Goal: Task Accomplishment & Management: Use online tool/utility

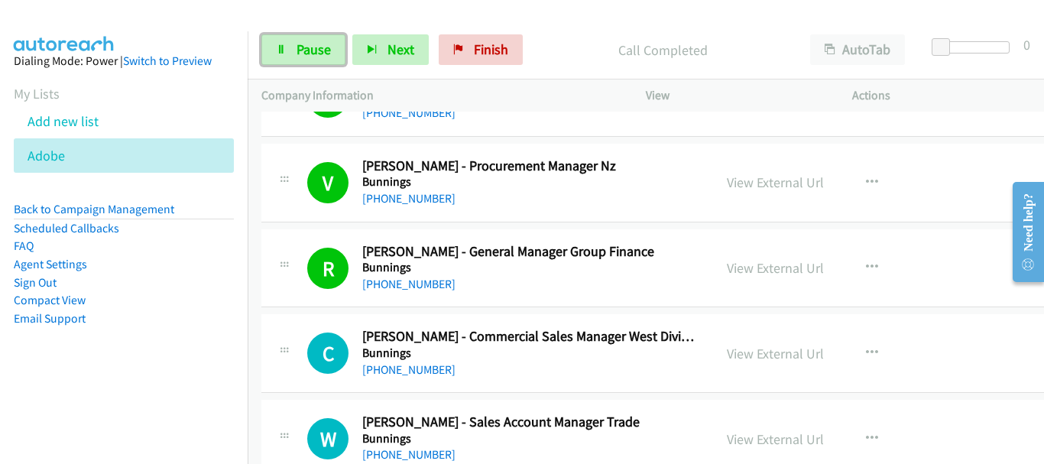
drag, startPoint x: 294, startPoint y: 41, endPoint x: 852, endPoint y: 394, distance: 659.9
click at [294, 41] on link "Pause" at bounding box center [303, 49] width 84 height 31
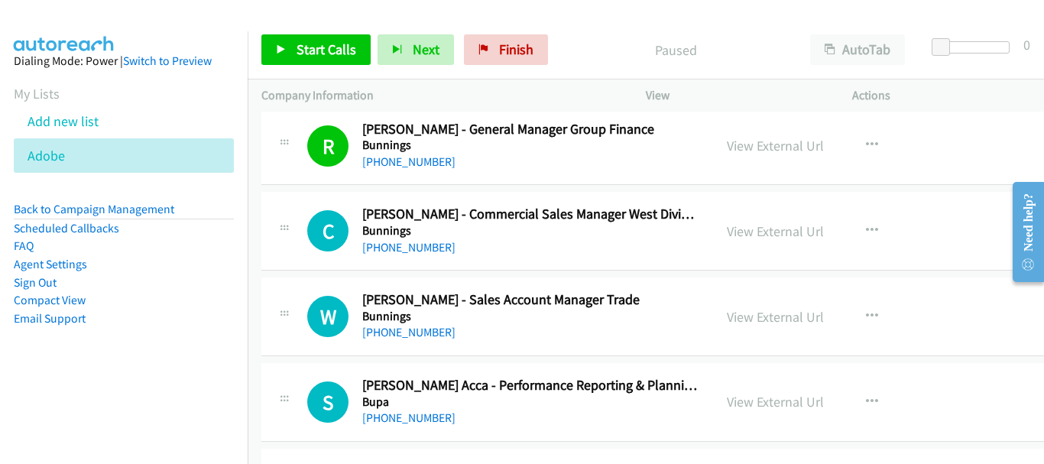
scroll to position [5044, 0]
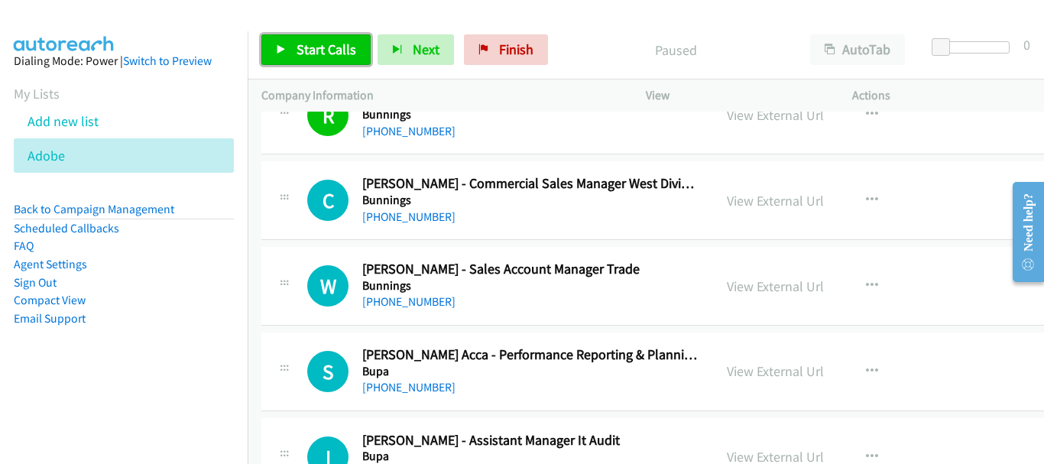
click at [326, 50] on span "Start Calls" at bounding box center [327, 50] width 60 height 18
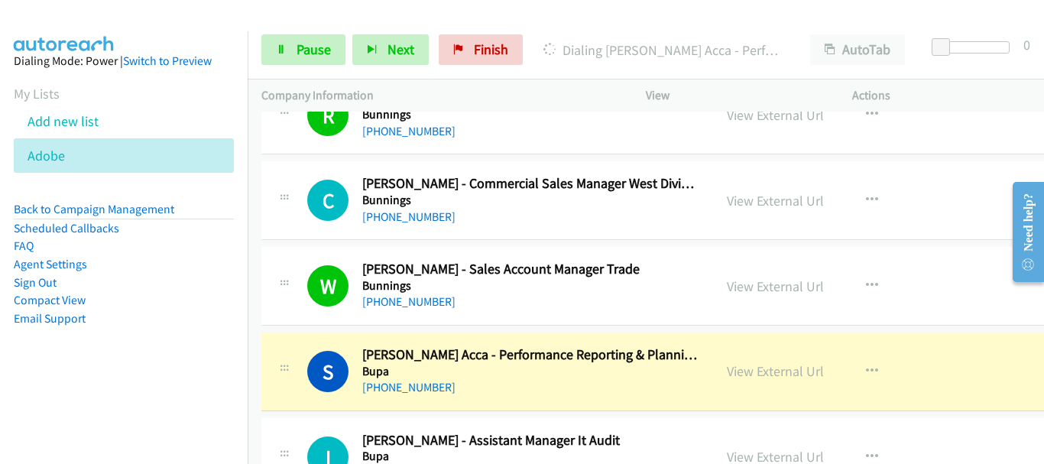
drag, startPoint x: 135, startPoint y: 30, endPoint x: 143, endPoint y: 43, distance: 15.5
click at [135, 30] on div at bounding box center [515, 29] width 1030 height 59
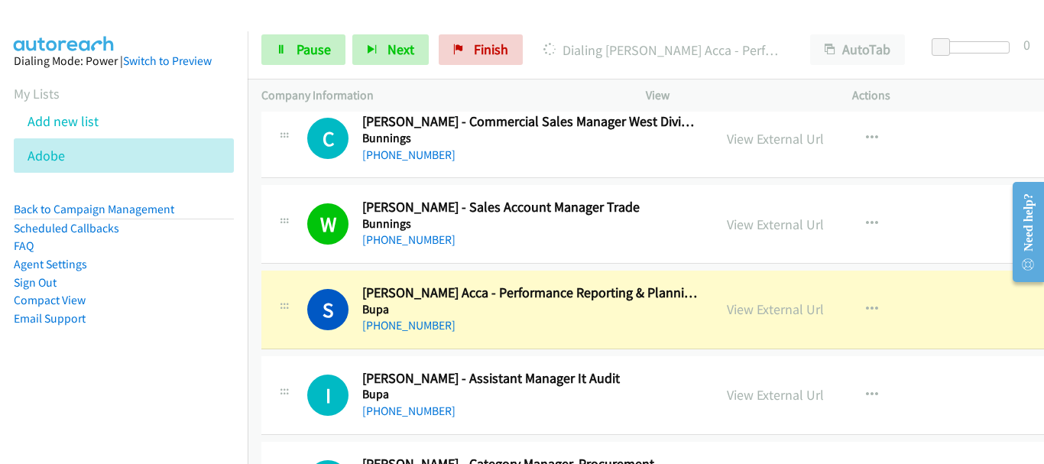
scroll to position [5121, 0]
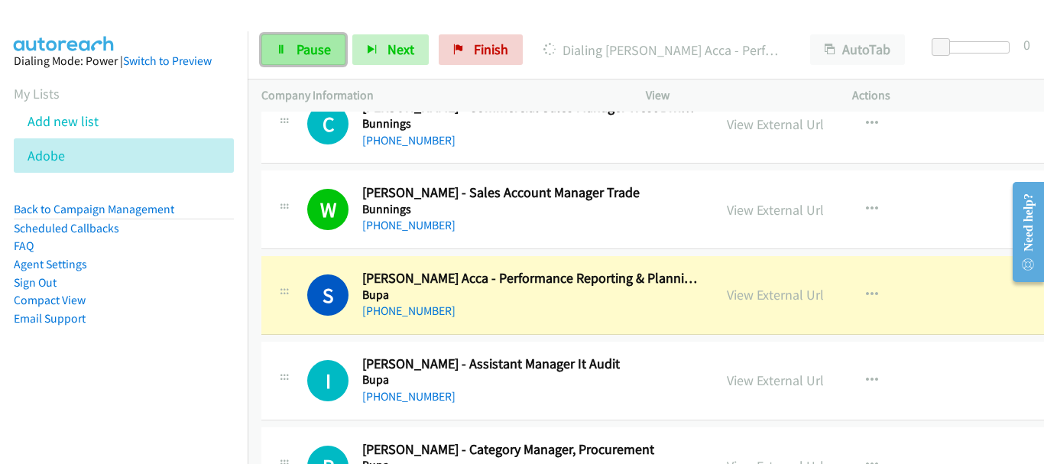
click at [310, 45] on span "Pause" at bounding box center [314, 50] width 34 height 18
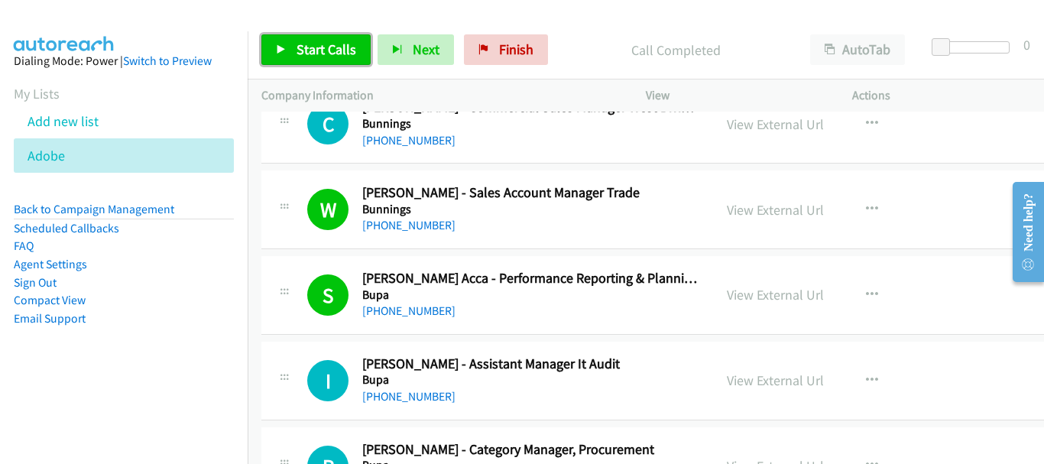
click at [351, 40] on link "Start Calls" at bounding box center [315, 49] width 109 height 31
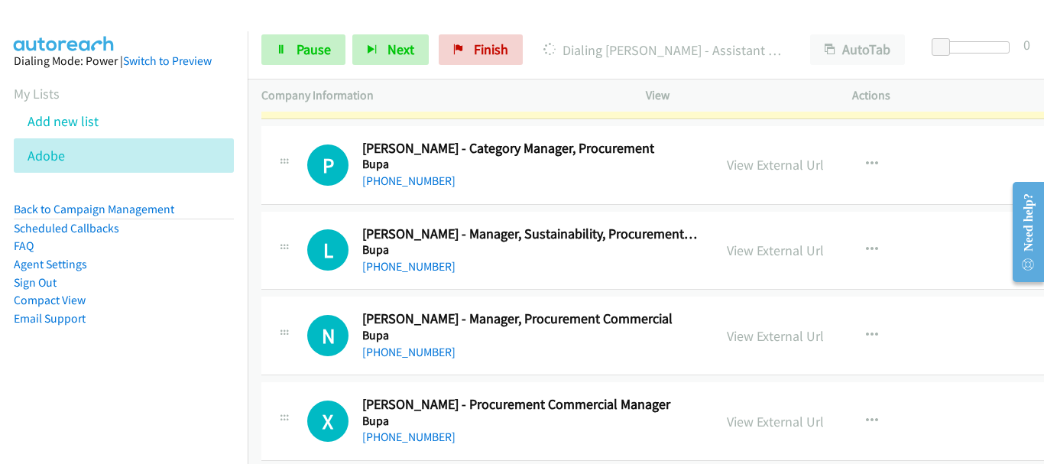
scroll to position [5426, 0]
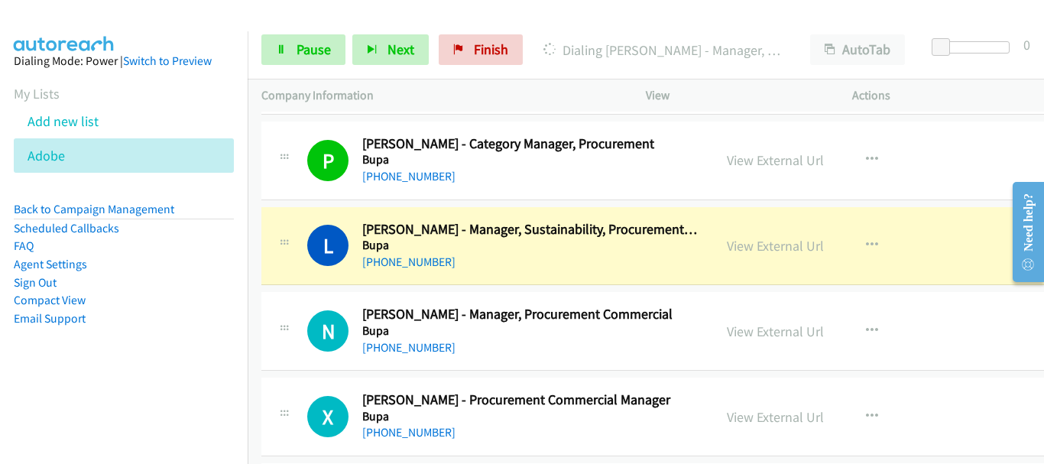
click at [39, 15] on img at bounding box center [64, 26] width 115 height 53
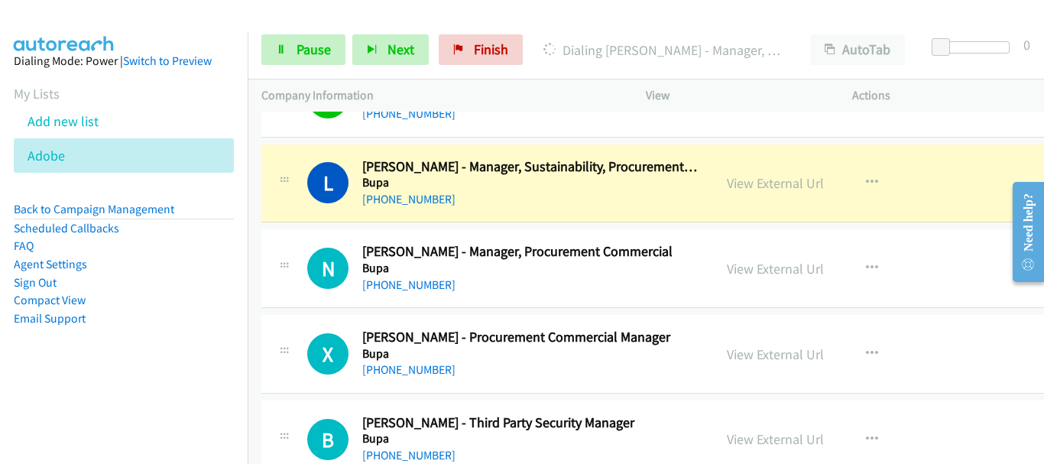
scroll to position [5503, 0]
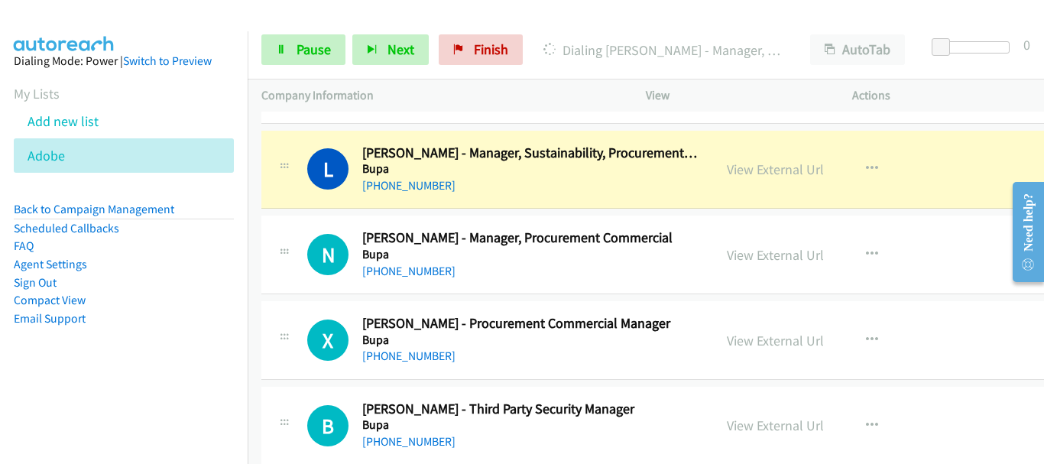
click at [103, 12] on img at bounding box center [64, 26] width 115 height 53
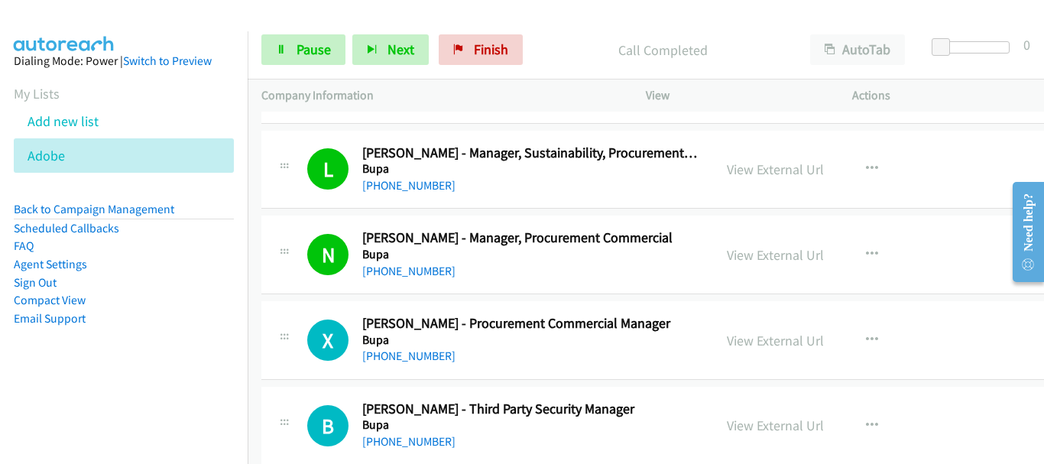
click at [138, 18] on div at bounding box center [515, 29] width 1030 height 59
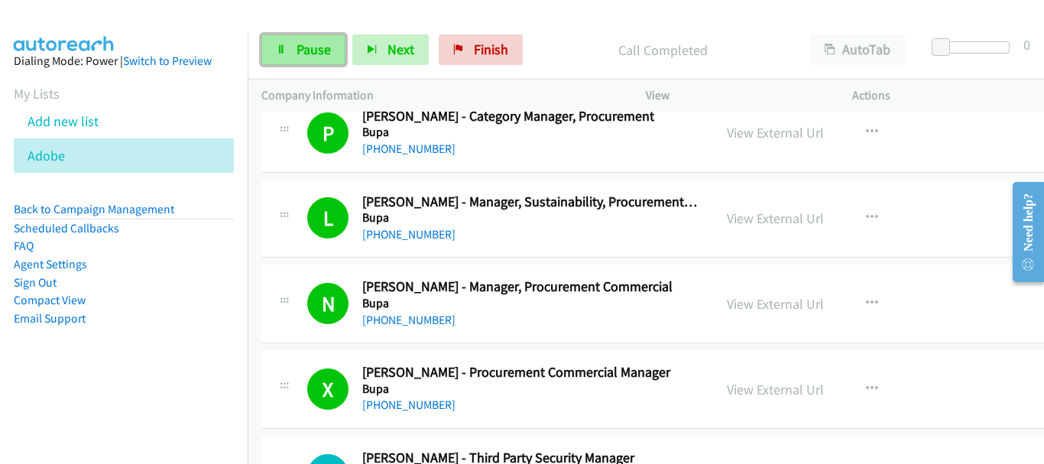
click at [308, 44] on span "Pause" at bounding box center [314, 50] width 34 height 18
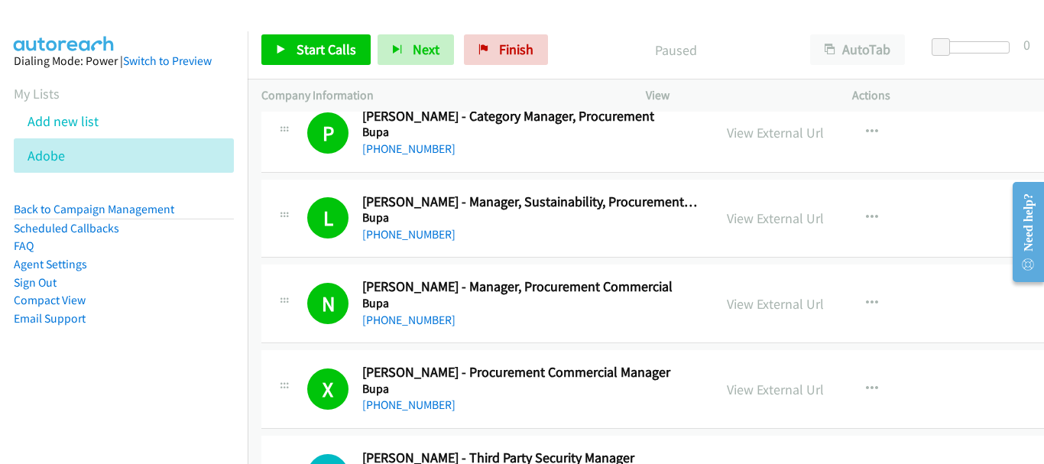
click at [128, 12] on div at bounding box center [515, 29] width 1030 height 59
click at [302, 41] on span "Start Calls" at bounding box center [327, 50] width 60 height 18
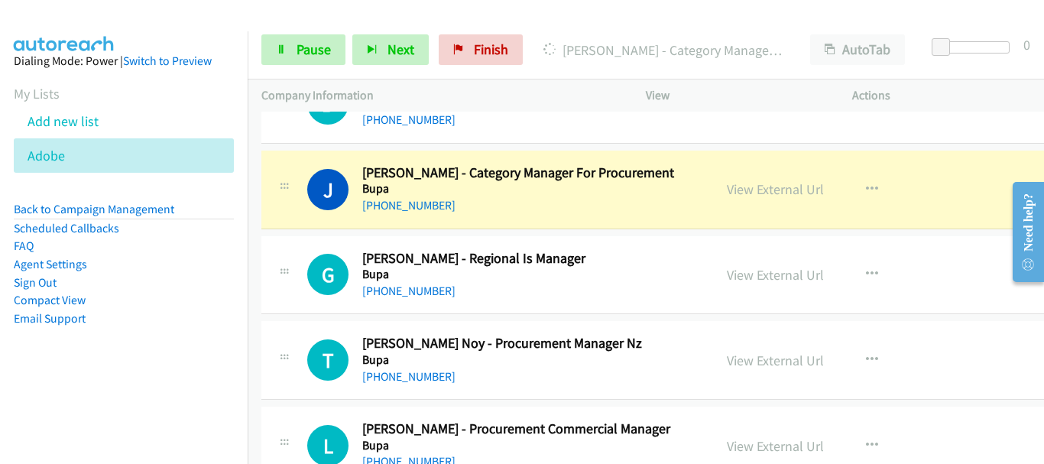
scroll to position [5808, 0]
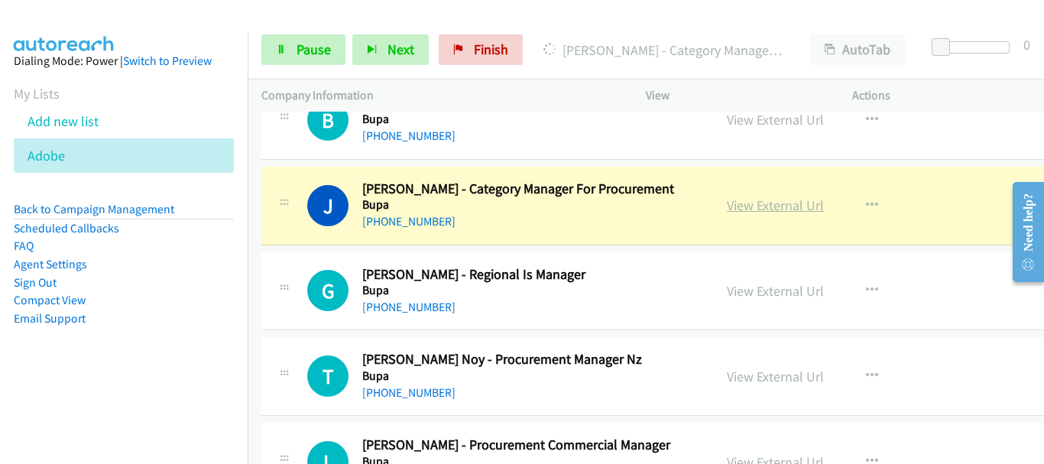
click at [780, 209] on link "View External Url" at bounding box center [775, 205] width 97 height 18
click at [296, 62] on link "Pause" at bounding box center [303, 49] width 84 height 31
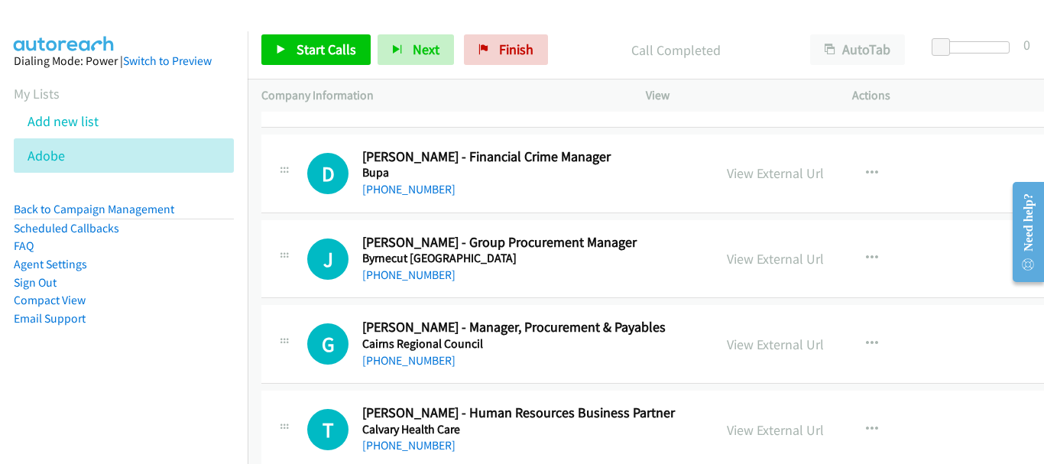
scroll to position [6267, 0]
click at [769, 264] on link "View External Url" at bounding box center [775, 260] width 97 height 18
click at [874, 255] on icon "button" at bounding box center [872, 259] width 12 height 12
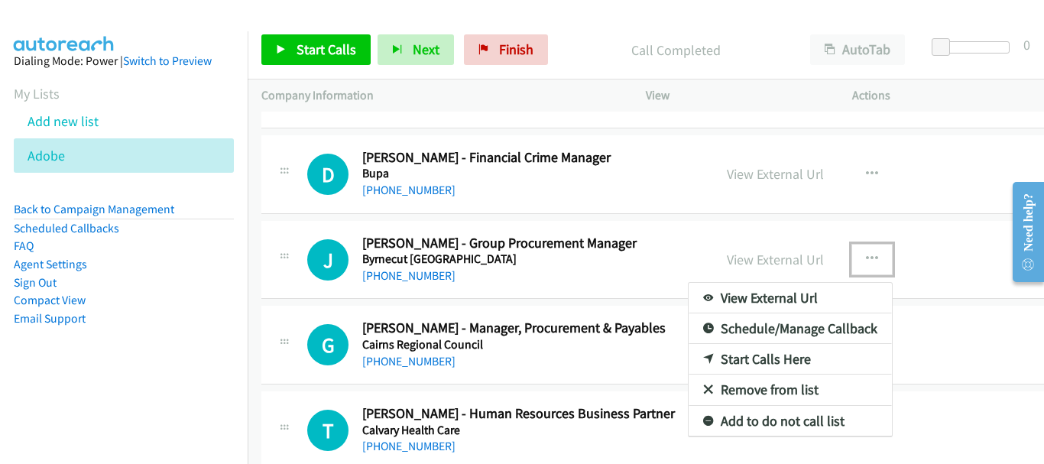
click at [763, 361] on link "Start Calls Here" at bounding box center [790, 359] width 203 height 31
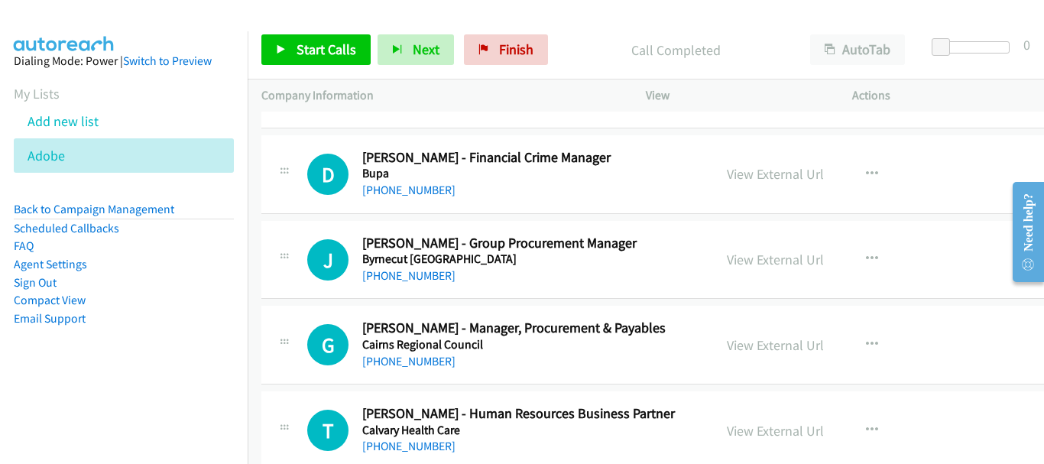
click at [300, 69] on div "Start Calls Pause Next Finish Call Completed AutoTab AutoTab 0" at bounding box center [646, 50] width 796 height 59
click at [287, 41] on link "Start Calls" at bounding box center [315, 49] width 109 height 31
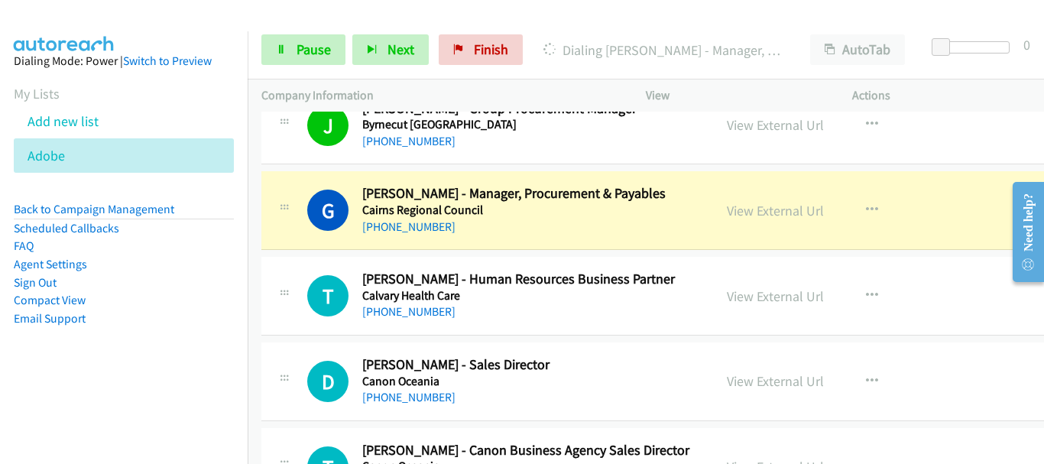
scroll to position [6420, 0]
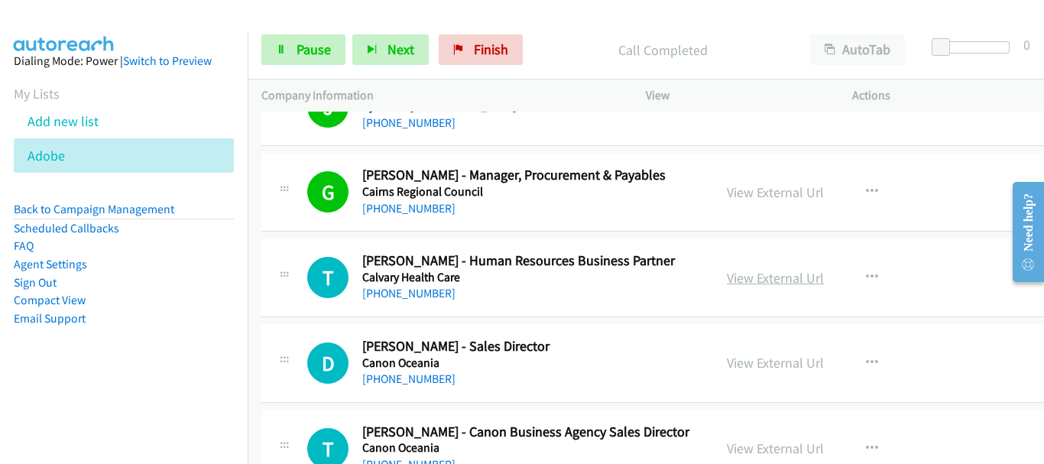
click at [773, 271] on link "View External Url" at bounding box center [775, 278] width 97 height 18
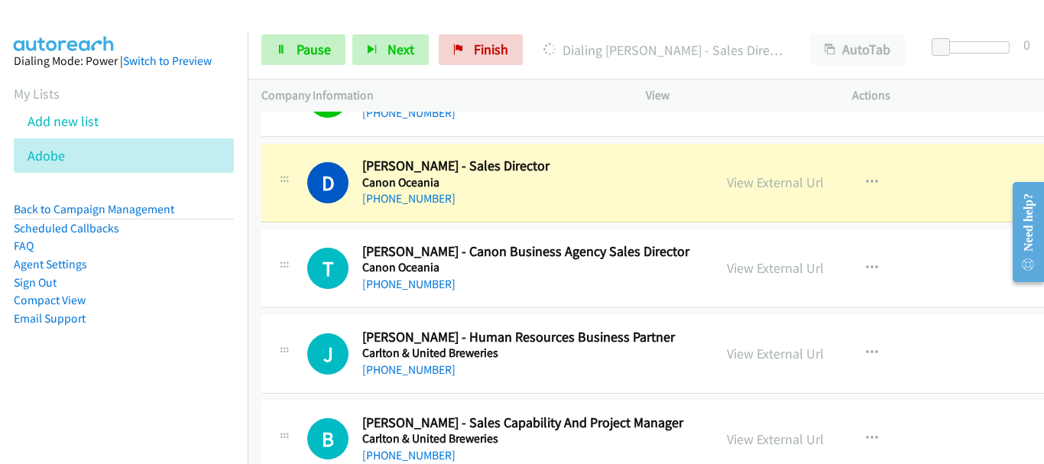
scroll to position [6649, 0]
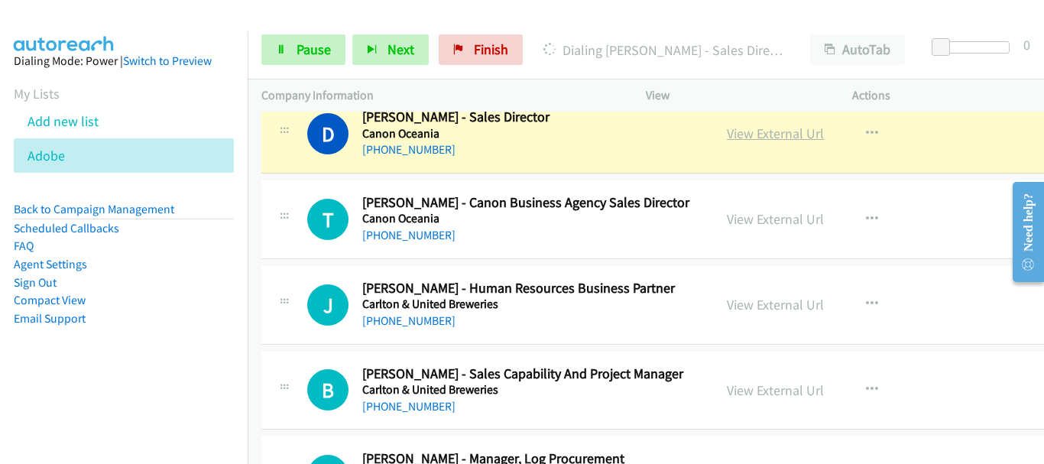
click at [776, 137] on link "View External Url" at bounding box center [775, 134] width 97 height 18
click at [326, 44] on span "Pause" at bounding box center [314, 50] width 34 height 18
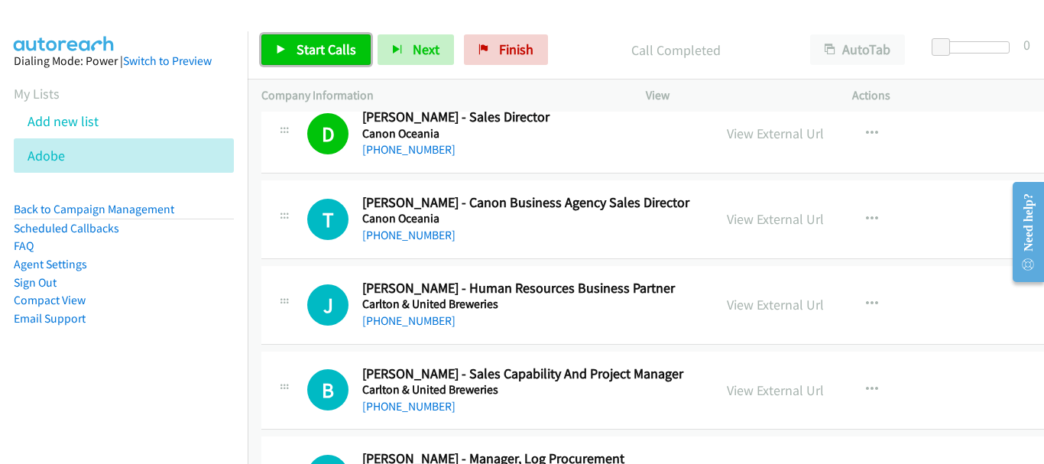
click at [328, 52] on span "Start Calls" at bounding box center [327, 50] width 60 height 18
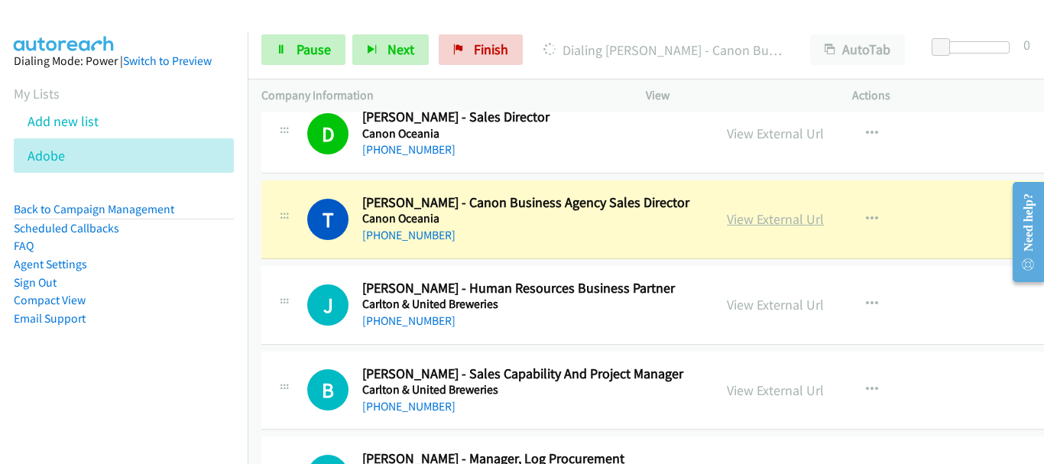
click at [754, 219] on link "View External Url" at bounding box center [775, 219] width 97 height 18
click at [332, 51] on link "Pause" at bounding box center [303, 49] width 84 height 31
click at [336, 57] on link "Pause" at bounding box center [303, 49] width 84 height 31
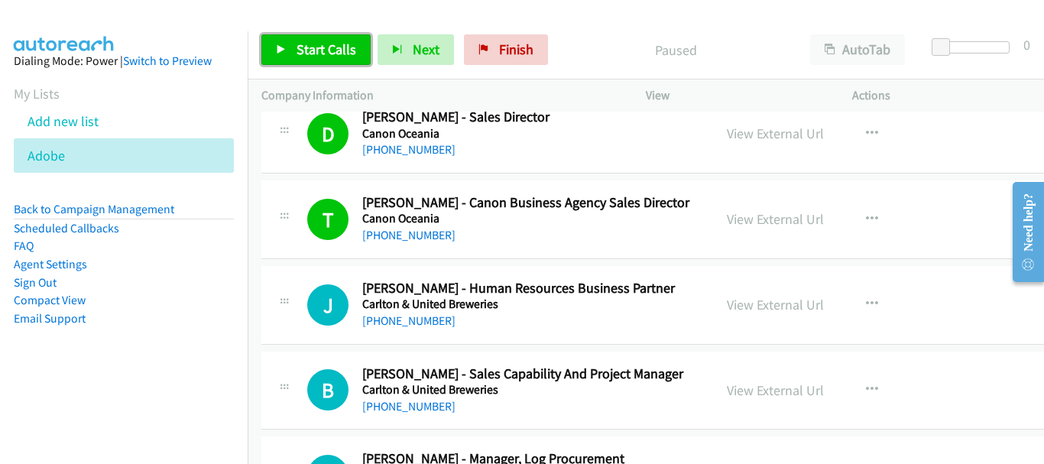
click at [323, 36] on link "Start Calls" at bounding box center [315, 49] width 109 height 31
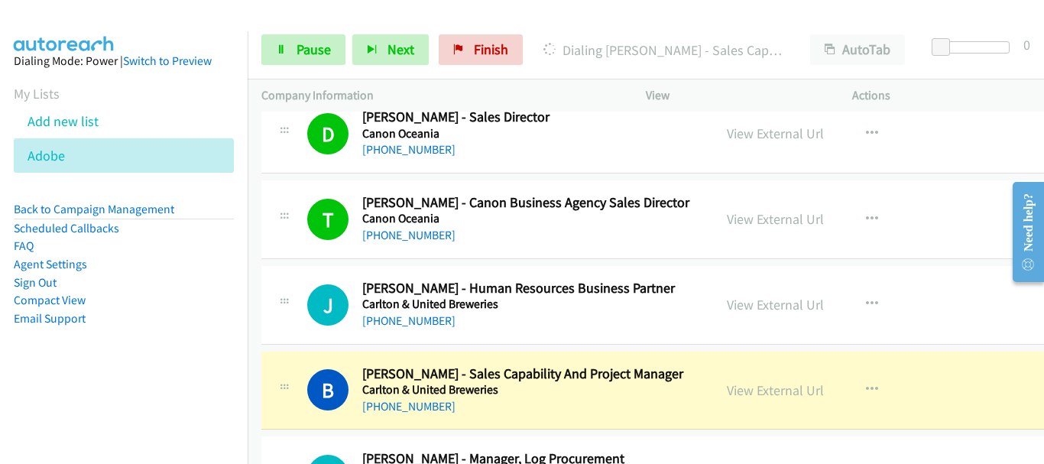
click at [154, 13] on div at bounding box center [515, 29] width 1030 height 59
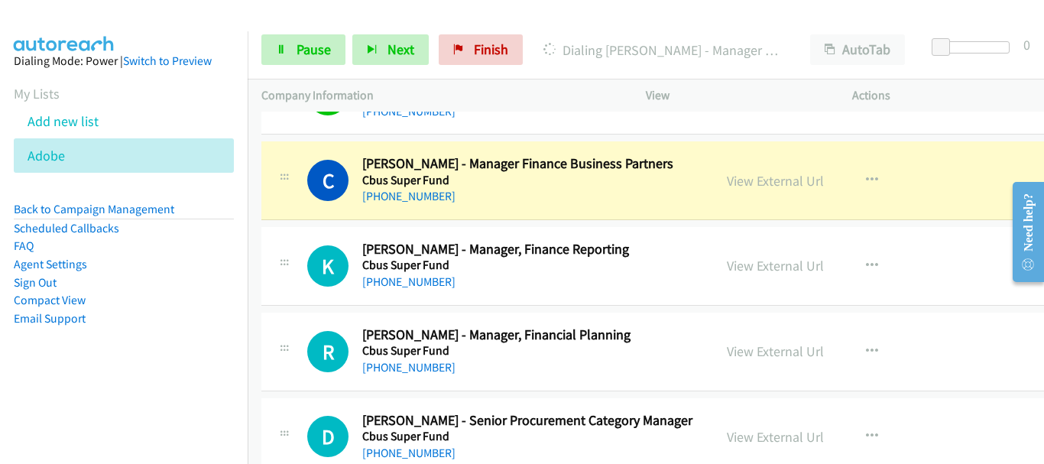
scroll to position [7031, 0]
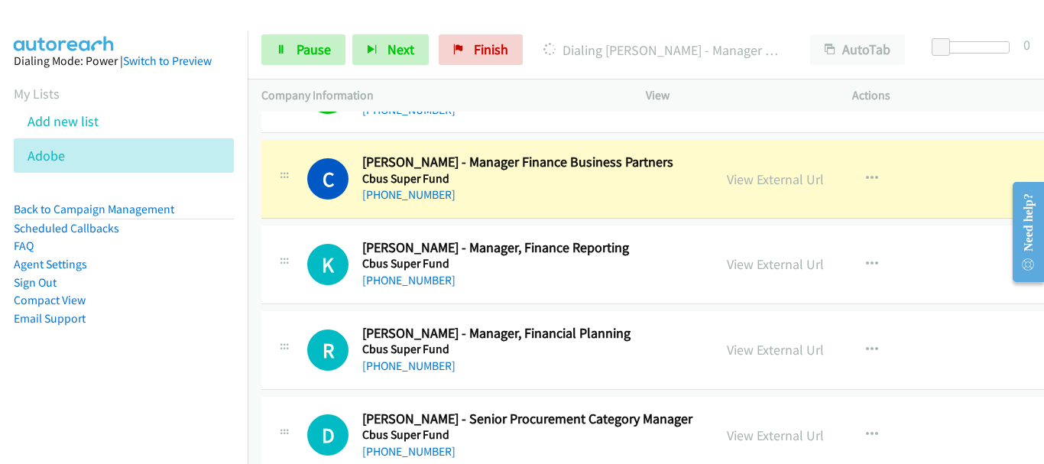
click at [767, 176] on link "View External Url" at bounding box center [775, 179] width 97 height 18
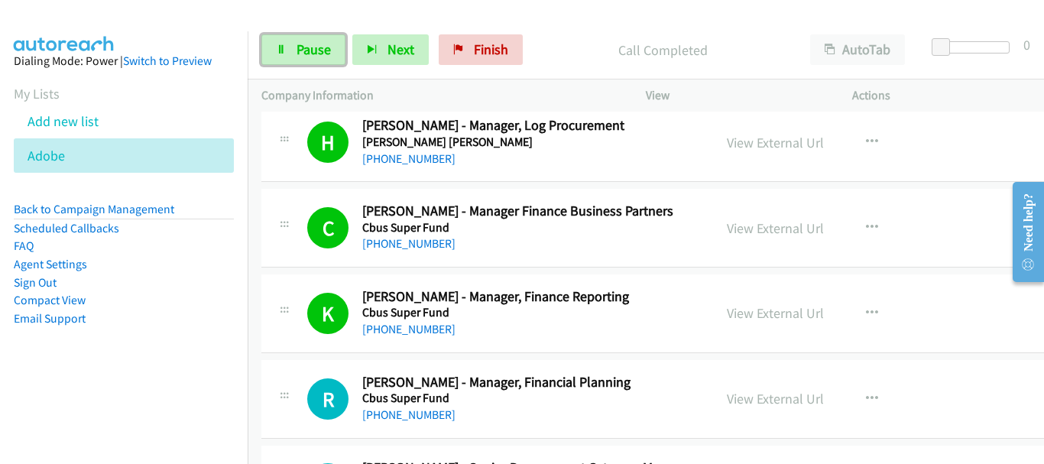
drag, startPoint x: 309, startPoint y: 42, endPoint x: 332, endPoint y: 5, distance: 44.3
click at [310, 42] on span "Pause" at bounding box center [314, 50] width 34 height 18
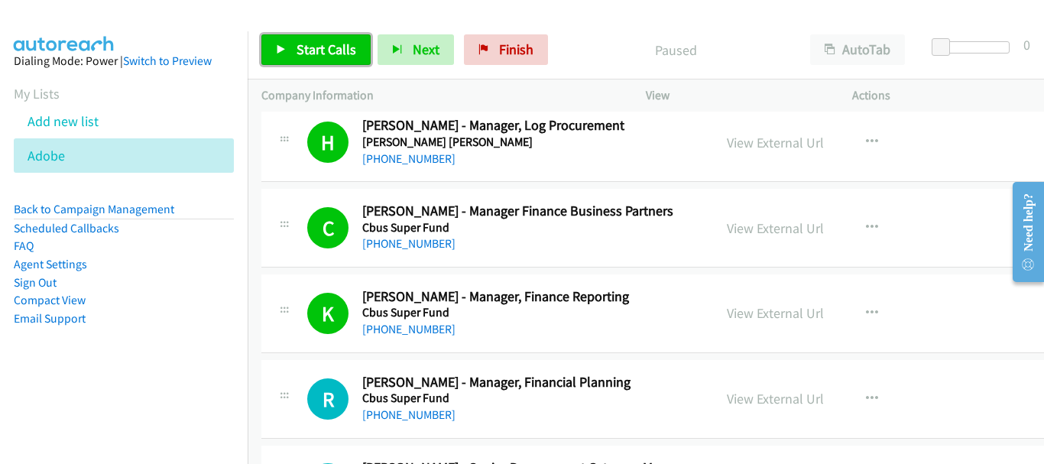
click at [326, 51] on span "Start Calls" at bounding box center [327, 50] width 60 height 18
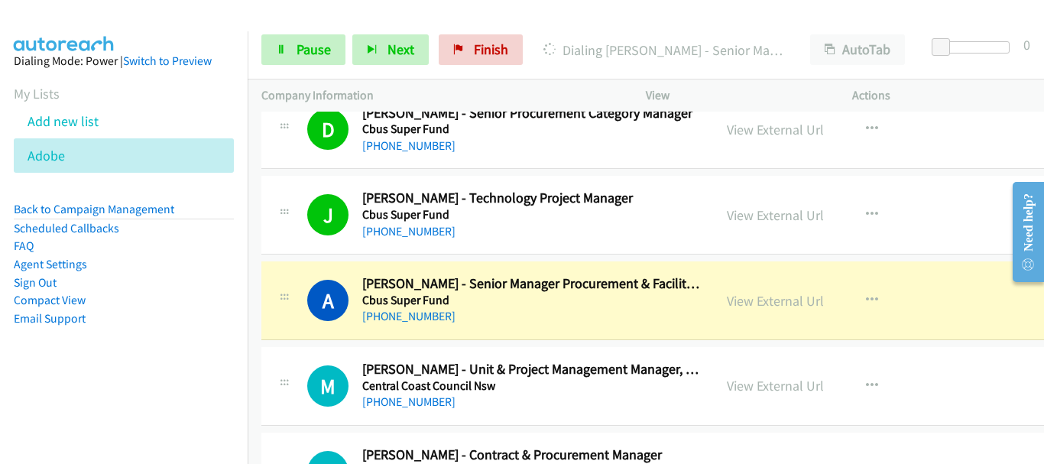
scroll to position [7413, 0]
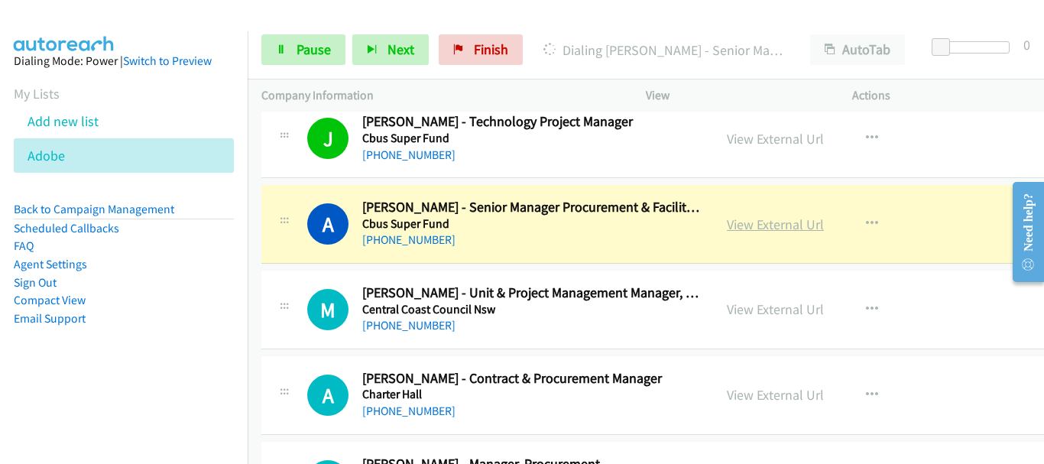
click at [770, 216] on link "View External Url" at bounding box center [775, 225] width 97 height 18
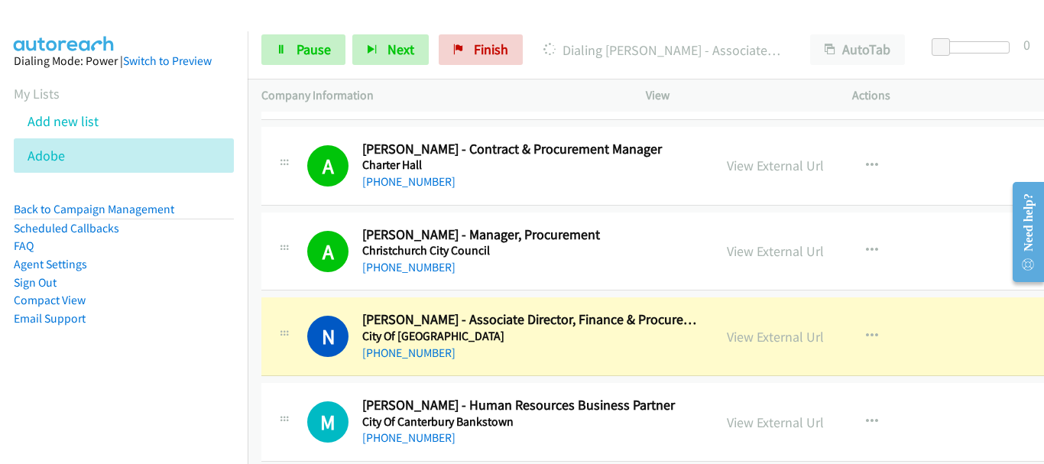
scroll to position [7719, 0]
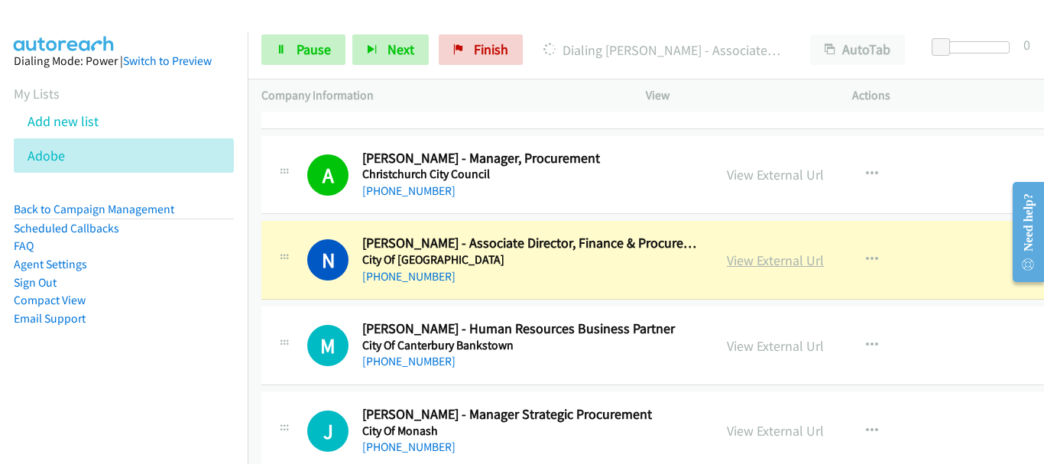
click at [746, 259] on link "View External Url" at bounding box center [775, 260] width 97 height 18
click at [282, 34] on link "Pause" at bounding box center [303, 49] width 84 height 31
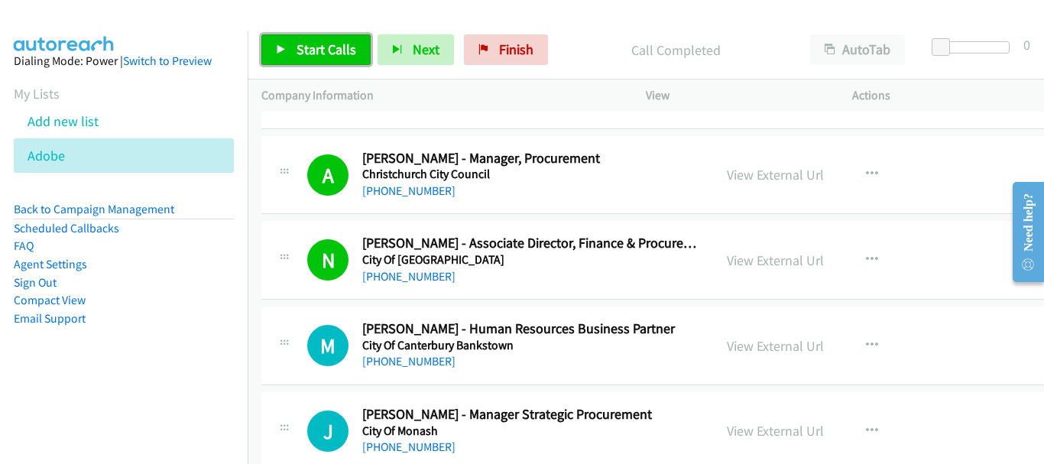
click at [309, 63] on link "Start Calls" at bounding box center [315, 49] width 109 height 31
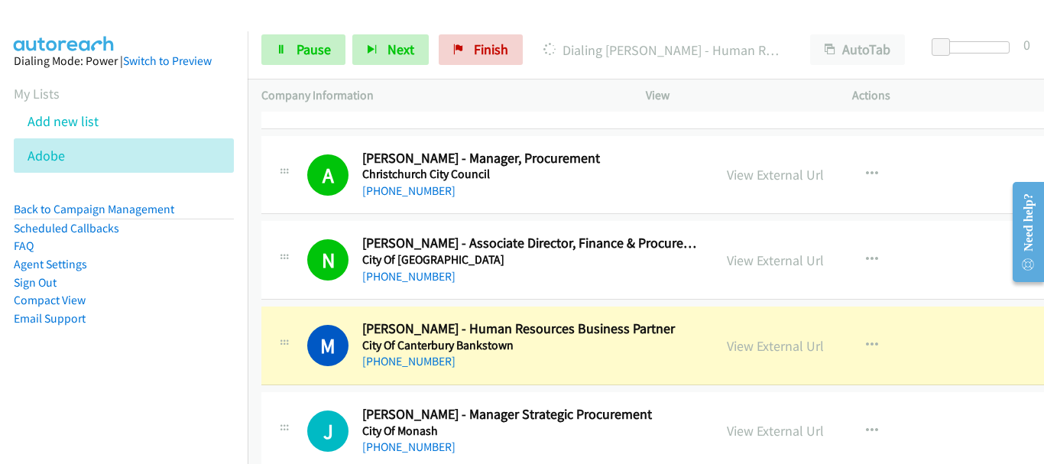
click at [301, 34] on div "Start Calls Pause Next Finish Dialing [PERSON_NAME] - Human Resources Business …" at bounding box center [646, 50] width 796 height 59
click at [297, 50] on span "Pause" at bounding box center [314, 50] width 34 height 18
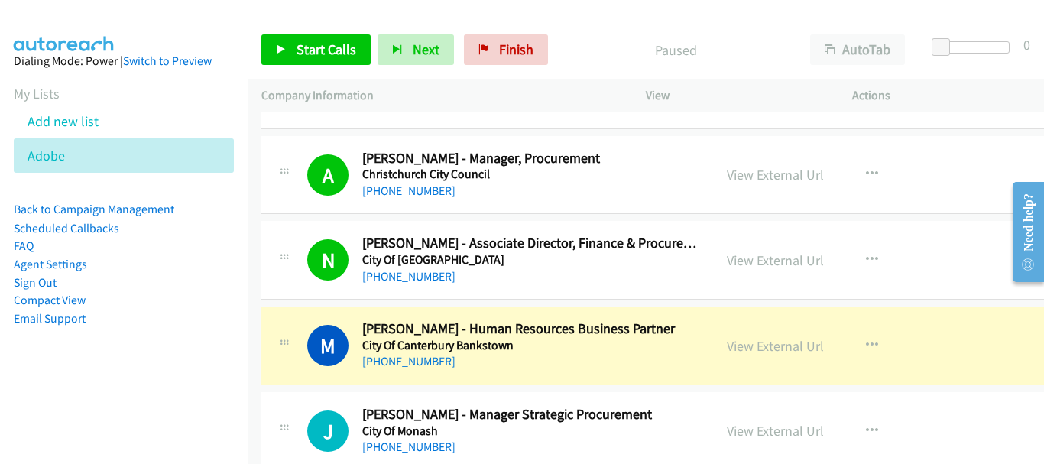
drag, startPoint x: 157, startPoint y: 13, endPoint x: 282, endPoint y: 50, distance: 130.8
click at [157, 13] on div at bounding box center [515, 29] width 1030 height 59
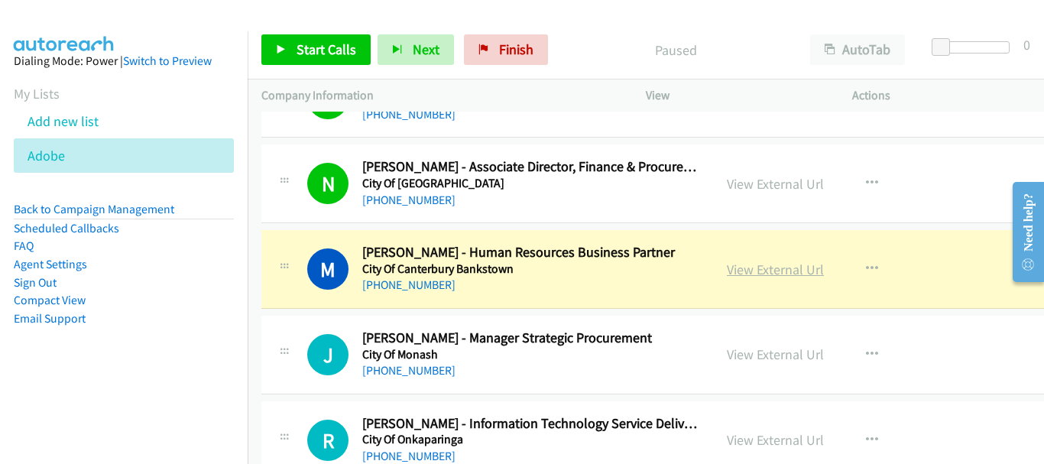
click at [758, 270] on link "View External Url" at bounding box center [775, 270] width 97 height 18
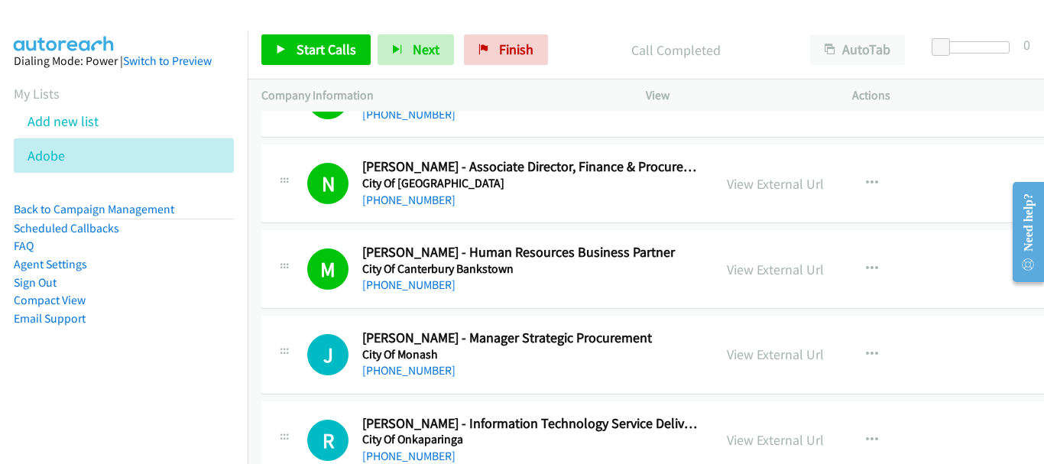
click at [919, 102] on p "Actions" at bounding box center [941, 95] width 179 height 18
click at [297, 49] on span "Start Calls" at bounding box center [327, 50] width 60 height 18
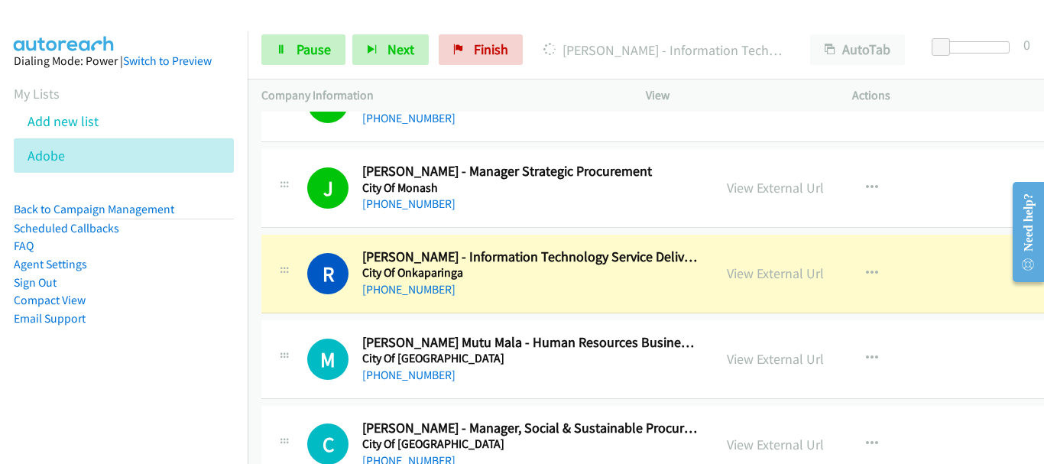
scroll to position [8025, 0]
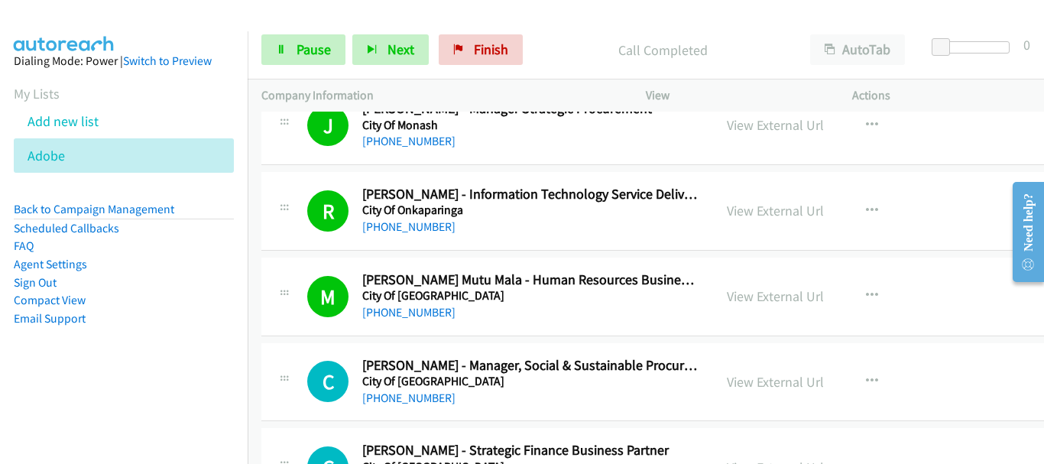
click at [60, 34] on aside "Dialing Mode: Power | Switch to Preview My Lists Add new list Adobe Back to Cam…" at bounding box center [124, 213] width 248 height 365
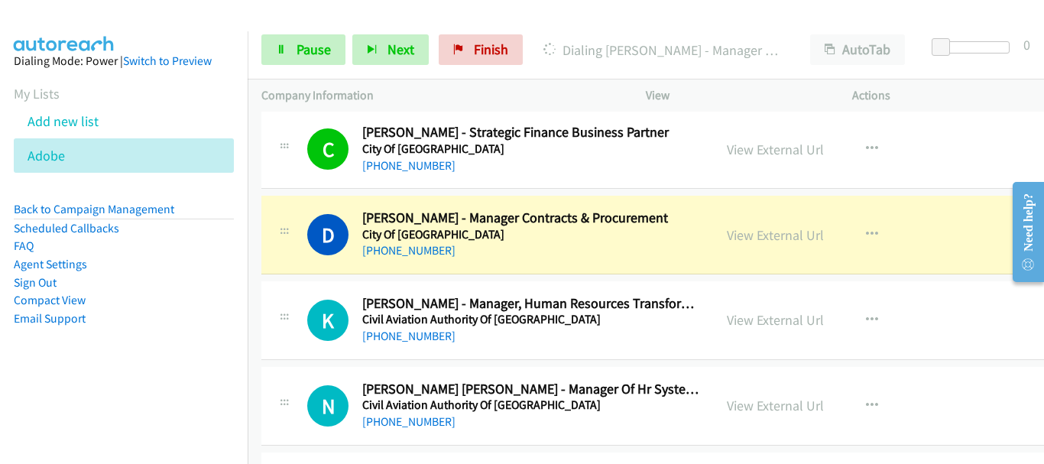
scroll to position [8407, 0]
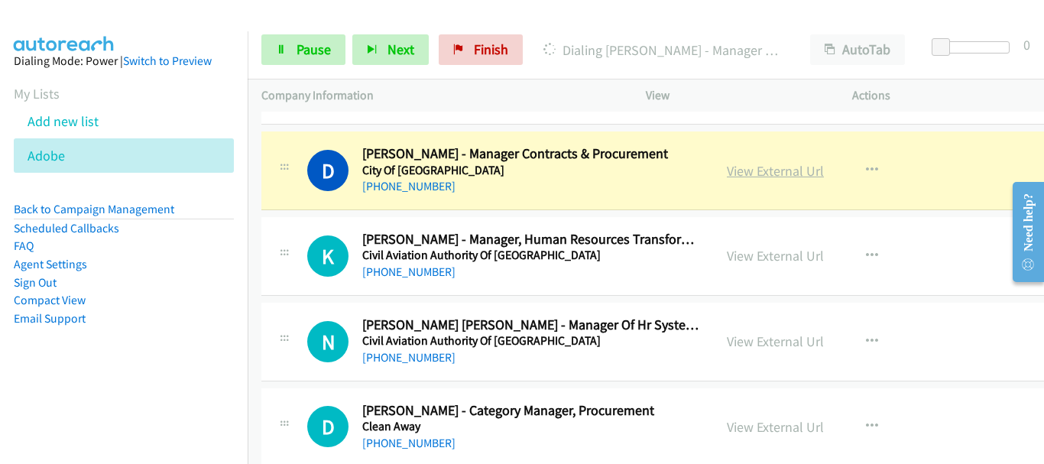
click at [768, 166] on link "View External Url" at bounding box center [775, 171] width 97 height 18
click at [318, 50] on span "Pause" at bounding box center [314, 50] width 34 height 18
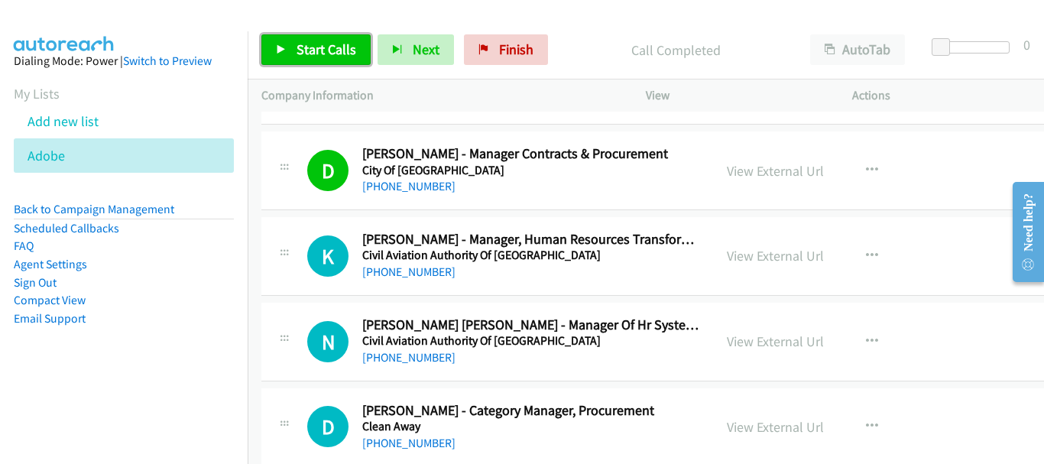
click at [321, 49] on span "Start Calls" at bounding box center [327, 50] width 60 height 18
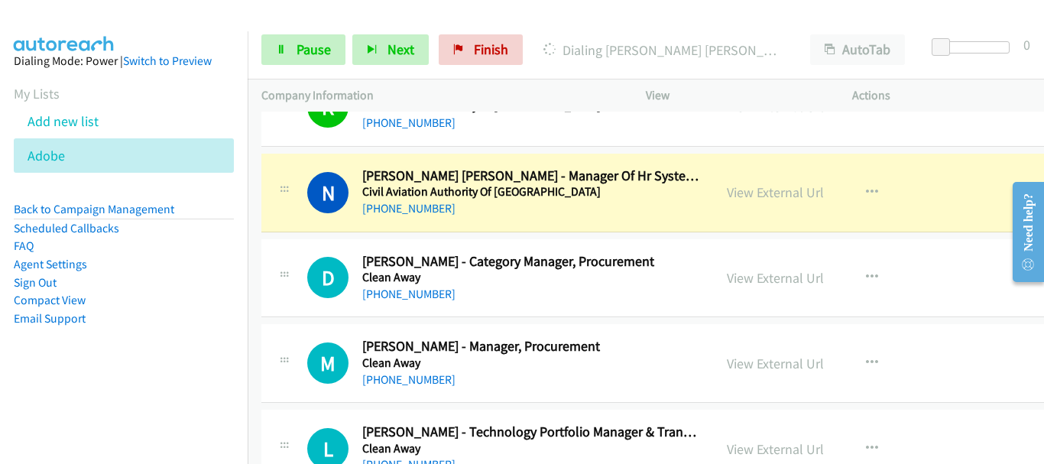
scroll to position [8560, 0]
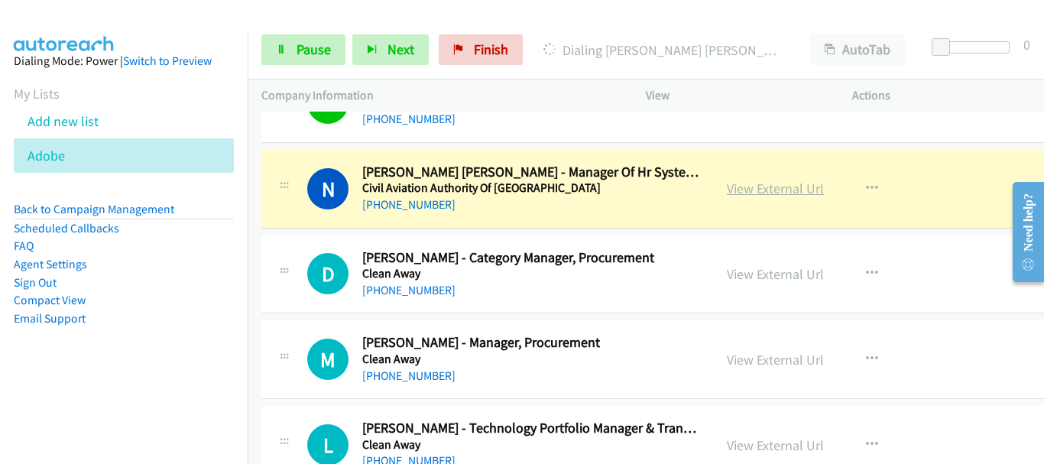
click at [765, 189] on link "View External Url" at bounding box center [775, 189] width 97 height 18
click at [316, 44] on span "Pause" at bounding box center [314, 50] width 34 height 18
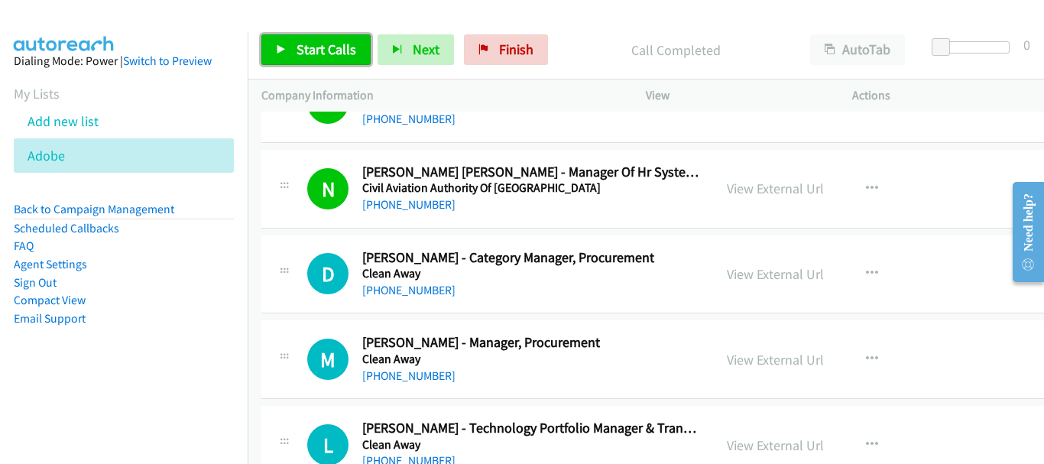
click at [316, 46] on span "Start Calls" at bounding box center [327, 50] width 60 height 18
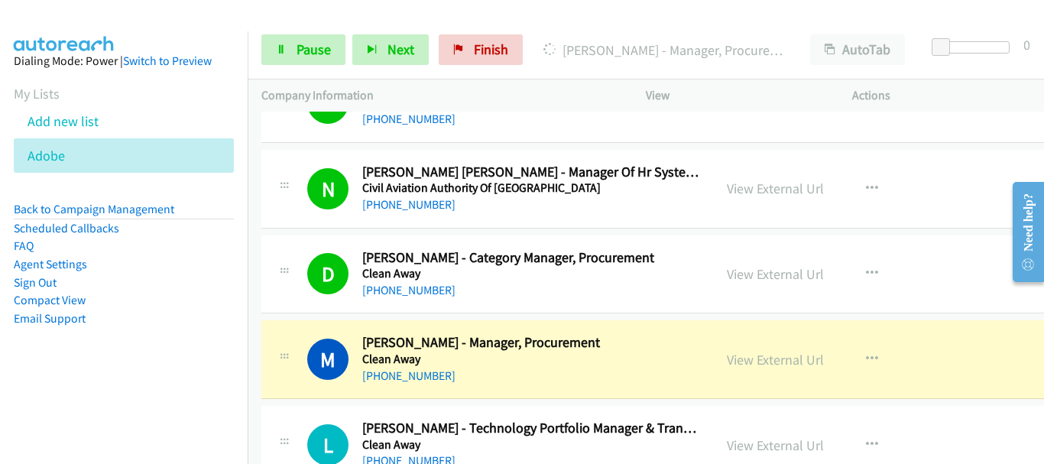
drag, startPoint x: 129, startPoint y: 37, endPoint x: 235, endPoint y: 186, distance: 183.0
click at [129, 37] on aside "Dialing Mode: Power | Switch to Preview My Lists Add new list Adobe Back to Cam…" at bounding box center [124, 213] width 248 height 365
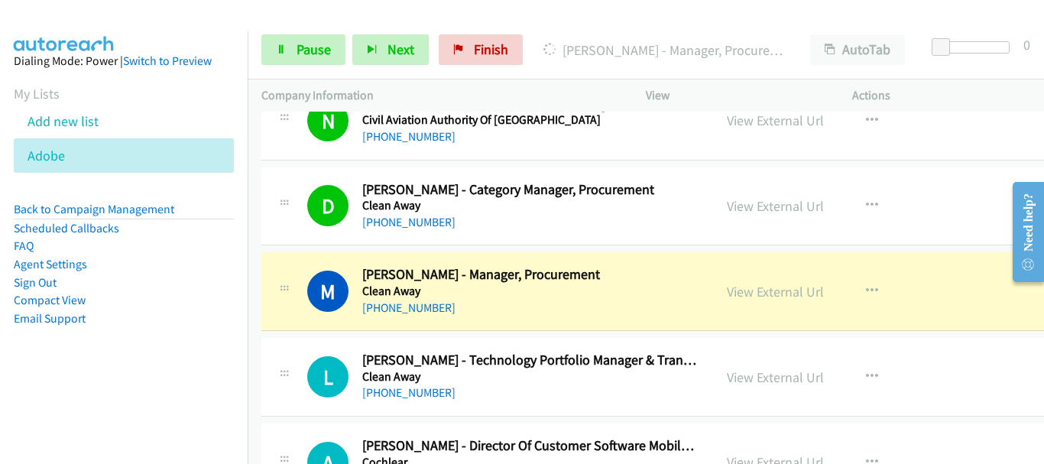
scroll to position [8713, 0]
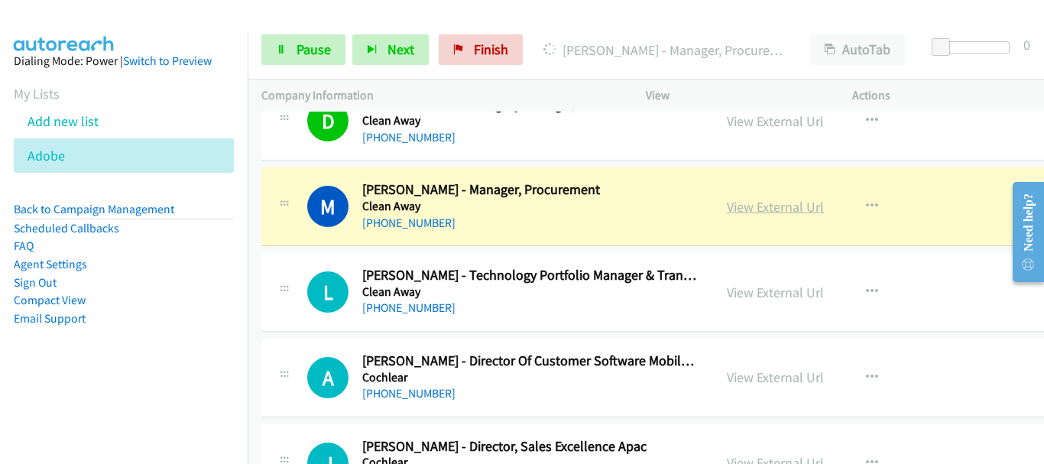
click at [789, 206] on link "View External Url" at bounding box center [775, 207] width 97 height 18
click at [302, 64] on link "Pause" at bounding box center [303, 49] width 84 height 31
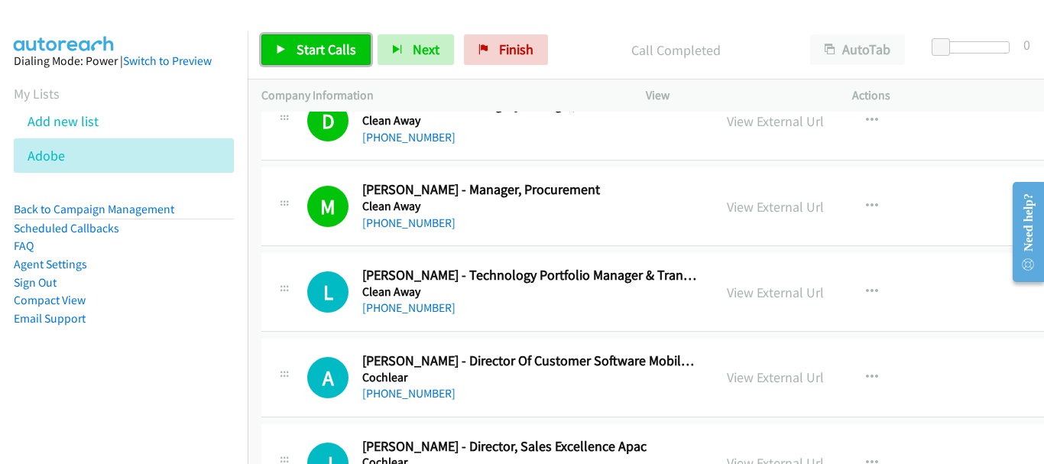
click at [332, 60] on link "Start Calls" at bounding box center [315, 49] width 109 height 31
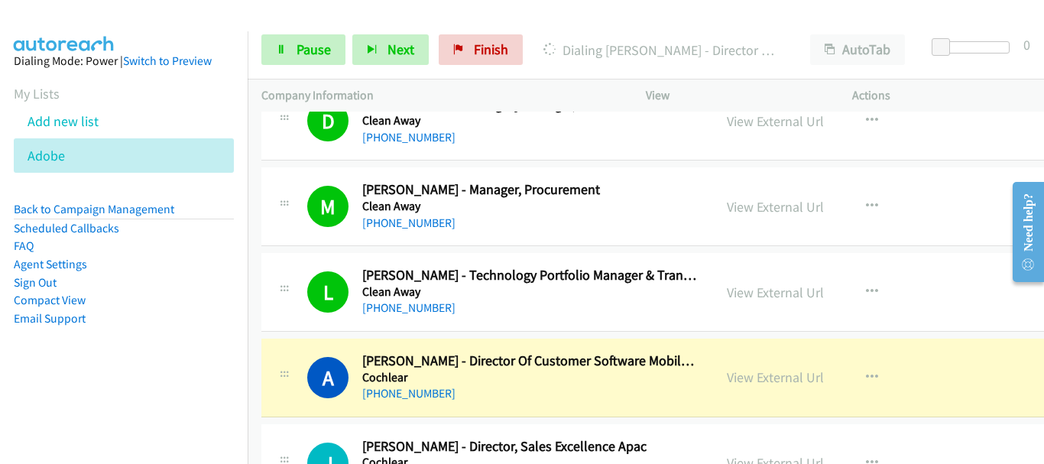
scroll to position [8865, 0]
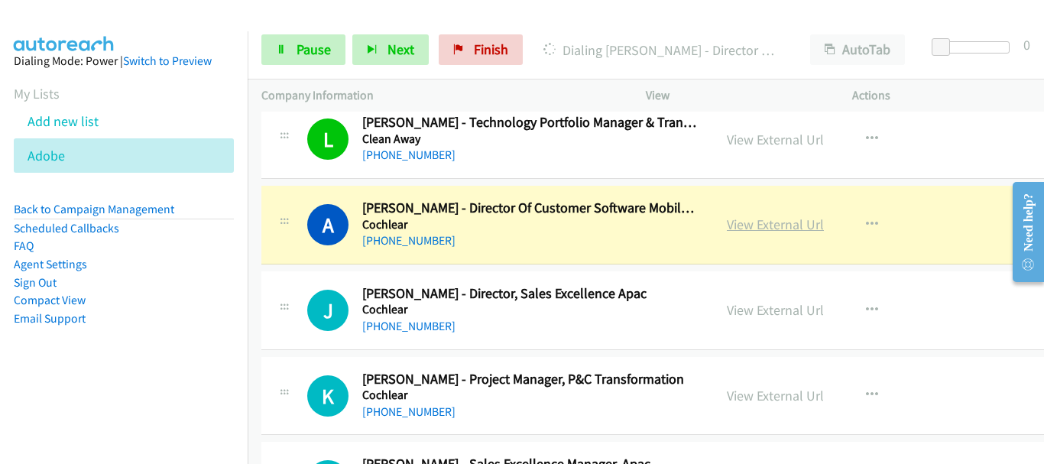
click at [755, 225] on link "View External Url" at bounding box center [775, 225] width 97 height 18
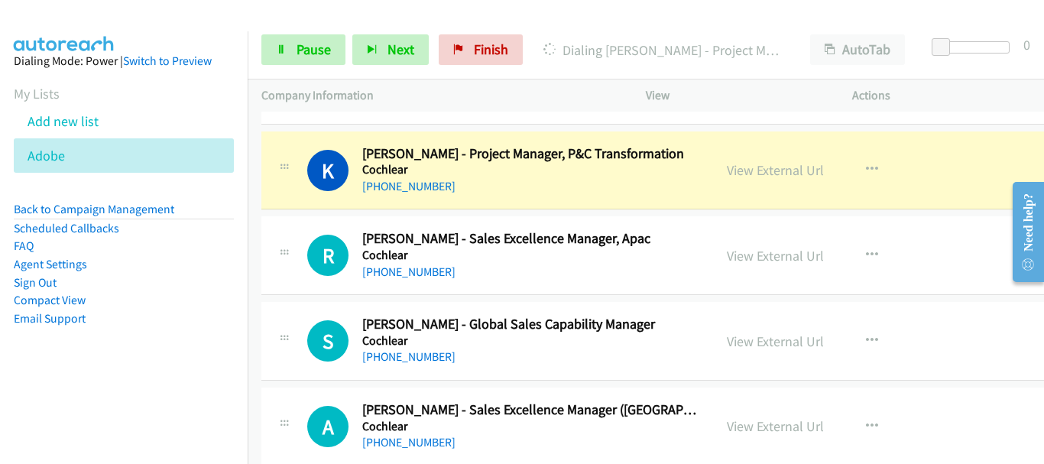
scroll to position [9095, 0]
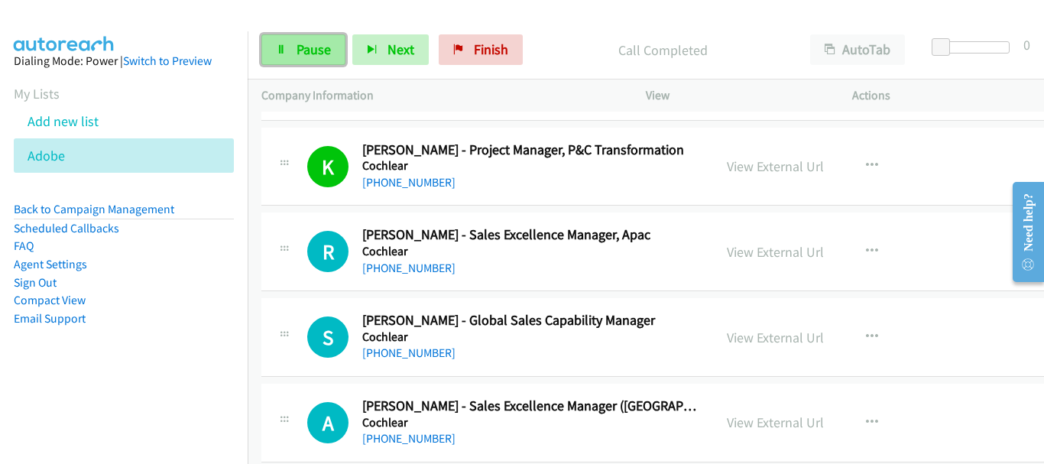
click at [294, 45] on link "Pause" at bounding box center [303, 49] width 84 height 31
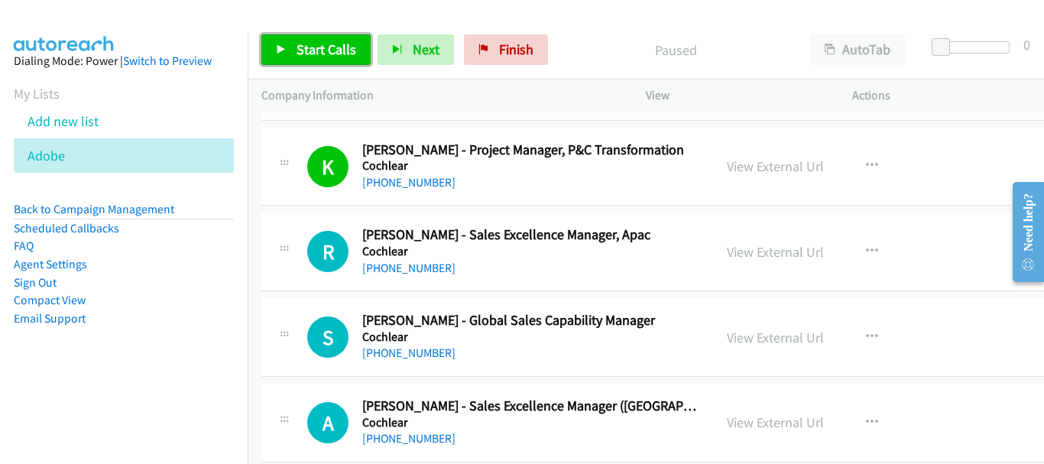
click at [297, 46] on span "Start Calls" at bounding box center [327, 50] width 60 height 18
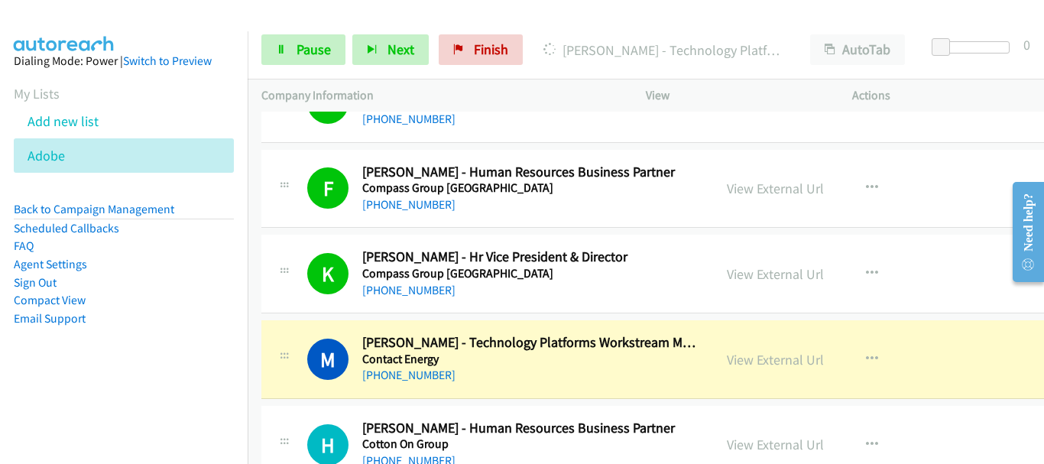
scroll to position [9630, 0]
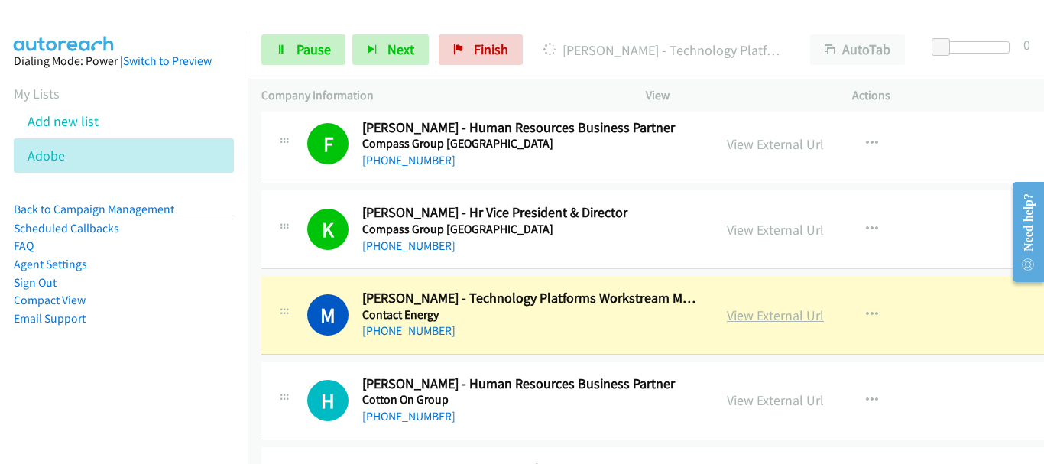
click at [761, 319] on link "View External Url" at bounding box center [775, 315] width 97 height 18
click at [319, 55] on span "Pause" at bounding box center [314, 50] width 34 height 18
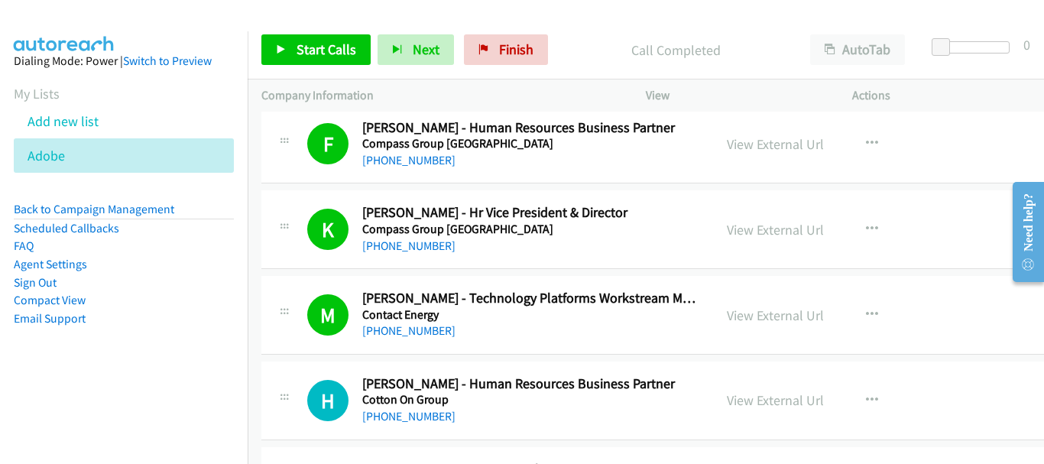
scroll to position [9706, 0]
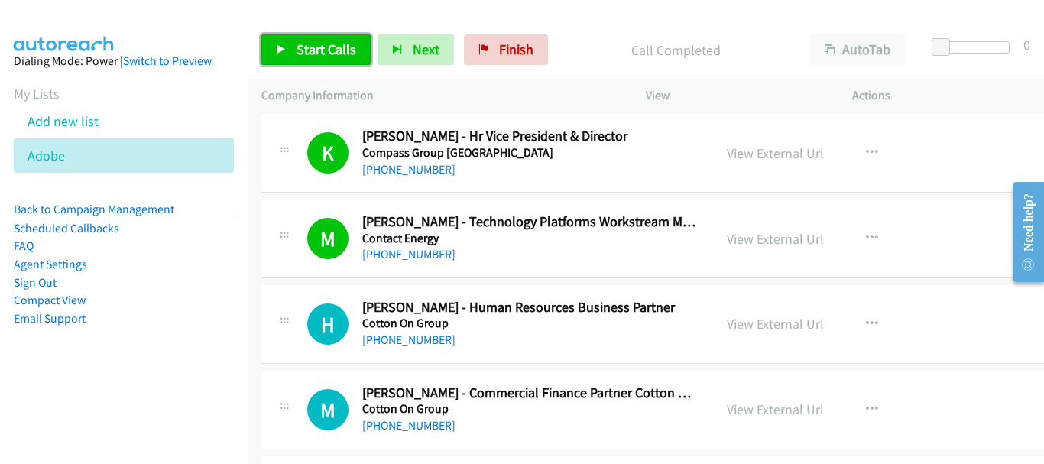
click at [365, 50] on link "Start Calls" at bounding box center [315, 49] width 109 height 31
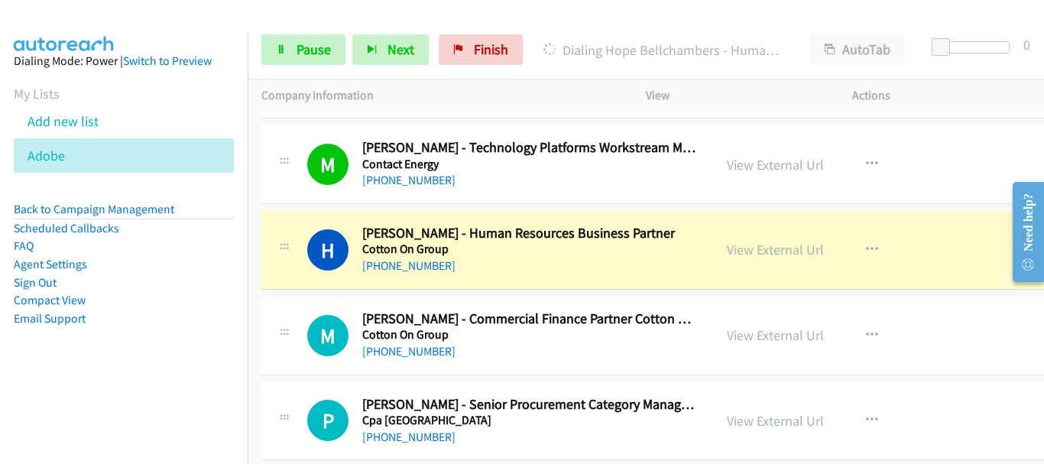
scroll to position [9859, 0]
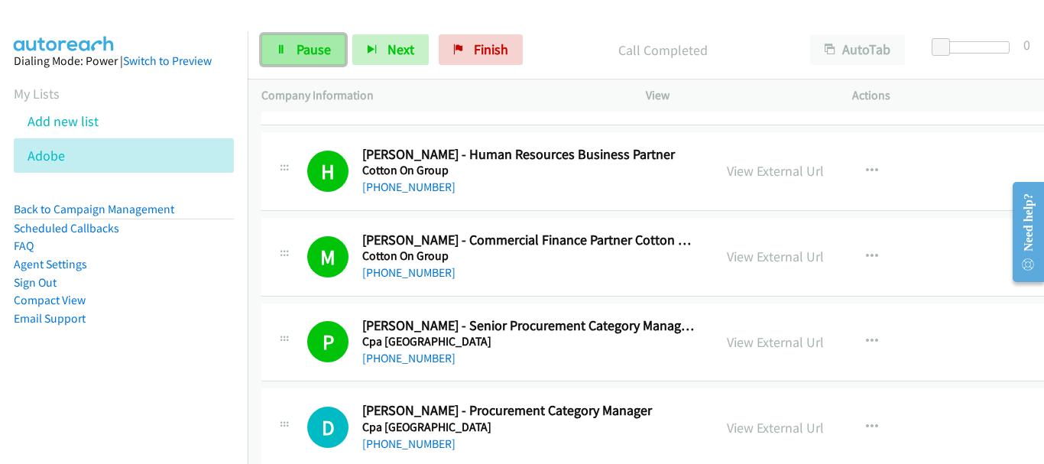
click at [319, 49] on span "Pause" at bounding box center [314, 50] width 34 height 18
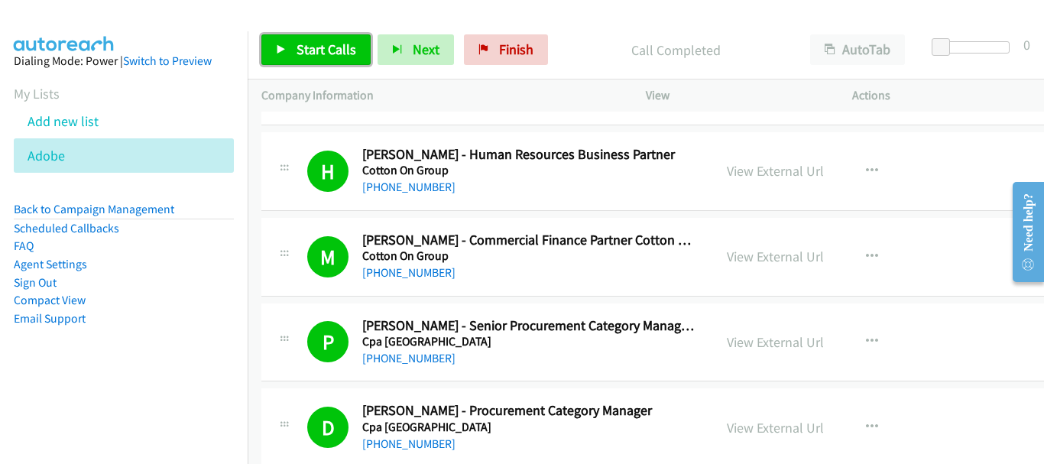
click at [280, 54] on icon at bounding box center [281, 50] width 11 height 11
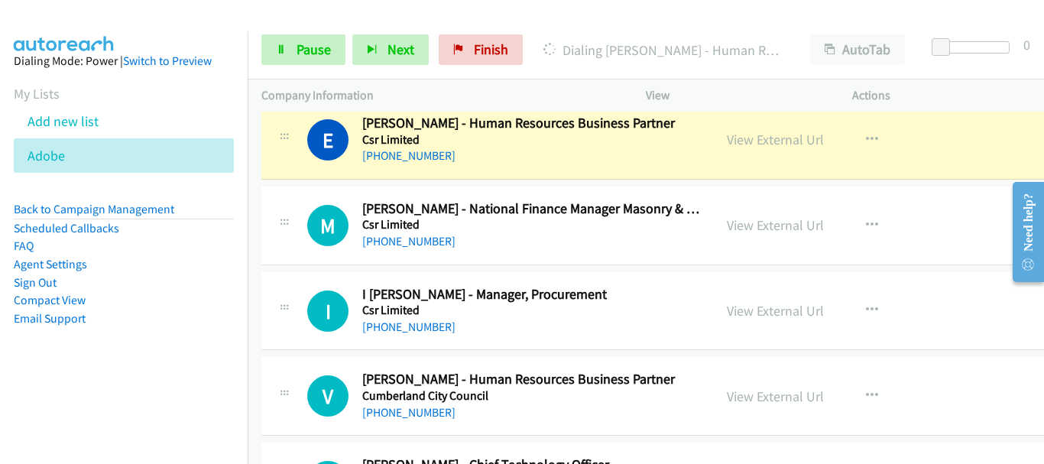
scroll to position [10241, 0]
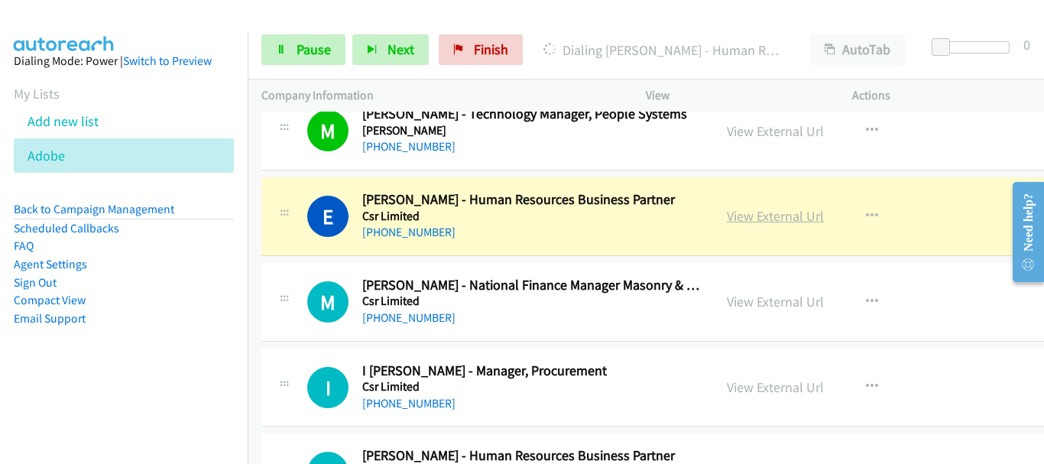
click at [753, 219] on link "View External Url" at bounding box center [775, 216] width 97 height 18
click at [315, 50] on span "Pause" at bounding box center [314, 50] width 34 height 18
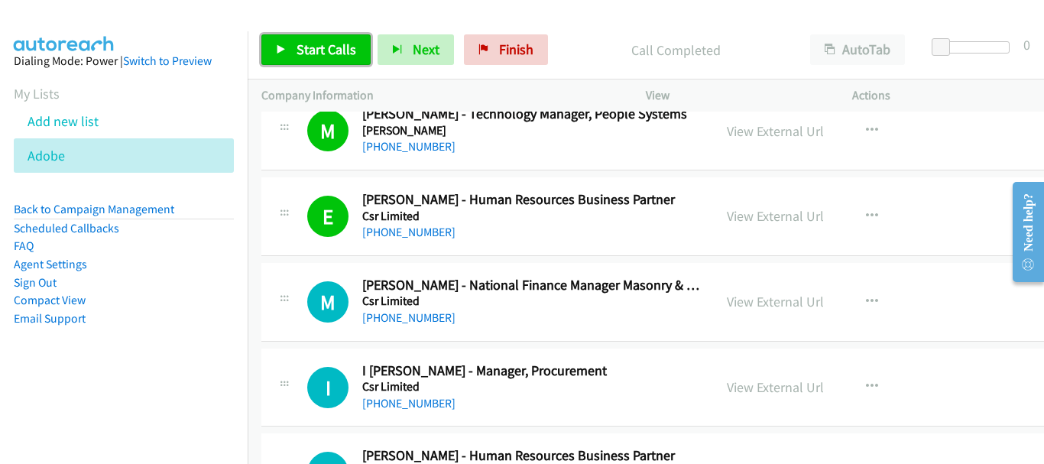
click at [315, 50] on span "Start Calls" at bounding box center [327, 50] width 60 height 18
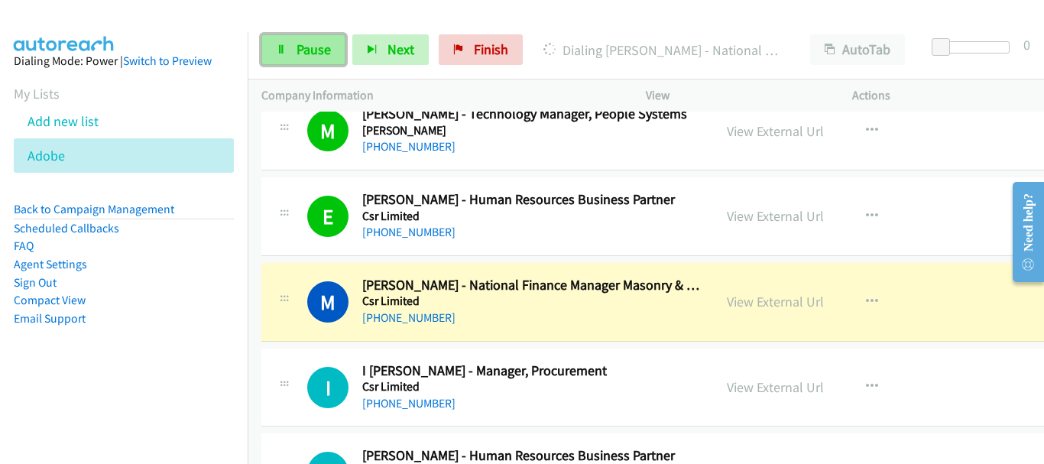
click at [316, 53] on span "Pause" at bounding box center [314, 50] width 34 height 18
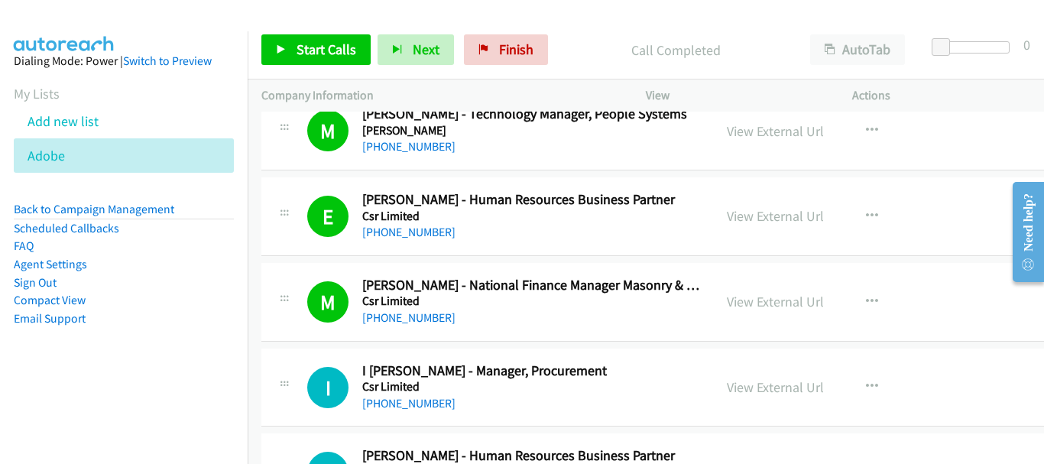
scroll to position [10318, 0]
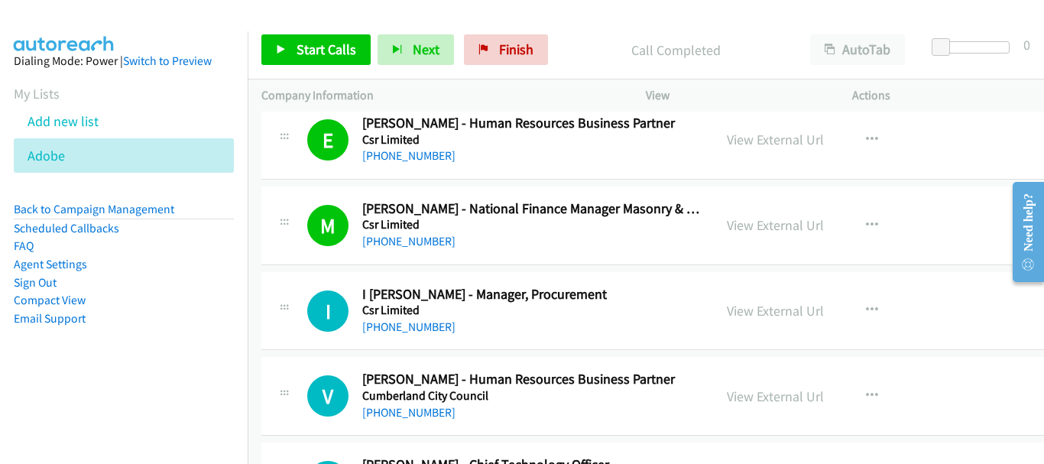
drag, startPoint x: 85, startPoint y: 31, endPoint x: 404, endPoint y: 86, distance: 324.3
click at [85, 31] on aside "Dialing Mode: Power | Switch to Preview My Lists Add new list Adobe Back to Cam…" at bounding box center [124, 213] width 248 height 365
click at [297, 61] on link "Start Calls" at bounding box center [315, 49] width 109 height 31
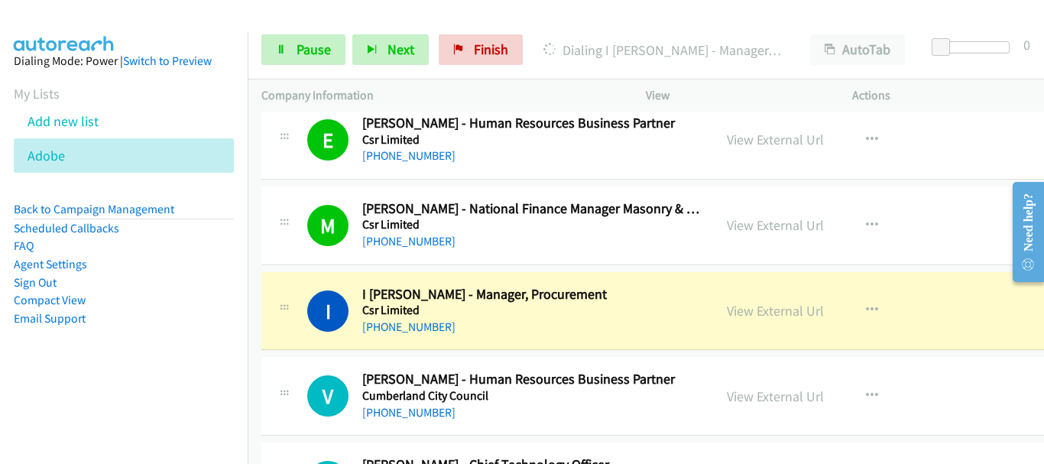
drag, startPoint x: 164, startPoint y: 11, endPoint x: 172, endPoint y: 15, distance: 8.5
click at [164, 11] on div at bounding box center [515, 29] width 1030 height 59
click at [316, 56] on span "Pause" at bounding box center [314, 50] width 34 height 18
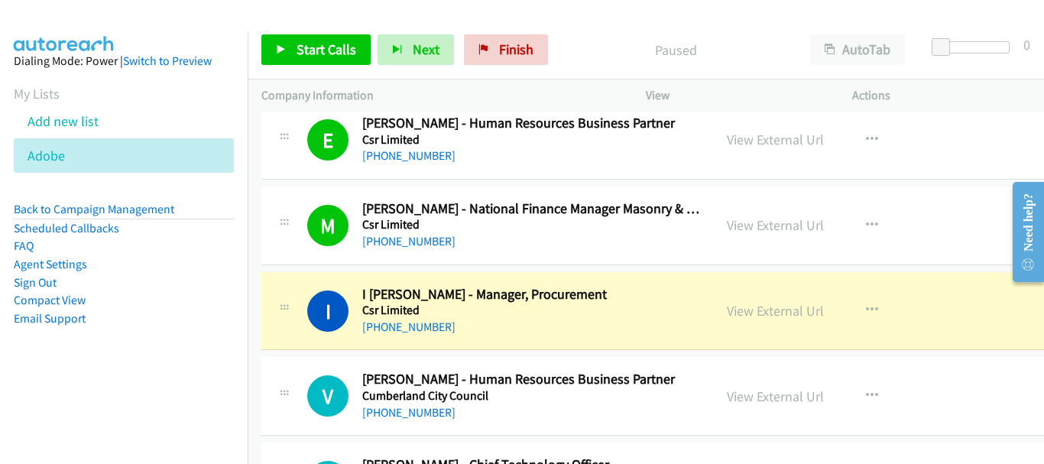
drag, startPoint x: 125, startPoint y: 13, endPoint x: 253, endPoint y: 110, distance: 161.0
click at [125, 14] on div at bounding box center [515, 29] width 1030 height 59
drag, startPoint x: 113, startPoint y: 15, endPoint x: 117, endPoint y: 6, distance: 9.9
click at [113, 15] on img at bounding box center [64, 26] width 115 height 53
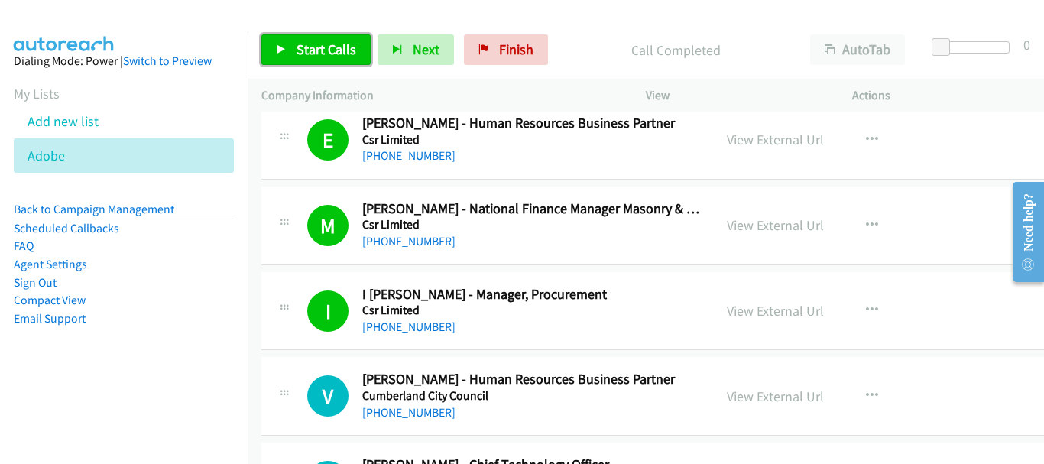
click at [328, 50] on span "Start Calls" at bounding box center [327, 50] width 60 height 18
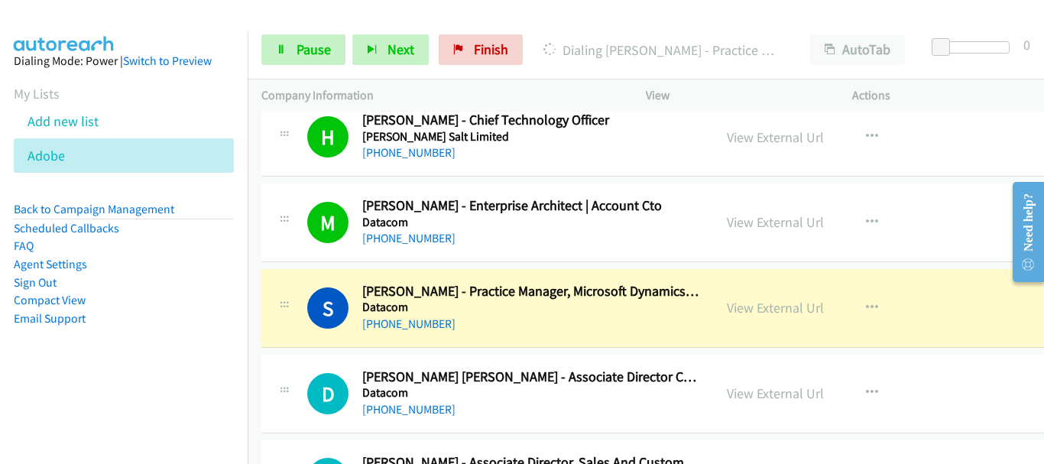
scroll to position [10700, 0]
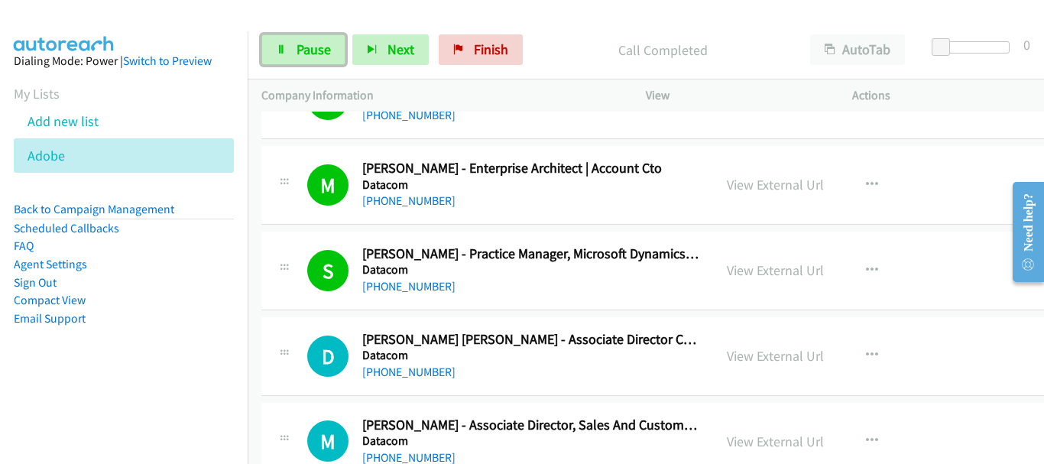
click at [280, 60] on link "Pause" at bounding box center [303, 49] width 84 height 31
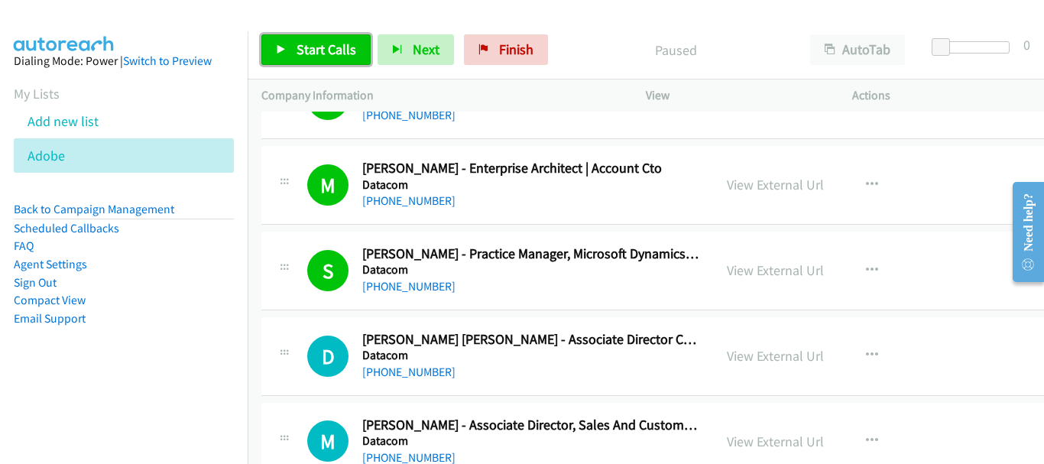
click at [336, 53] on span "Start Calls" at bounding box center [327, 50] width 60 height 18
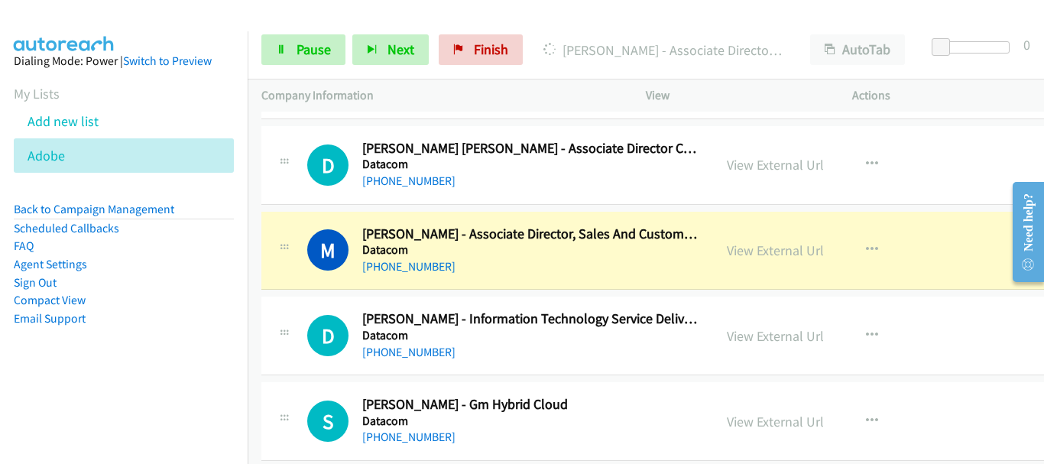
scroll to position [10929, 0]
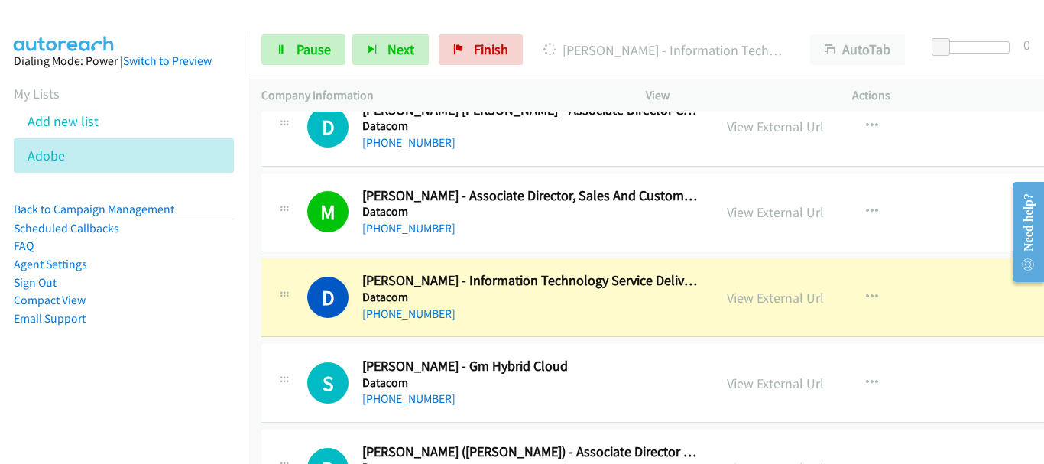
click at [120, 11] on img at bounding box center [64, 26] width 115 height 53
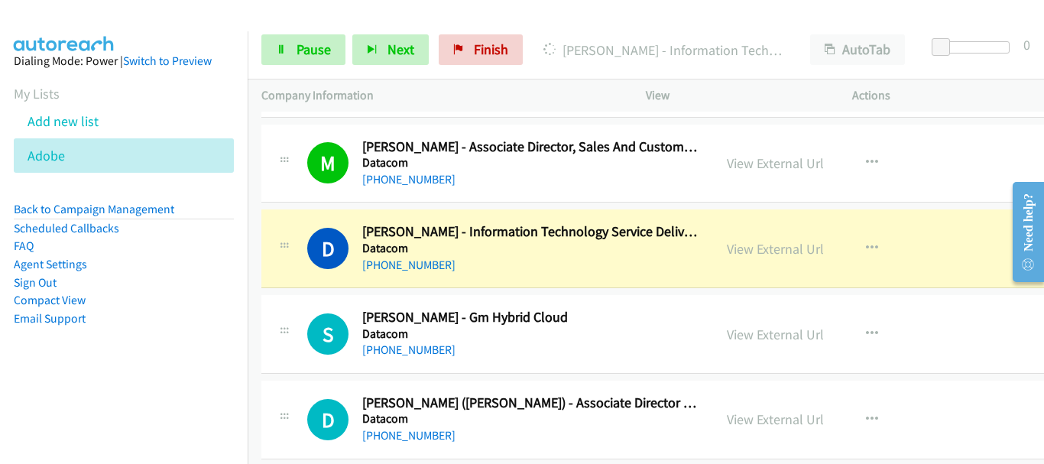
scroll to position [11005, 0]
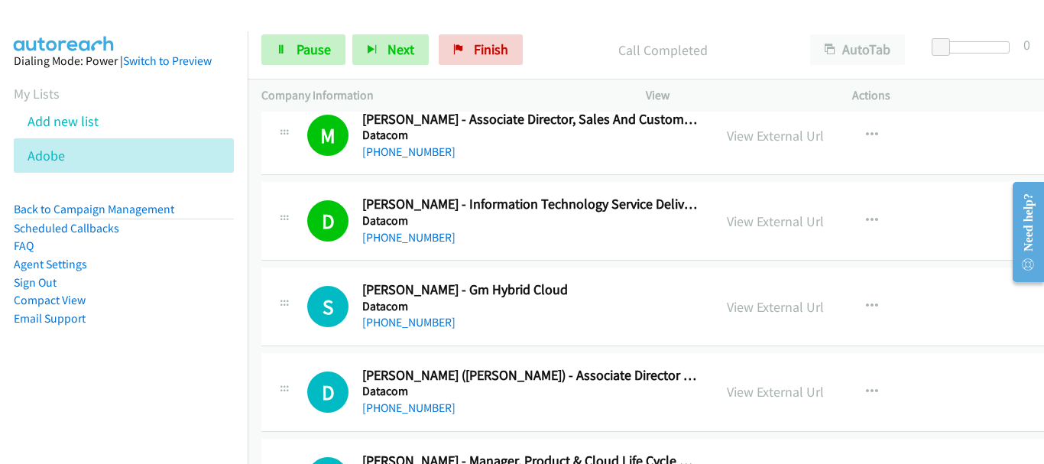
drag, startPoint x: 74, startPoint y: 26, endPoint x: 383, endPoint y: 102, distance: 317.9
click at [74, 26] on img at bounding box center [64, 26] width 115 height 53
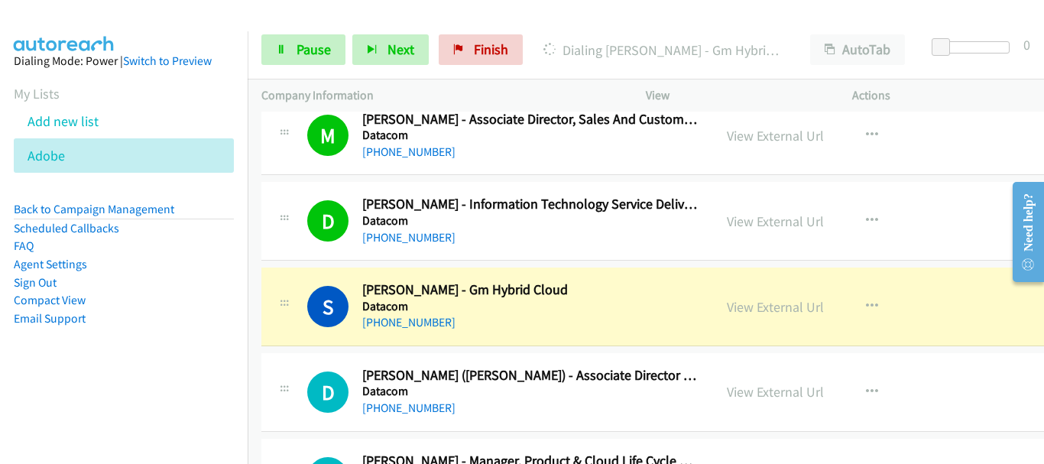
scroll to position [11082, 0]
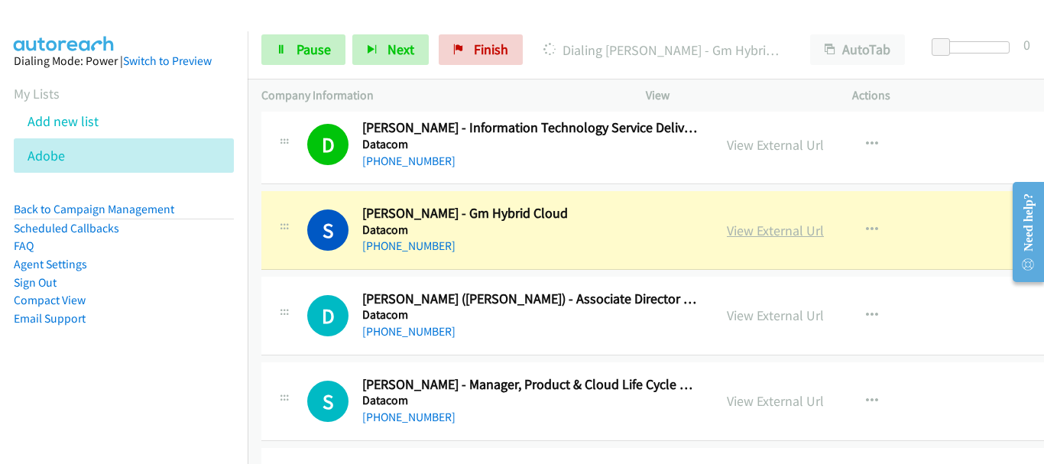
click at [760, 232] on link "View External Url" at bounding box center [775, 231] width 97 height 18
click at [331, 46] on link "Pause" at bounding box center [303, 49] width 84 height 31
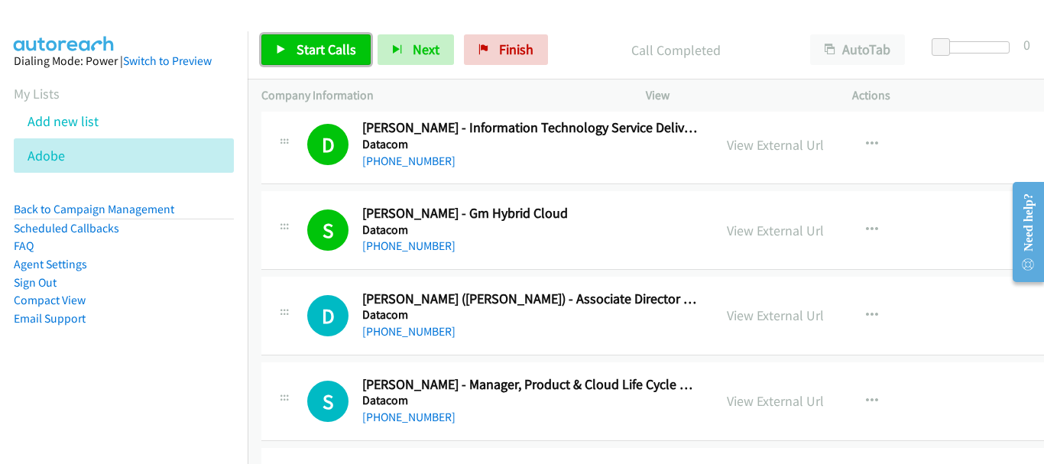
click at [331, 60] on link "Start Calls" at bounding box center [315, 49] width 109 height 31
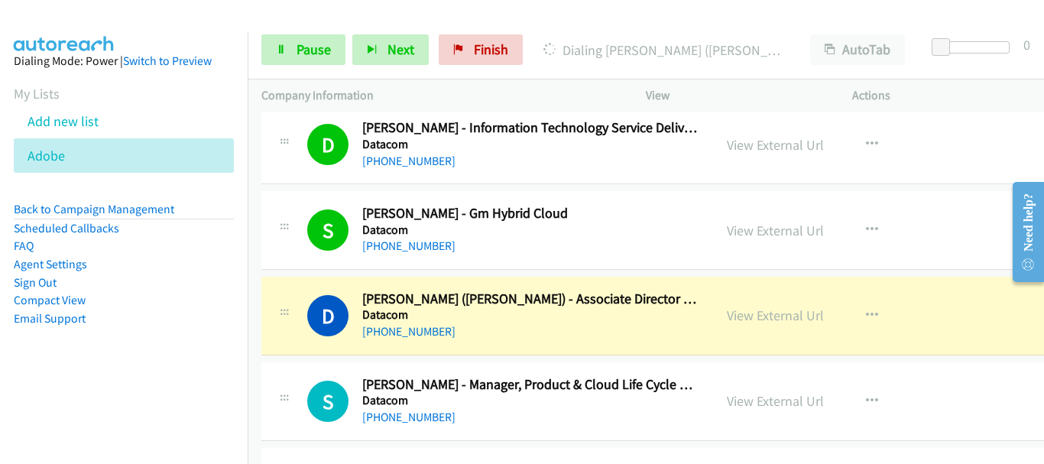
click at [999, 109] on div "Actions" at bounding box center [941, 95] width 206 height 32
drag, startPoint x: 282, startPoint y: 45, endPoint x: 301, endPoint y: 22, distance: 29.8
click at [283, 45] on icon at bounding box center [281, 50] width 11 height 11
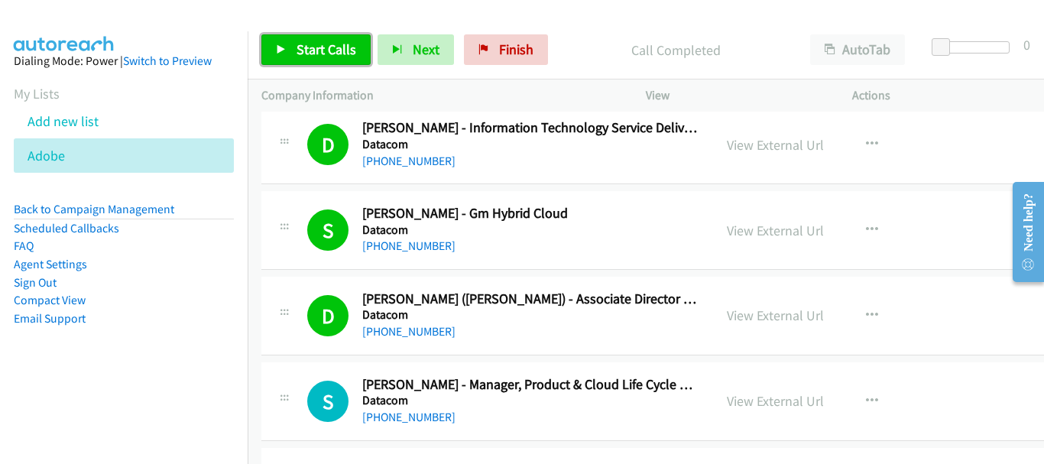
click at [331, 44] on span "Start Calls" at bounding box center [327, 50] width 60 height 18
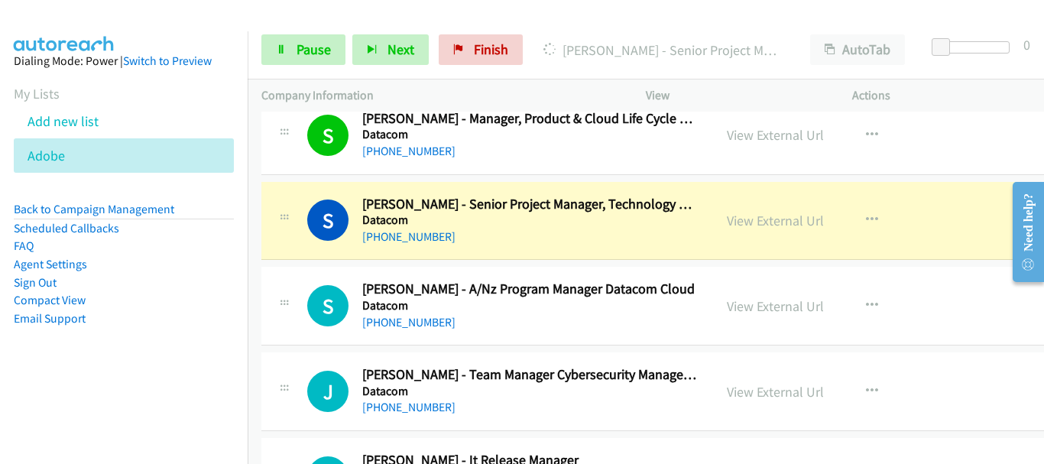
scroll to position [11388, 0]
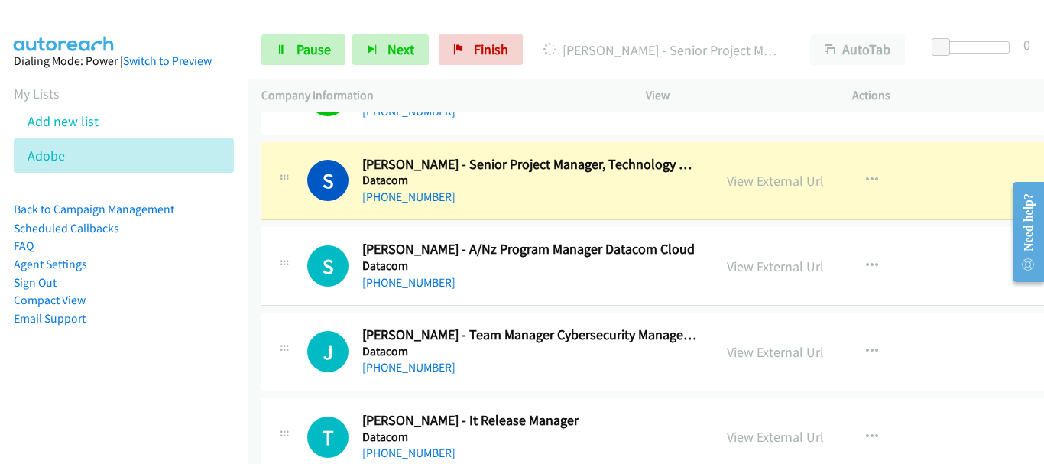
click at [775, 182] on link "View External Url" at bounding box center [775, 181] width 97 height 18
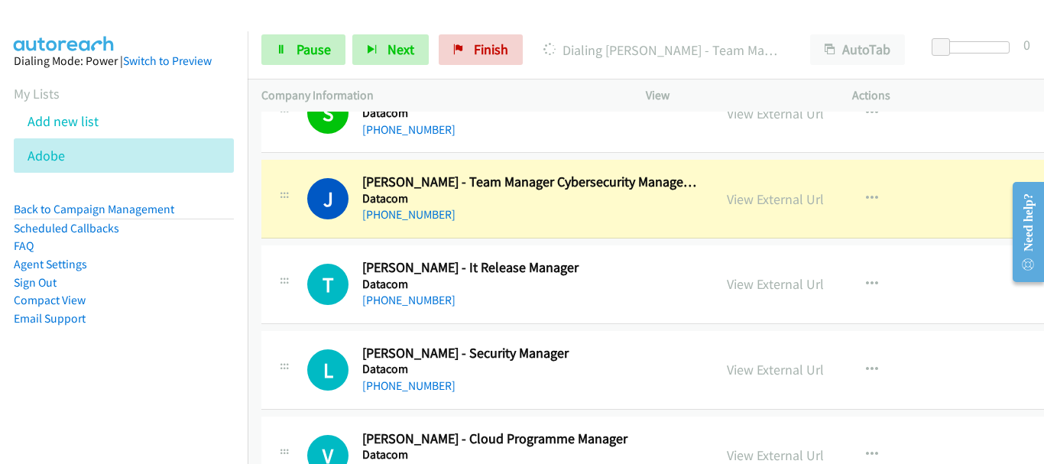
scroll to position [11617, 0]
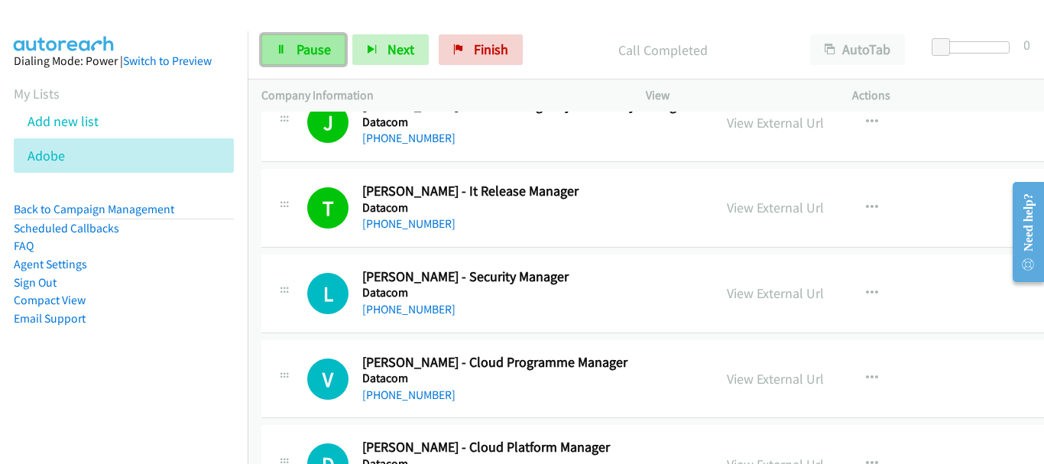
click at [328, 45] on span "Pause" at bounding box center [314, 50] width 34 height 18
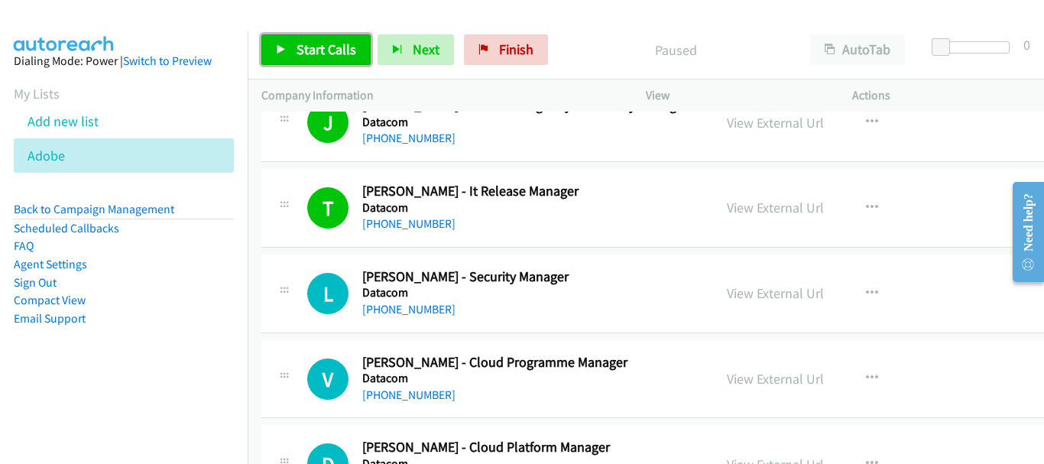
click at [332, 55] on span "Start Calls" at bounding box center [327, 50] width 60 height 18
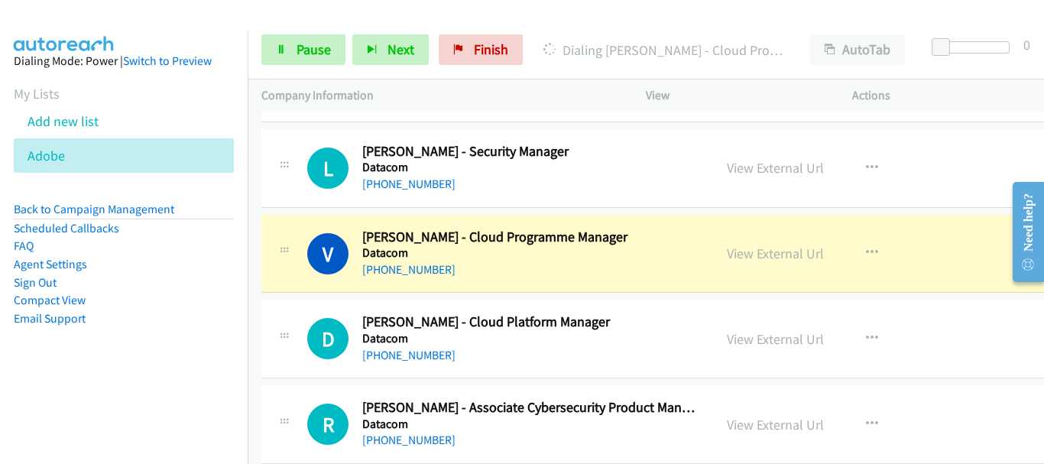
scroll to position [11770, 0]
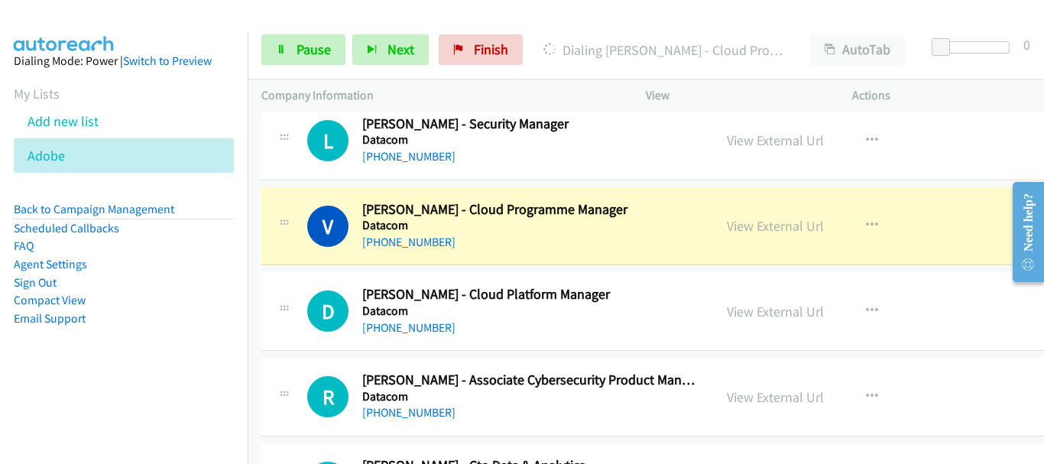
click at [59, 14] on img at bounding box center [64, 26] width 115 height 53
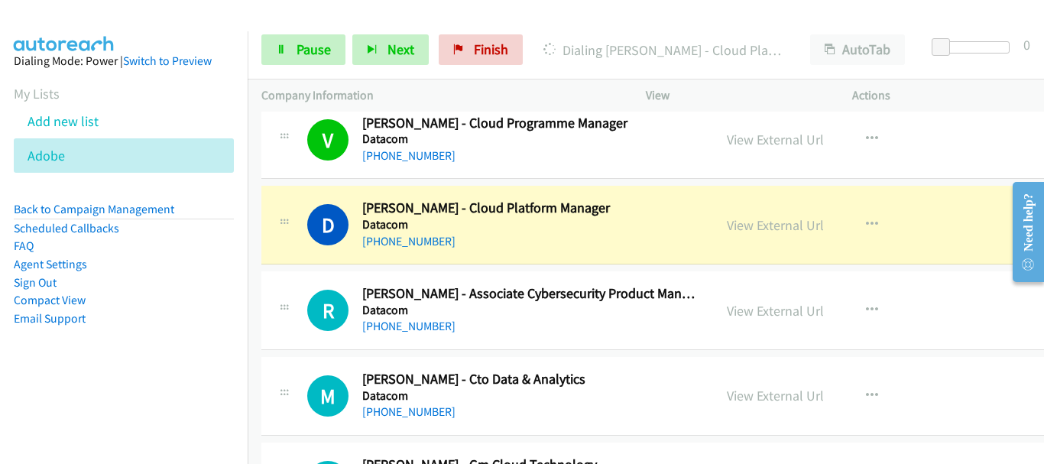
scroll to position [11923, 0]
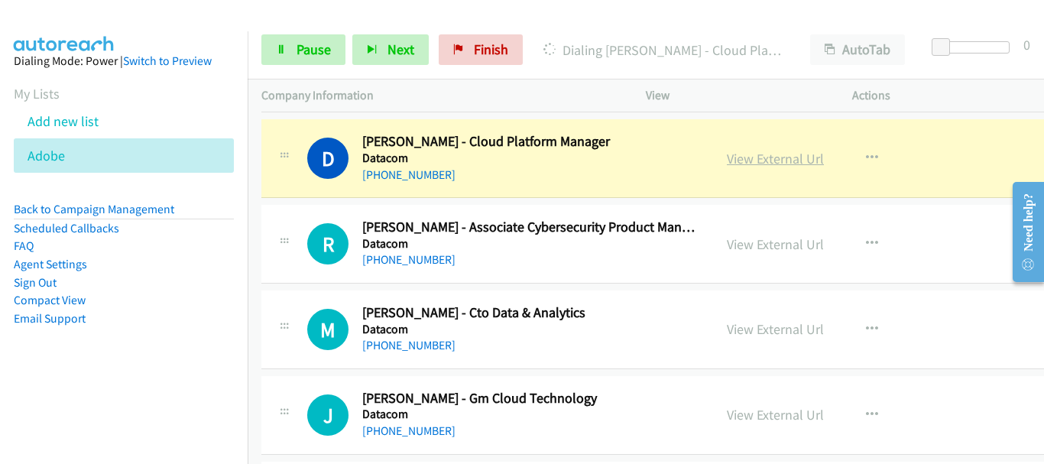
click at [793, 167] on link "View External Url" at bounding box center [775, 159] width 97 height 18
click at [313, 50] on span "Pause" at bounding box center [314, 50] width 34 height 18
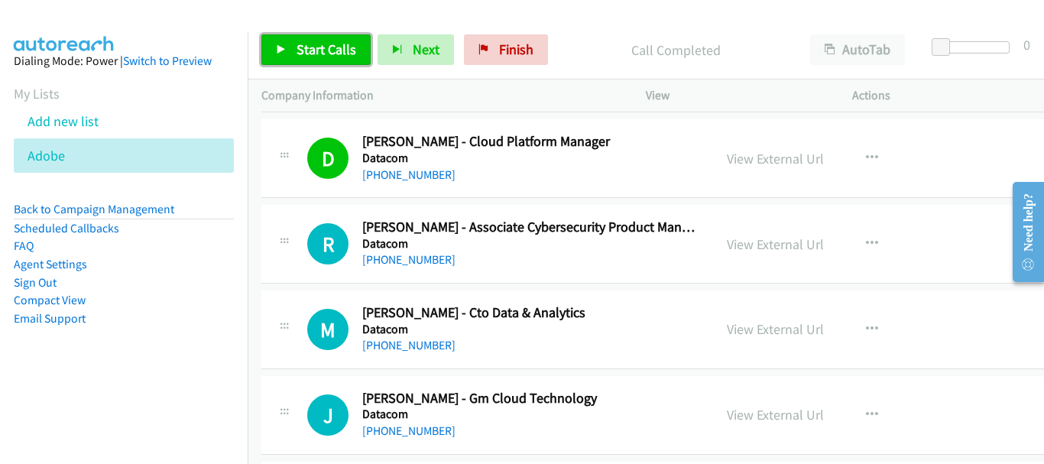
click at [319, 50] on span "Start Calls" at bounding box center [327, 50] width 60 height 18
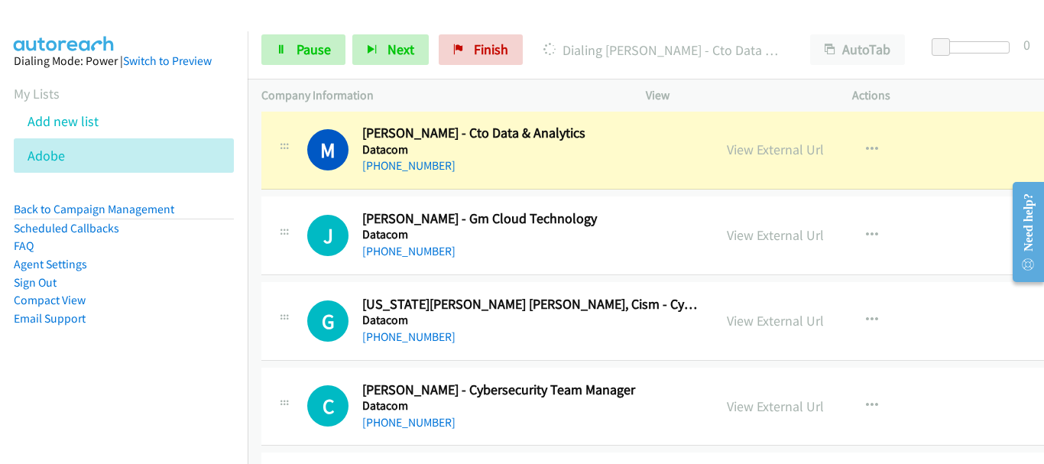
scroll to position [12075, 0]
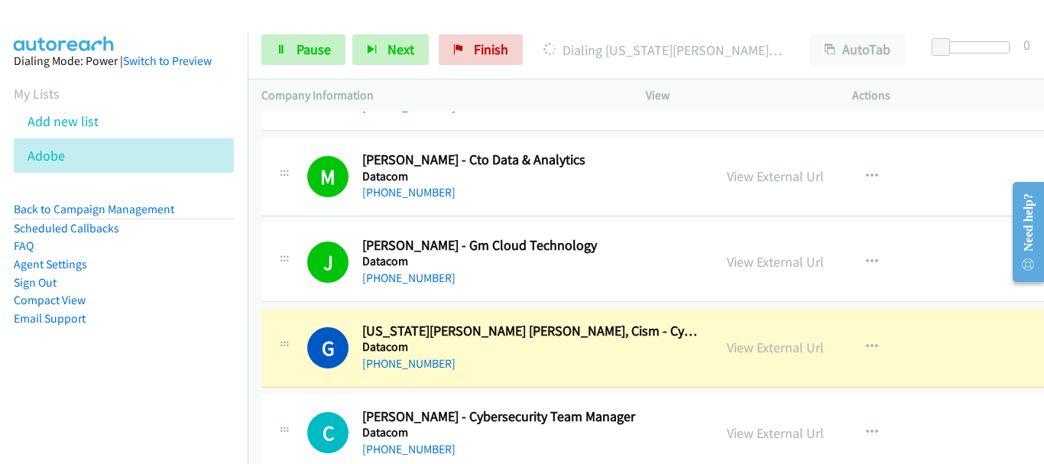
click at [74, 29] on img at bounding box center [64, 26] width 115 height 53
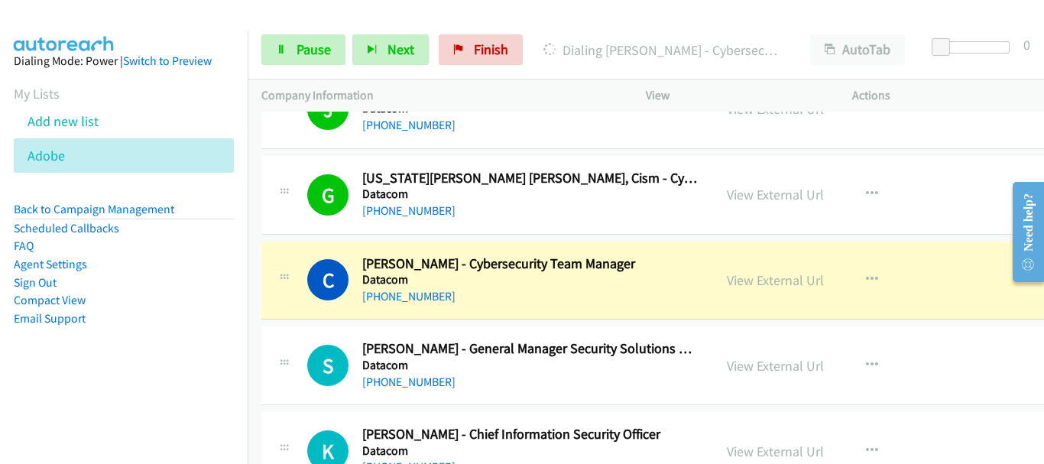
drag, startPoint x: 173, startPoint y: 37, endPoint x: 572, endPoint y: 356, distance: 511.1
click at [173, 37] on aside "Dialing Mode: Power | Switch to Preview My Lists Add new list Adobe Back to Cam…" at bounding box center [124, 213] width 248 height 365
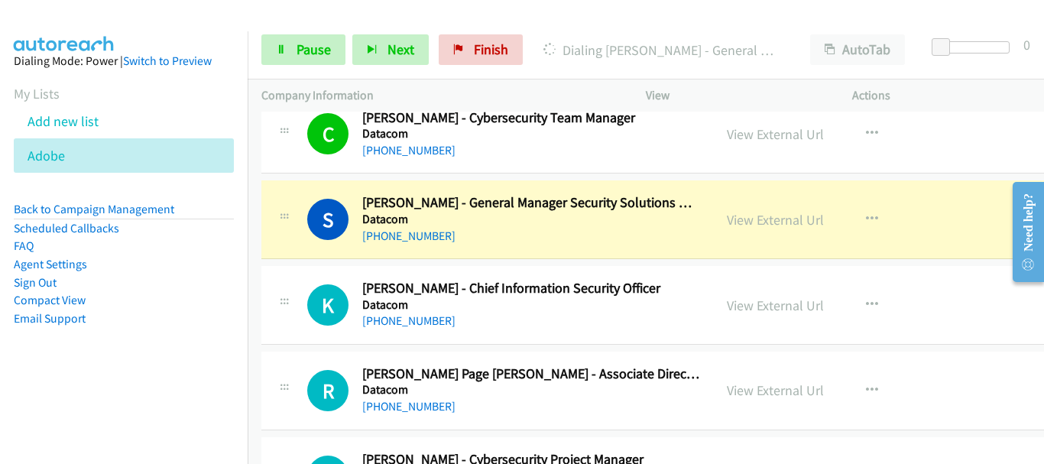
scroll to position [12381, 0]
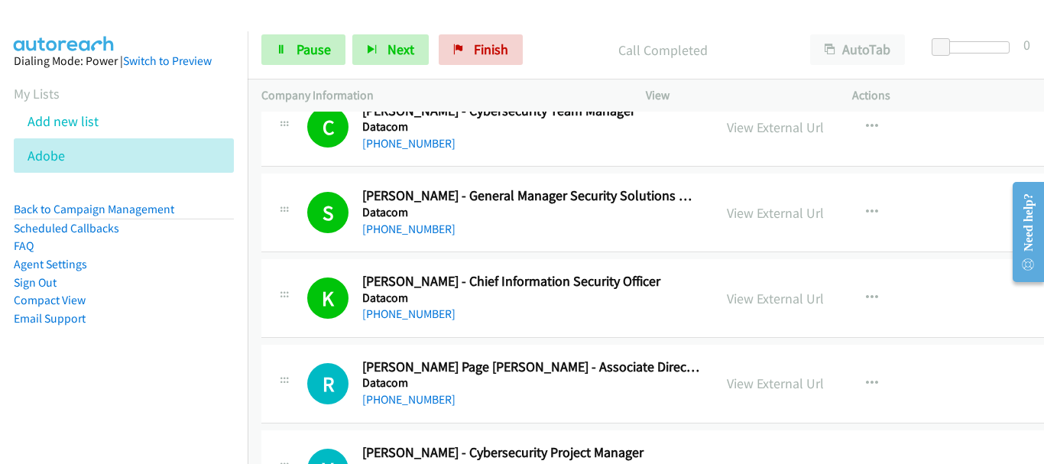
click at [138, 18] on div at bounding box center [515, 29] width 1030 height 59
click at [288, 41] on link "Pause" at bounding box center [303, 49] width 84 height 31
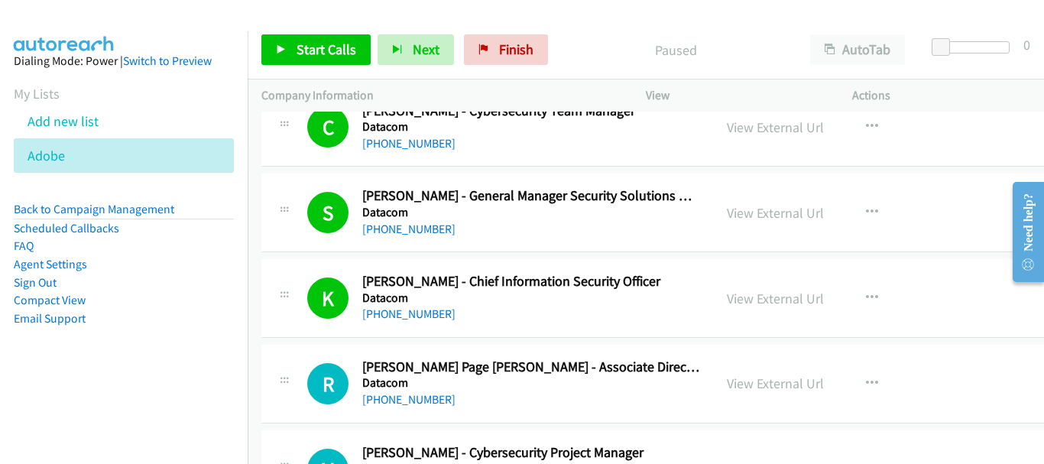
drag, startPoint x: 144, startPoint y: 14, endPoint x: 272, endPoint y: 65, distance: 138.2
click at [144, 14] on div at bounding box center [515, 29] width 1030 height 59
click at [310, 59] on link "Start Calls" at bounding box center [315, 49] width 109 height 31
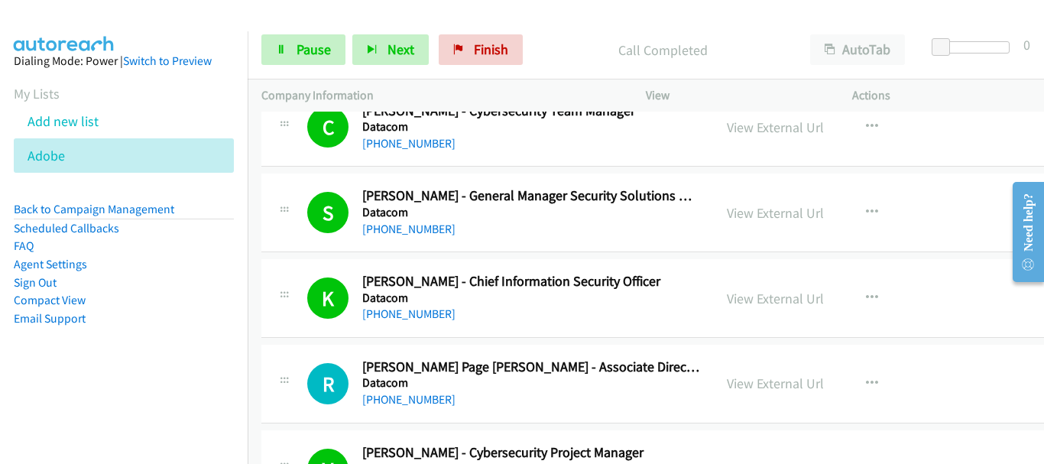
click at [134, 21] on div at bounding box center [515, 29] width 1030 height 59
click at [336, 54] on link "Pause" at bounding box center [303, 49] width 84 height 31
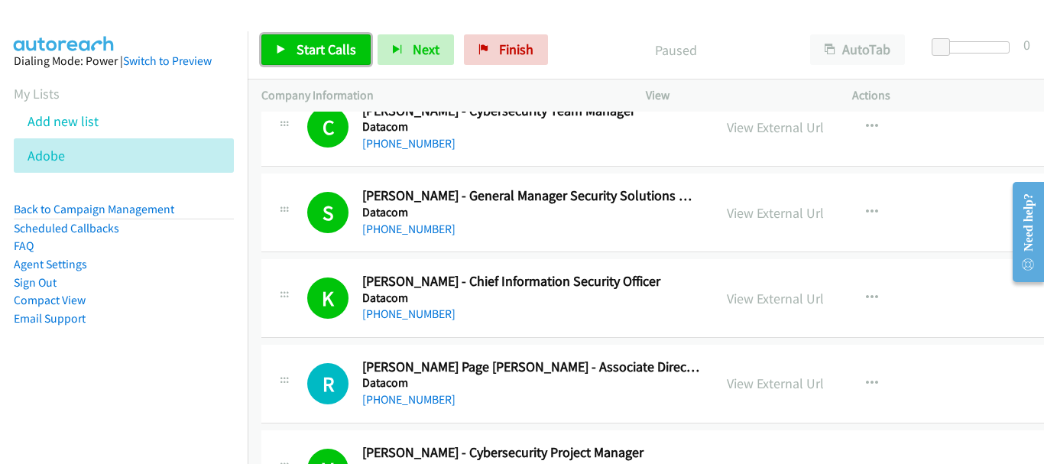
click at [336, 55] on span "Start Calls" at bounding box center [327, 50] width 60 height 18
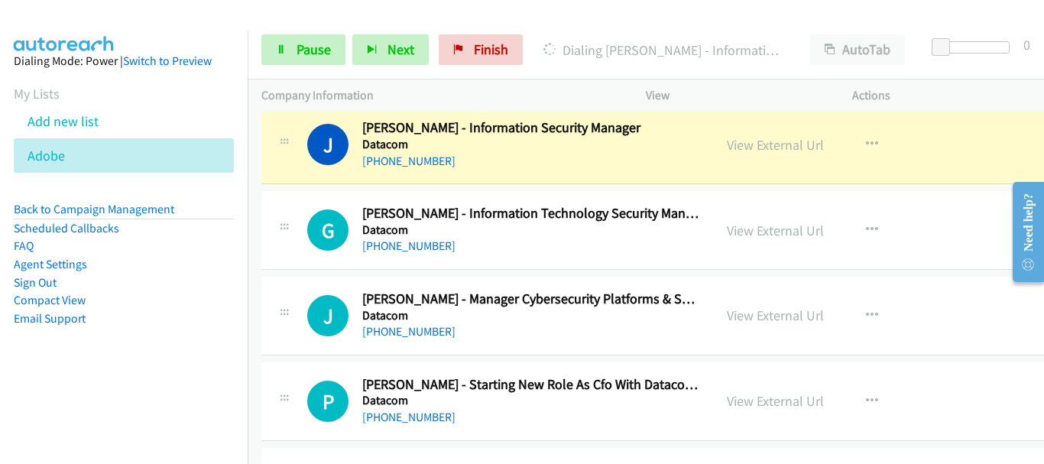
scroll to position [12840, 0]
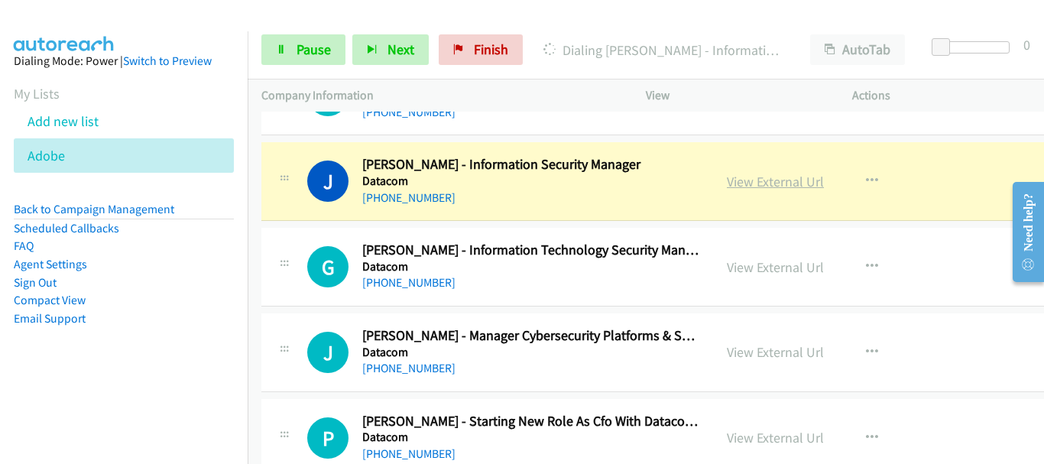
click at [769, 180] on link "View External Url" at bounding box center [775, 182] width 97 height 18
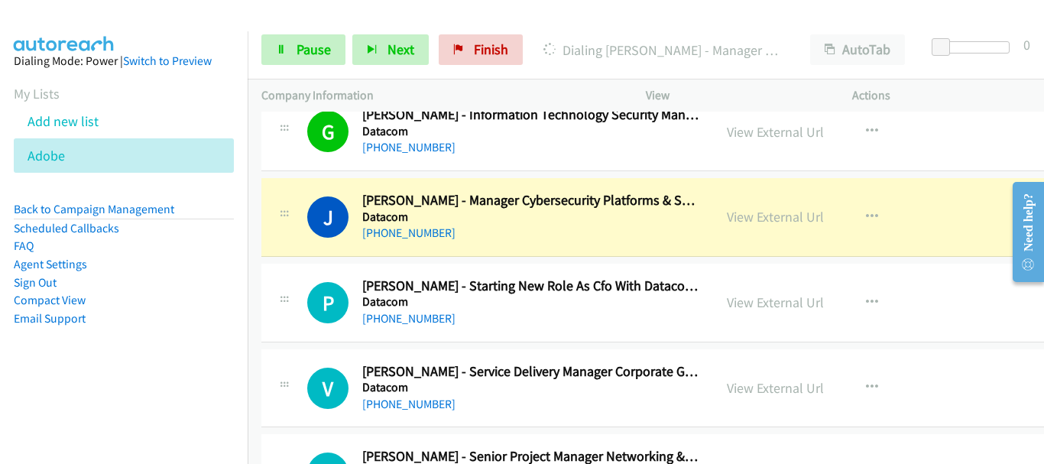
scroll to position [12993, 0]
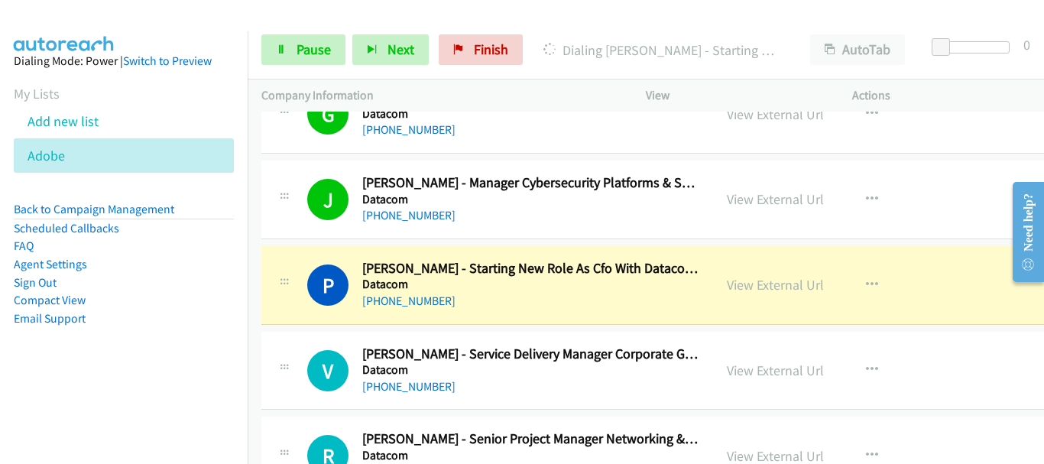
click at [976, 262] on div "P Callback Scheduled [PERSON_NAME] - Starting New Role As Cfo With Datacom On […" at bounding box center [685, 285] width 848 height 79
click at [788, 288] on link "View External Url" at bounding box center [775, 285] width 97 height 18
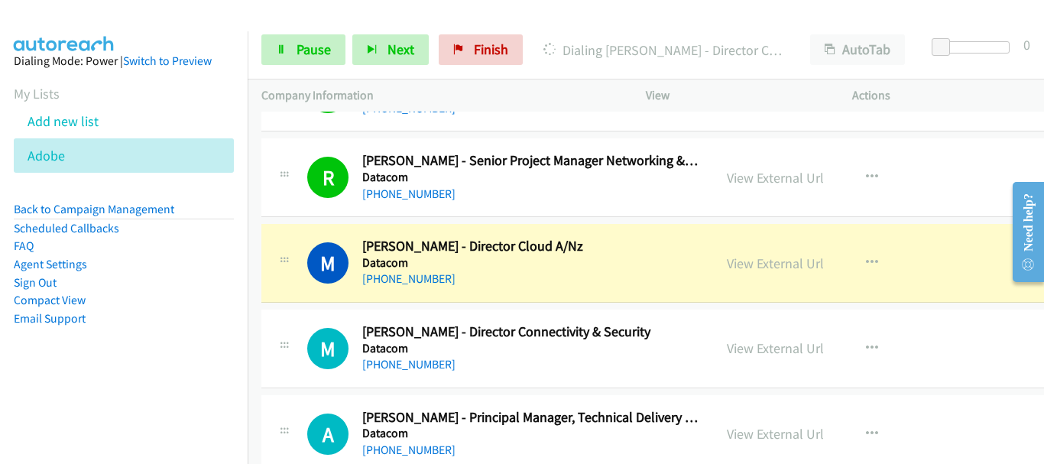
scroll to position [13298, 0]
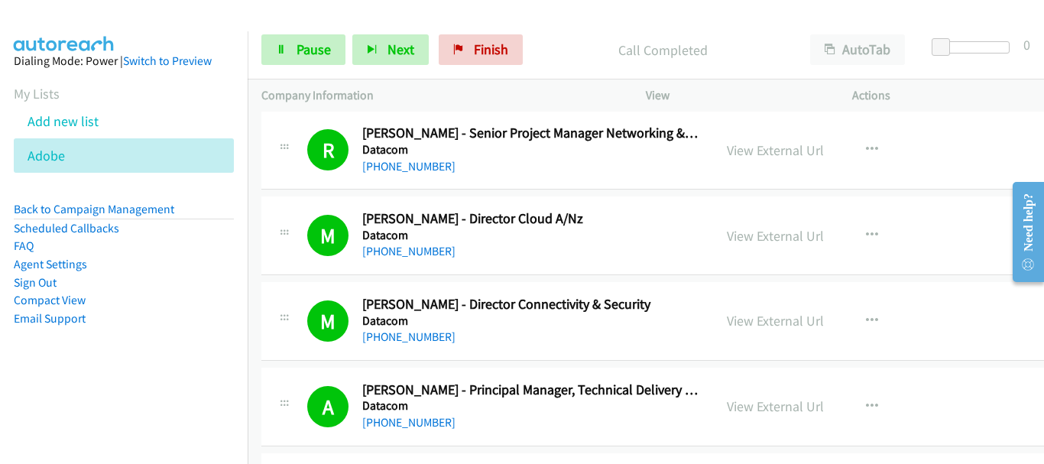
click at [974, 138] on div "R Callback Scheduled [PERSON_NAME] - Senior Project Manager Networking & Securi…" at bounding box center [685, 150] width 848 height 79
click at [318, 57] on span "Pause" at bounding box center [314, 50] width 34 height 18
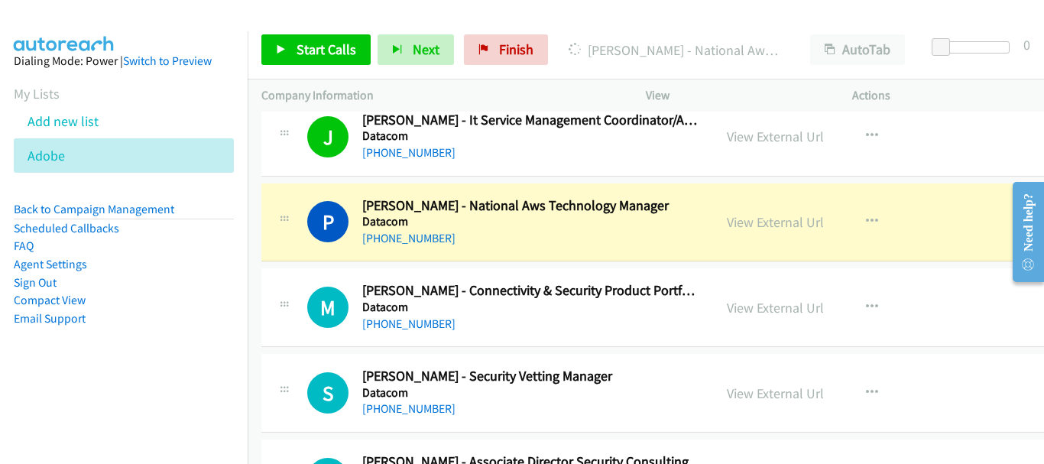
scroll to position [13680, 0]
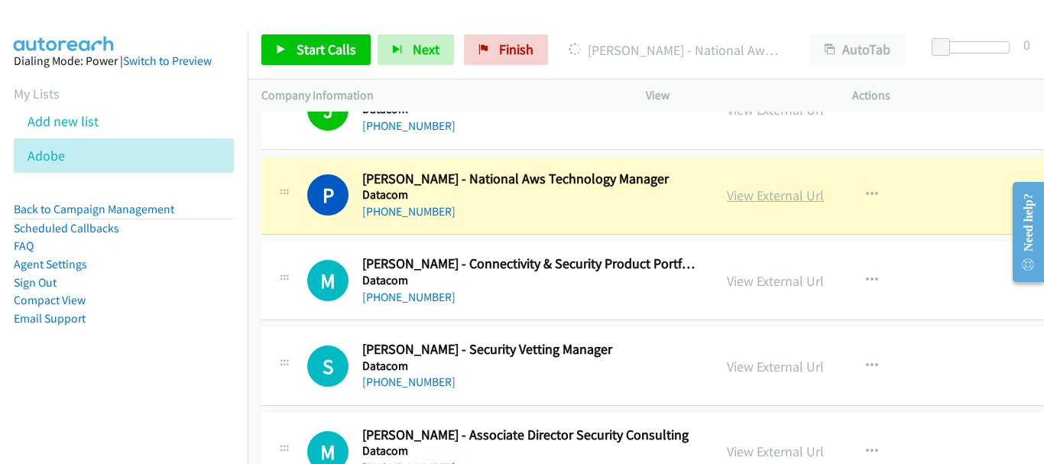
click at [766, 196] on link "View External Url" at bounding box center [775, 195] width 97 height 18
click at [329, 50] on span "Start Calls" at bounding box center [327, 50] width 60 height 18
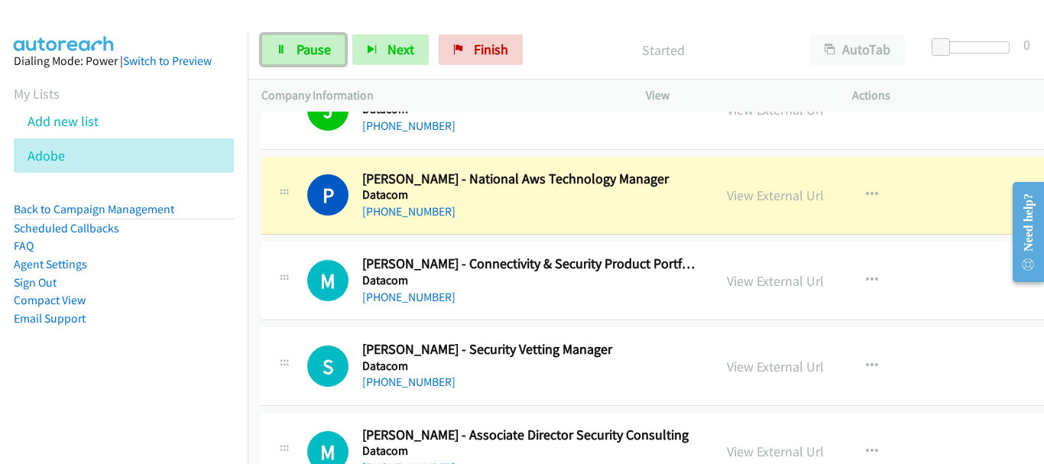
click at [329, 50] on span "Pause" at bounding box center [314, 50] width 34 height 18
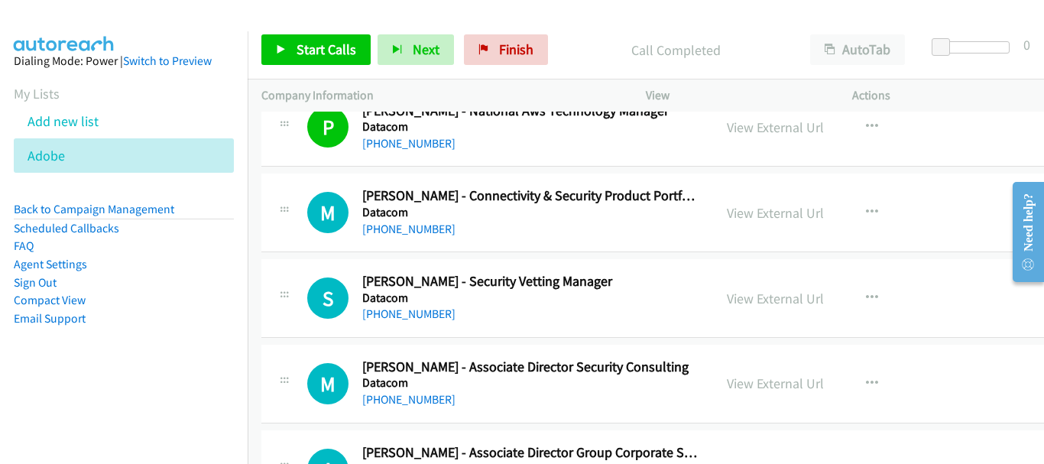
scroll to position [13757, 0]
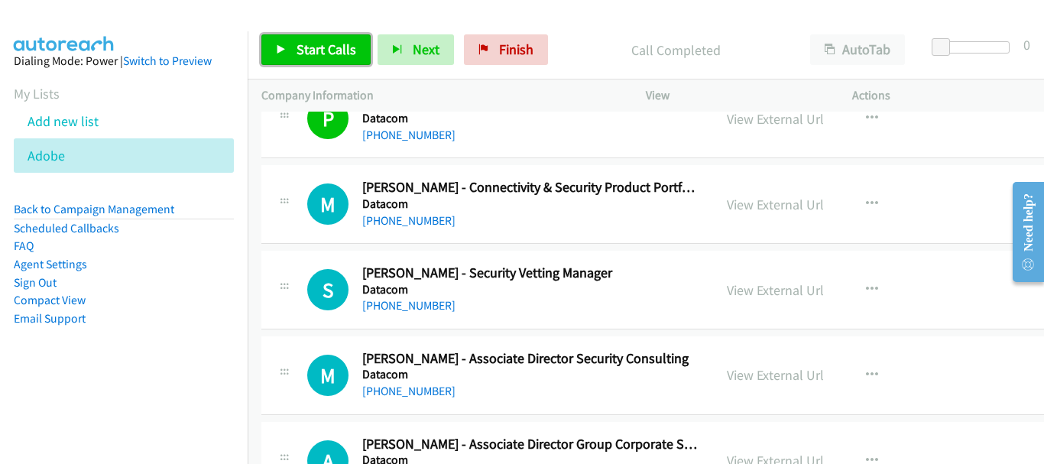
click at [306, 44] on span "Start Calls" at bounding box center [327, 50] width 60 height 18
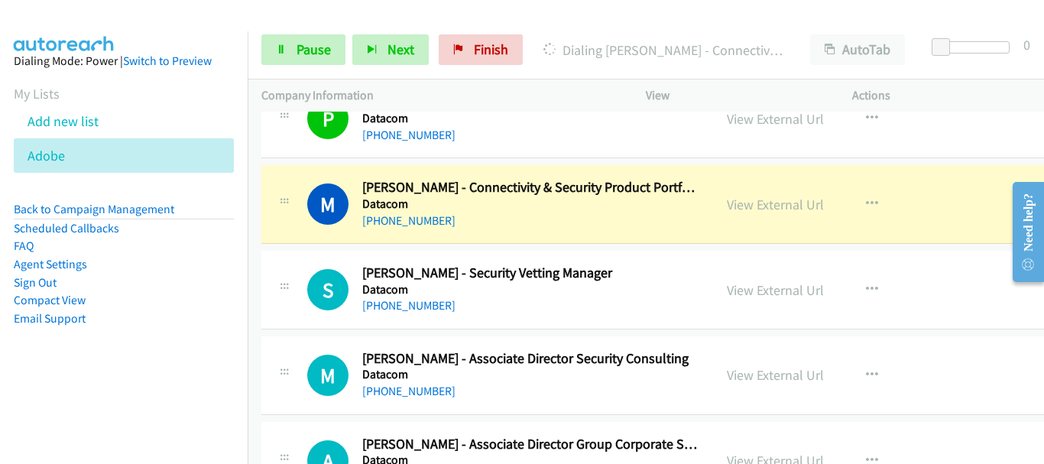
drag, startPoint x: 43, startPoint y: 21, endPoint x: 644, endPoint y: 218, distance: 632.7
click at [45, 21] on img at bounding box center [64, 26] width 115 height 53
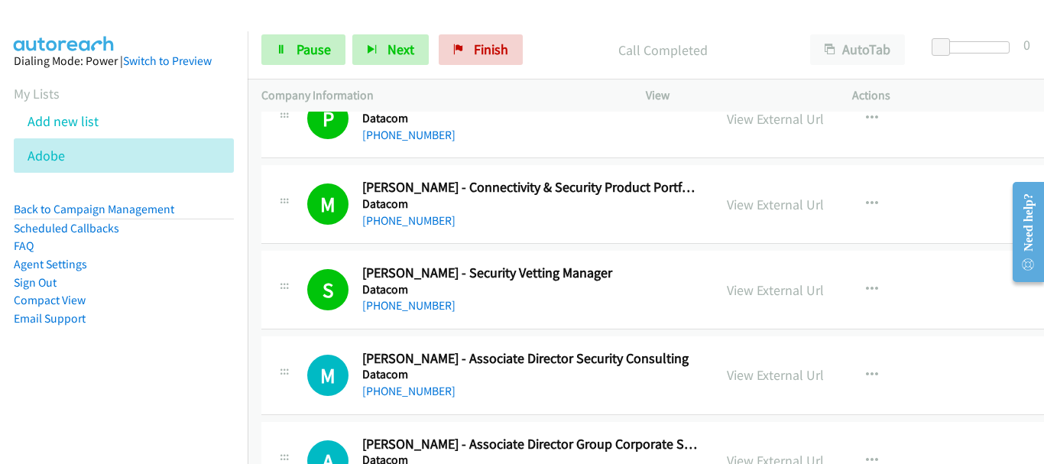
click at [157, 24] on div at bounding box center [515, 29] width 1030 height 59
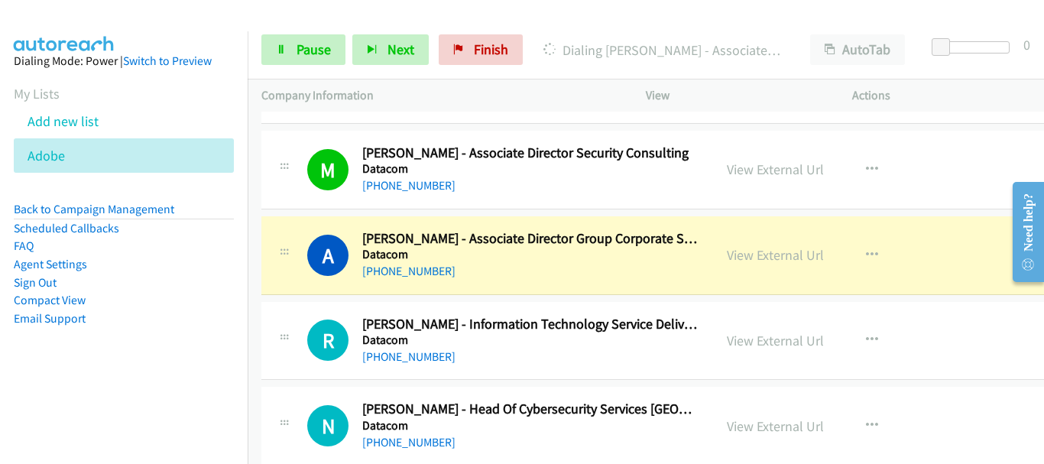
scroll to position [13986, 0]
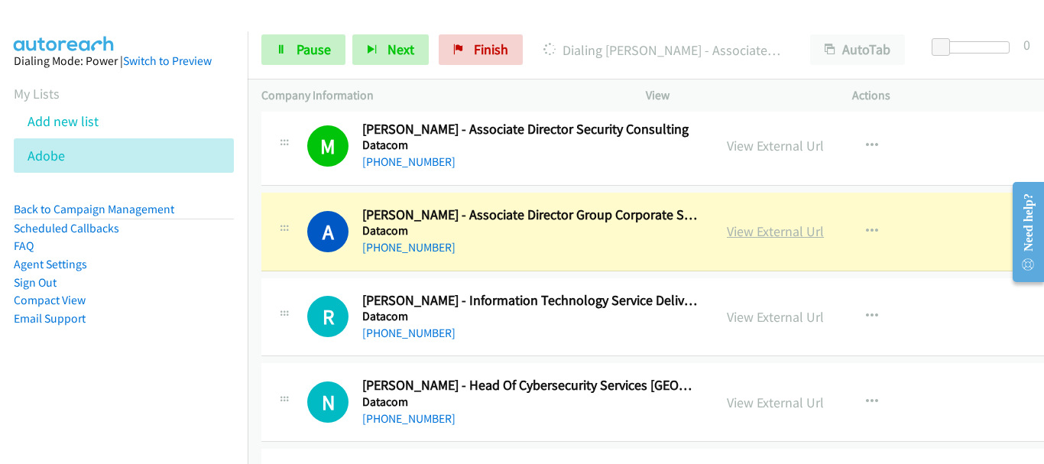
click at [783, 230] on link "View External Url" at bounding box center [775, 231] width 97 height 18
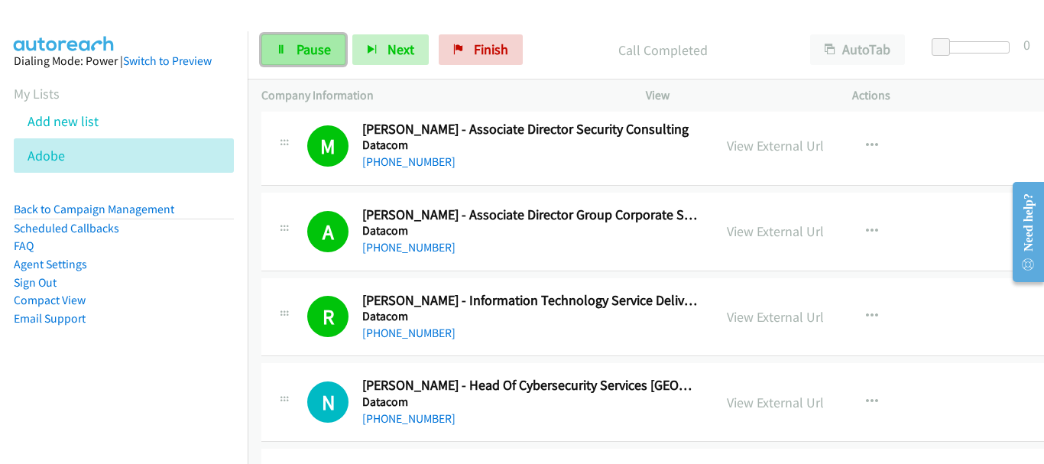
click at [306, 50] on span "Pause" at bounding box center [314, 50] width 34 height 18
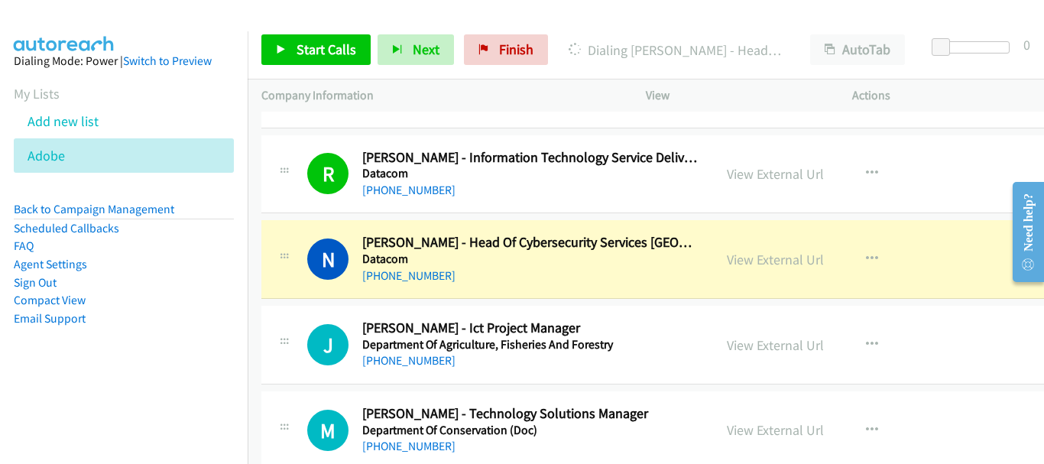
scroll to position [14139, 0]
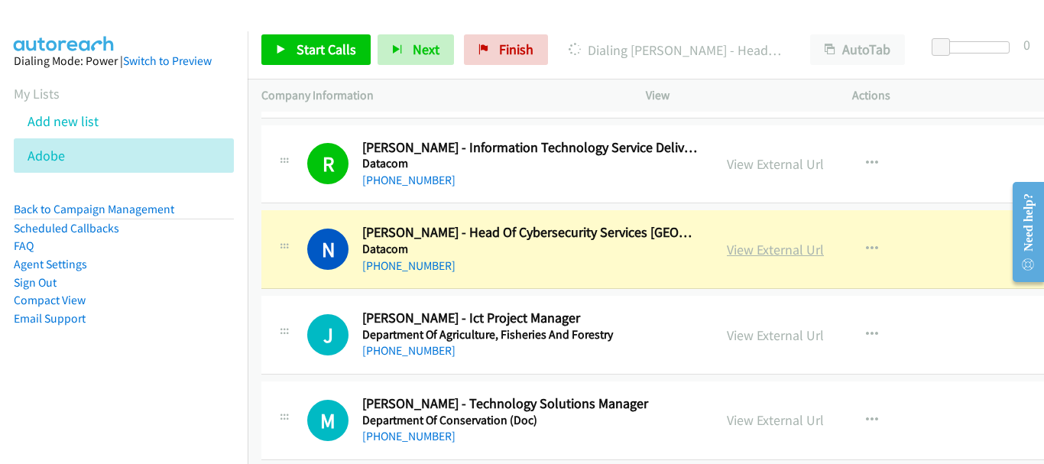
click at [755, 248] on link "View External Url" at bounding box center [775, 250] width 97 height 18
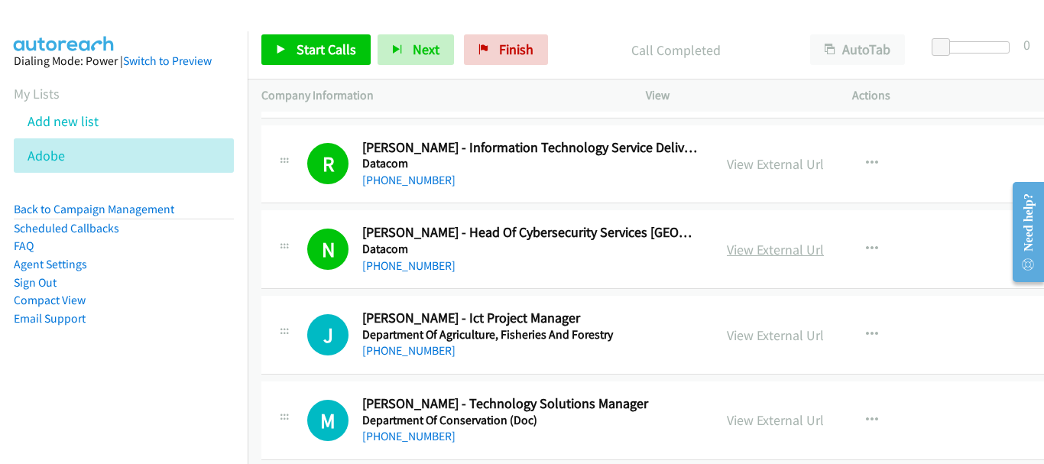
click at [798, 248] on link "View External Url" at bounding box center [775, 250] width 97 height 18
click at [327, 46] on span "Start Calls" at bounding box center [327, 50] width 60 height 18
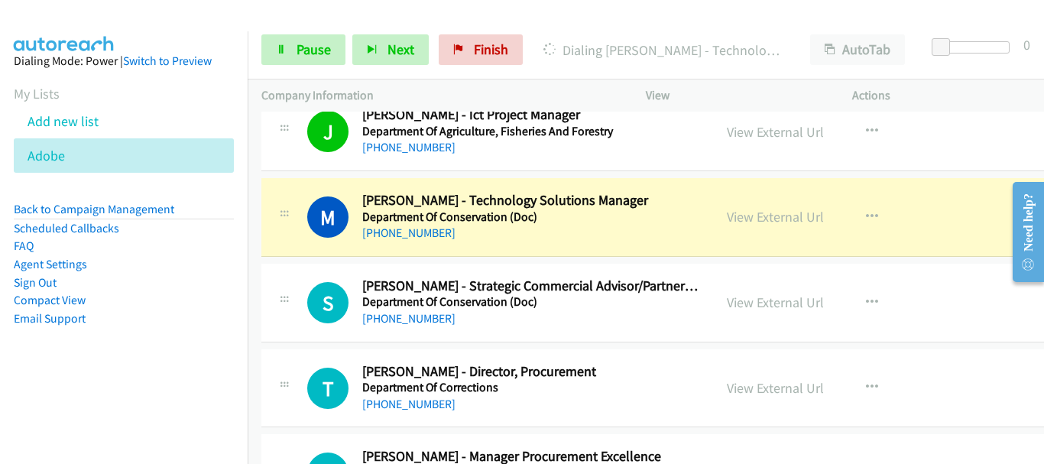
scroll to position [14368, 0]
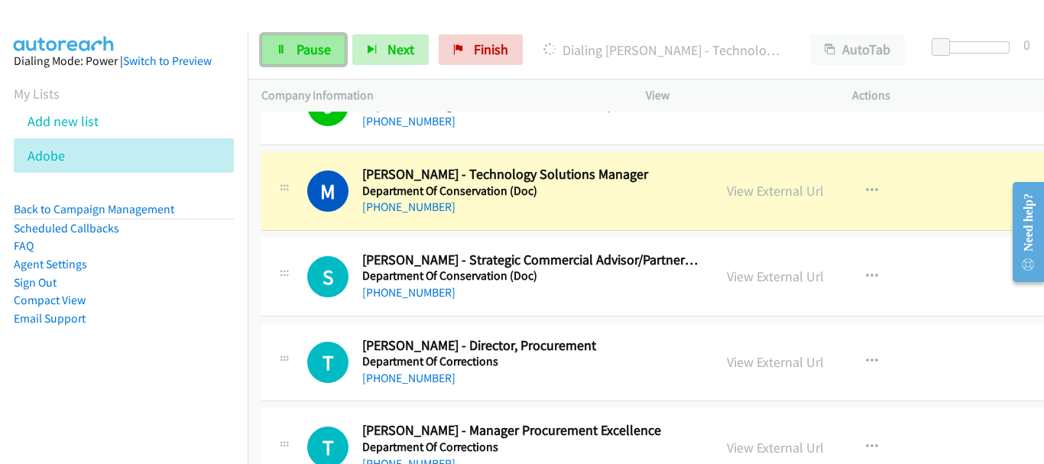
click at [298, 57] on span "Pause" at bounding box center [314, 50] width 34 height 18
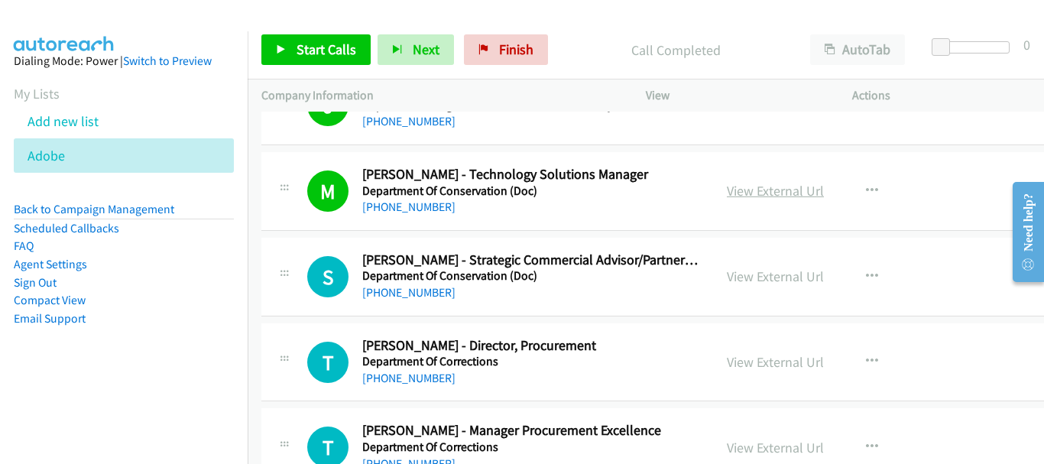
click at [802, 184] on link "View External Url" at bounding box center [775, 191] width 97 height 18
click at [303, 45] on span "Start Calls" at bounding box center [327, 50] width 60 height 18
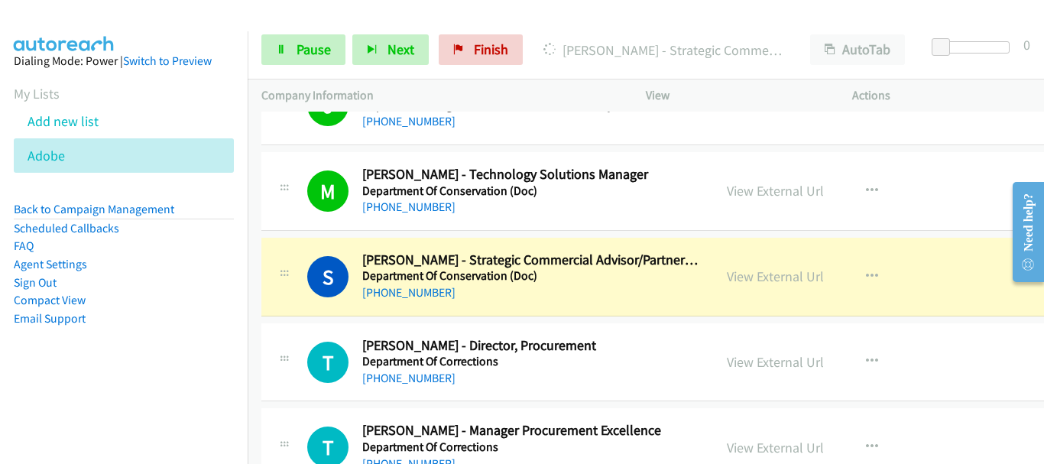
click at [129, 19] on div at bounding box center [515, 29] width 1030 height 59
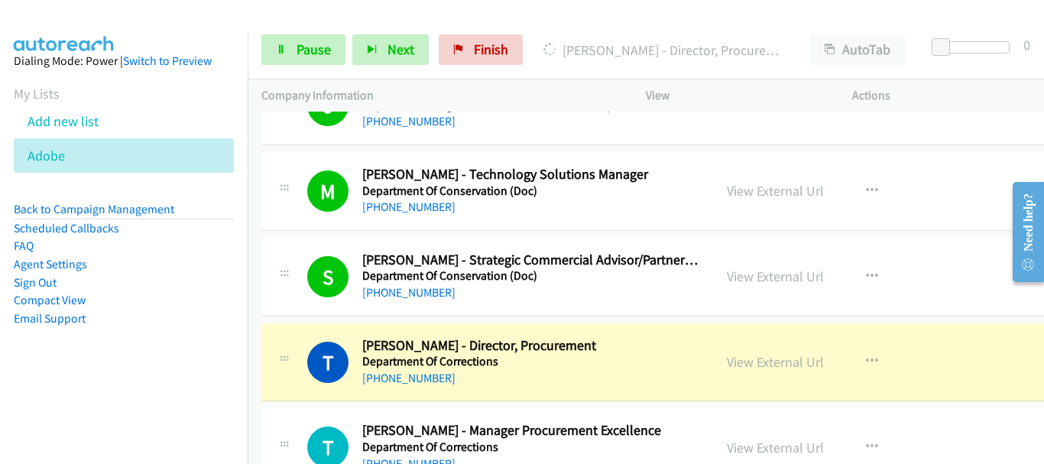
click at [70, 22] on img at bounding box center [64, 26] width 115 height 53
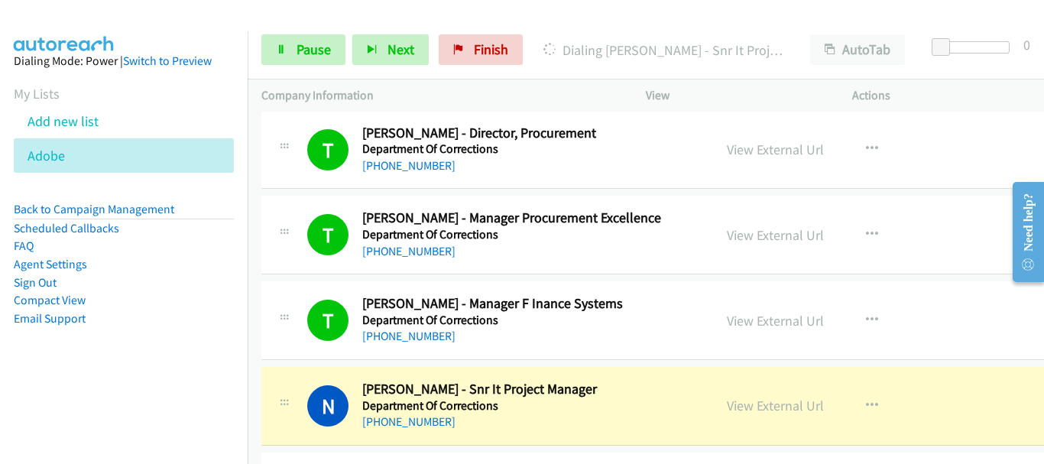
scroll to position [14750, 0]
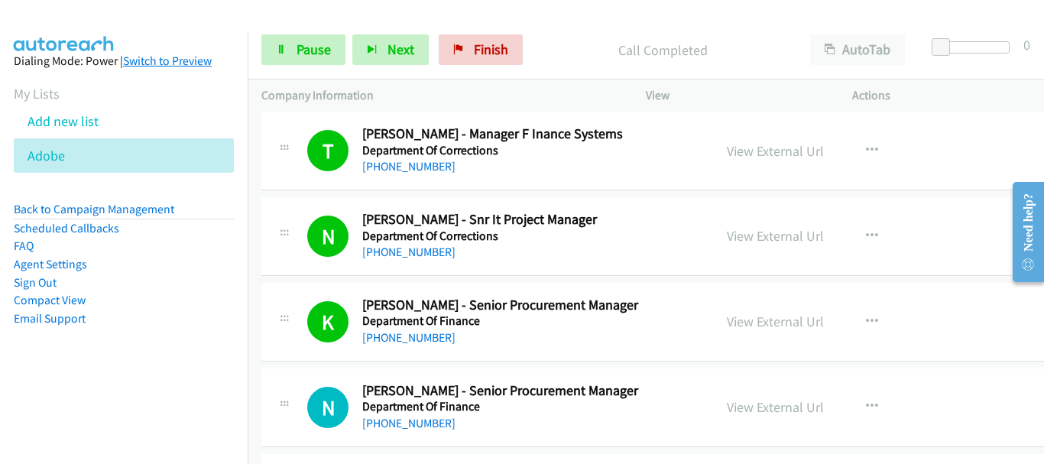
click at [131, 14] on div at bounding box center [515, 29] width 1030 height 59
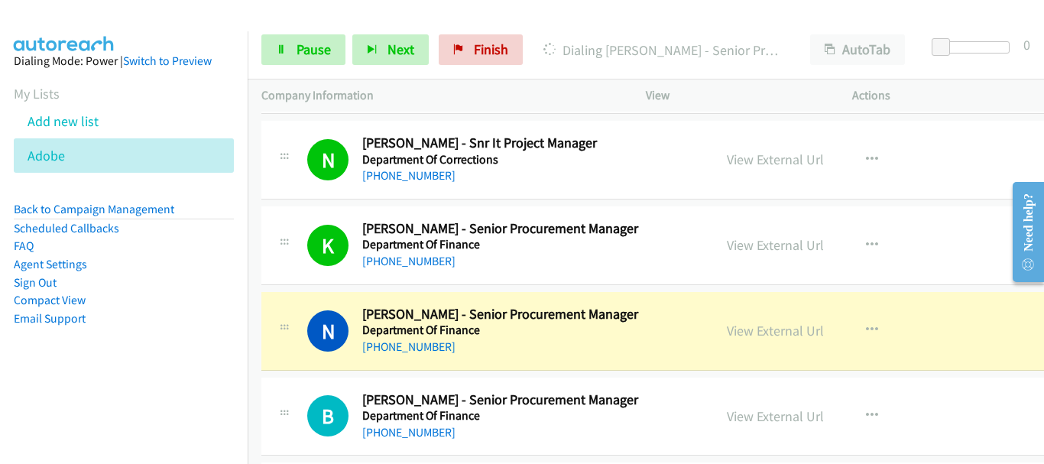
click at [146, 23] on div at bounding box center [515, 29] width 1030 height 59
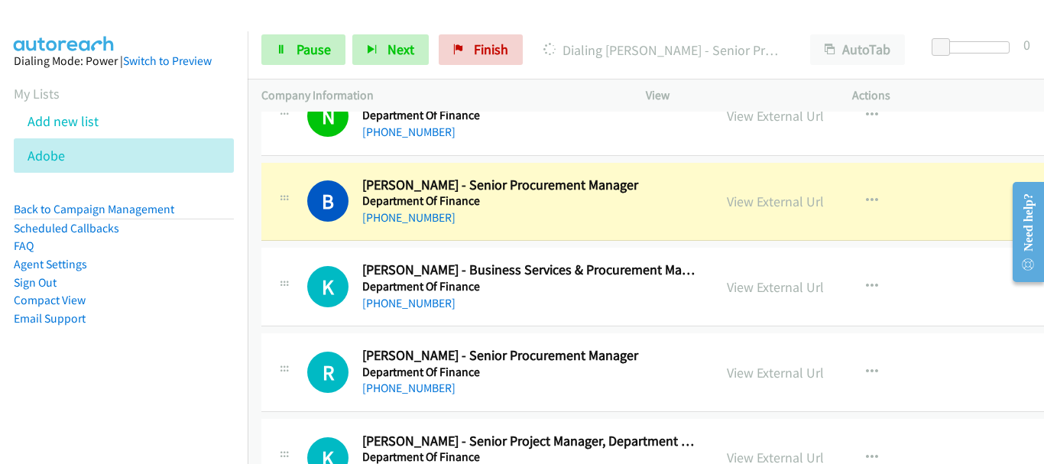
scroll to position [15056, 0]
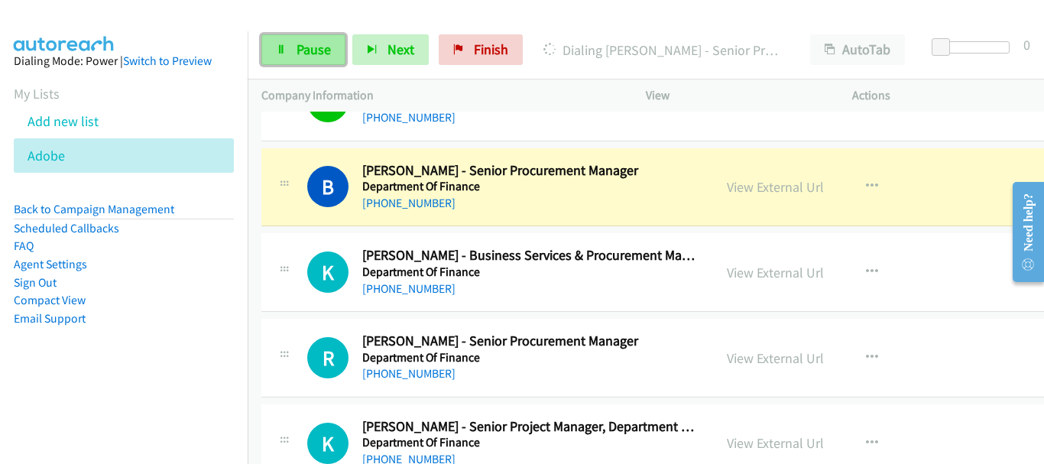
click at [297, 50] on span "Pause" at bounding box center [314, 50] width 34 height 18
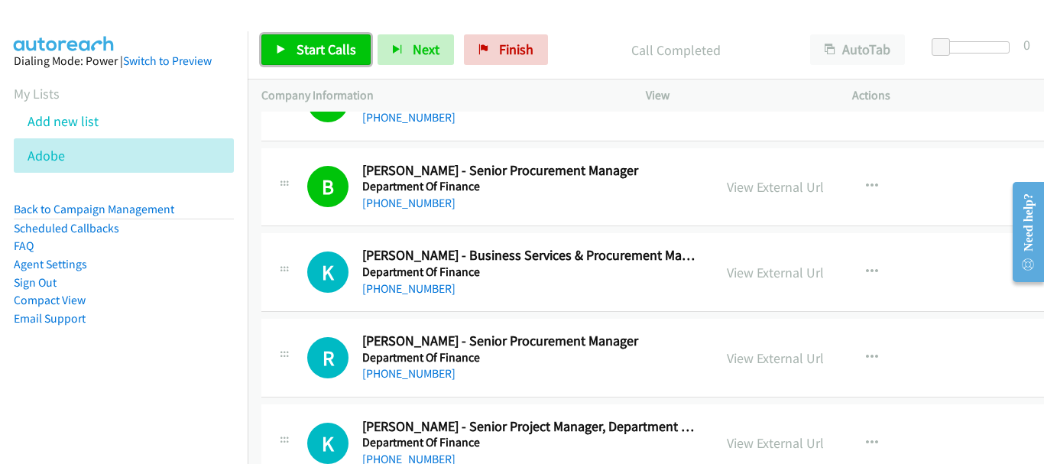
click at [318, 44] on span "Start Calls" at bounding box center [327, 50] width 60 height 18
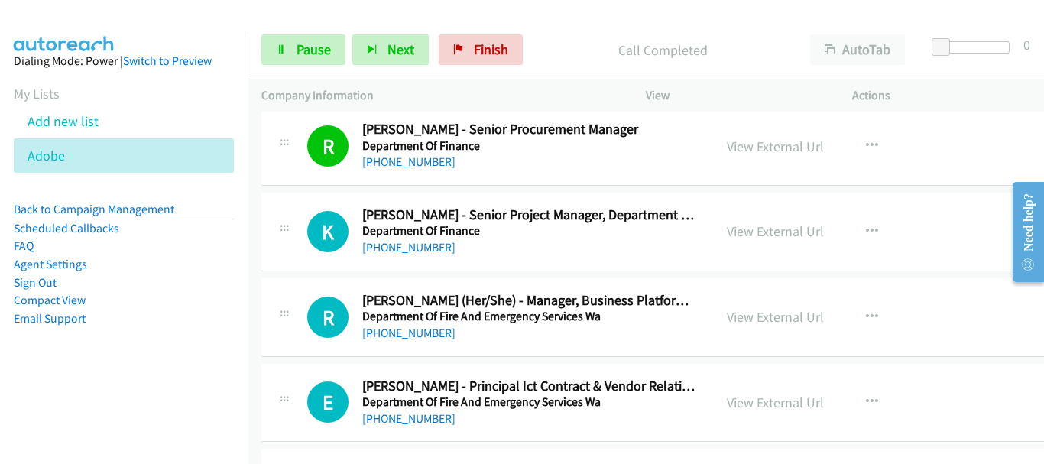
scroll to position [15285, 0]
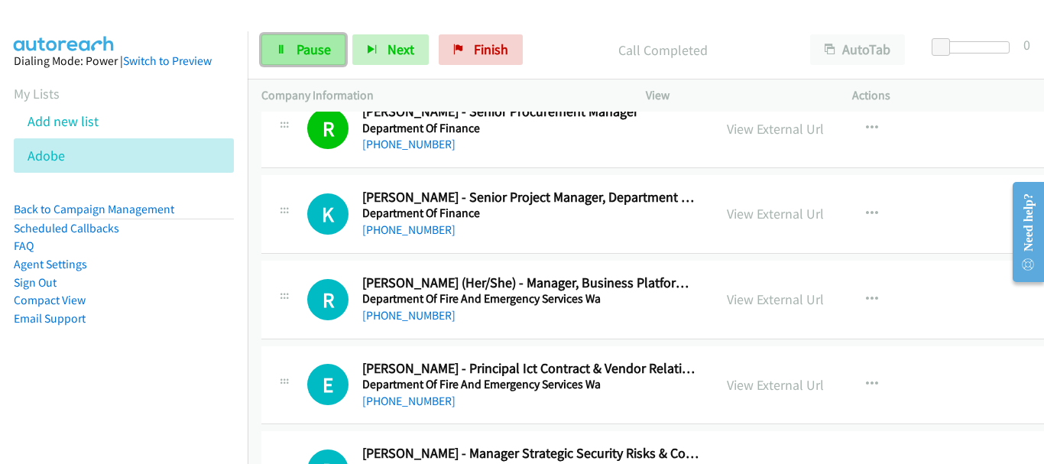
click at [330, 54] on link "Pause" at bounding box center [303, 49] width 84 height 31
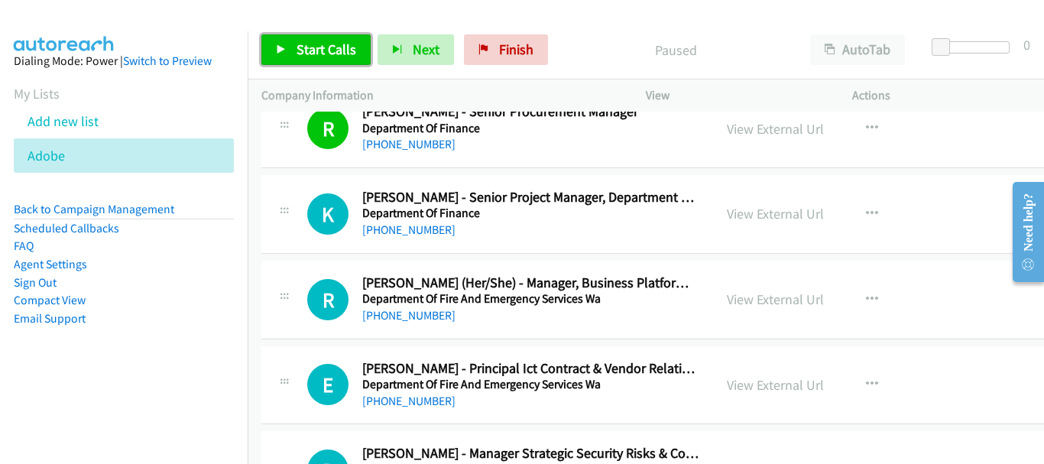
click at [327, 41] on span "Start Calls" at bounding box center [327, 50] width 60 height 18
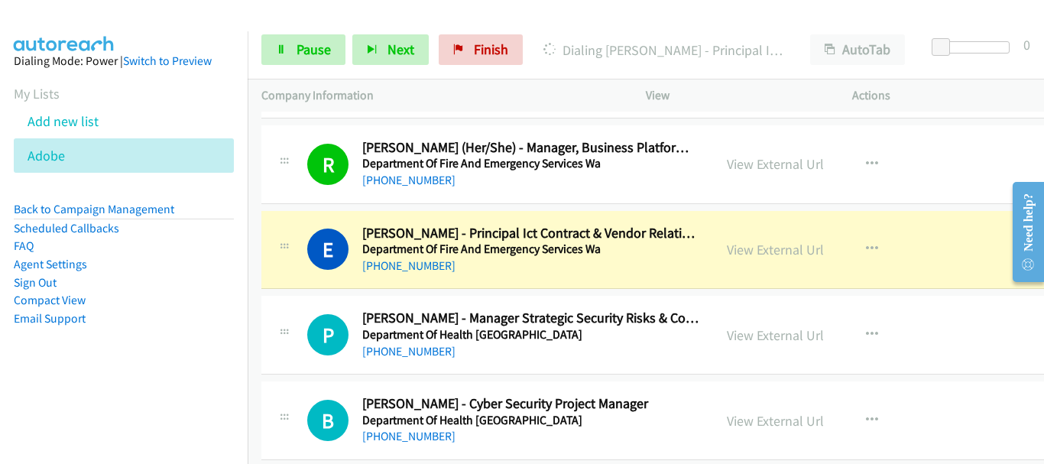
scroll to position [15438, 0]
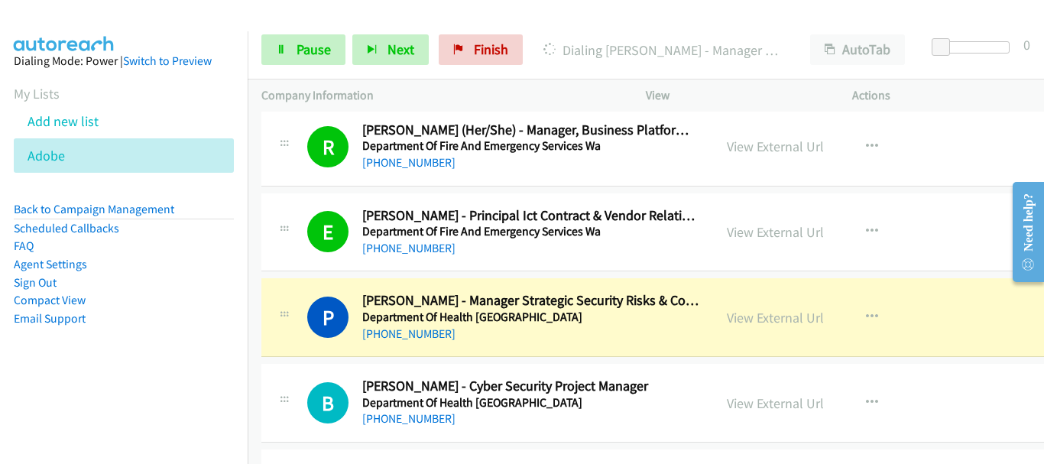
click at [105, 23] on img at bounding box center [64, 26] width 115 height 53
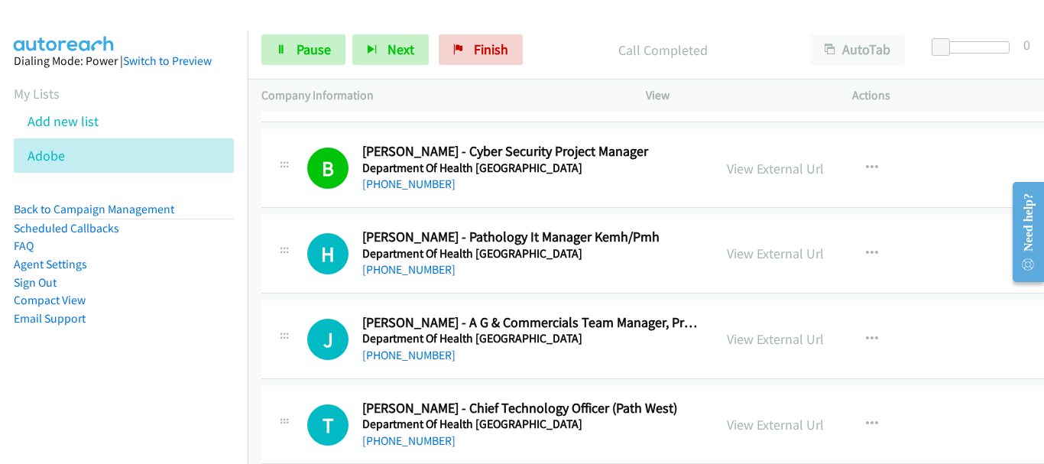
scroll to position [15744, 0]
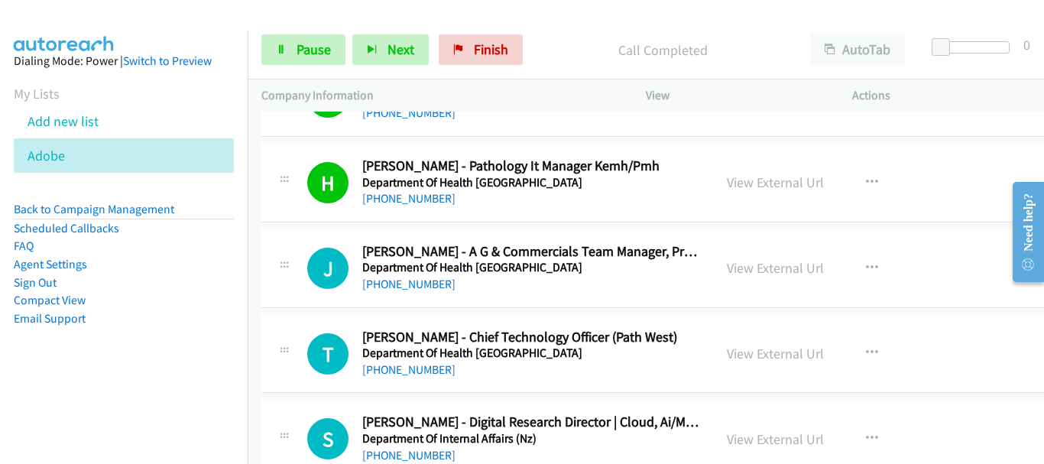
click at [105, 28] on img at bounding box center [64, 26] width 115 height 53
click at [332, 63] on link "Pause" at bounding box center [303, 49] width 84 height 31
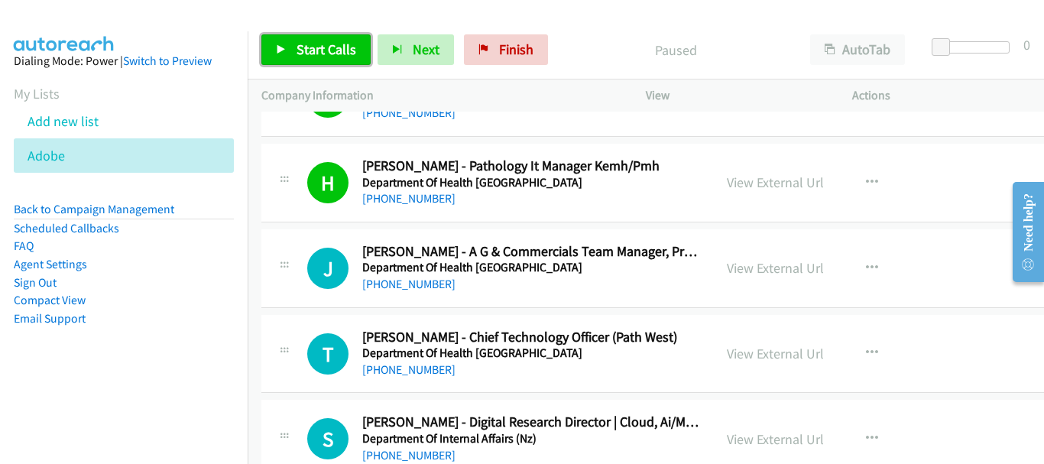
click at [287, 45] on link "Start Calls" at bounding box center [315, 49] width 109 height 31
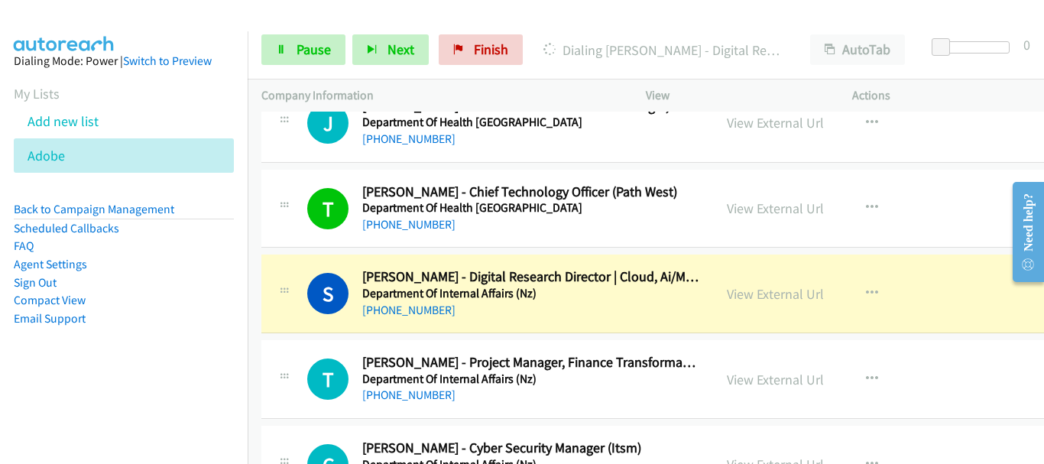
scroll to position [15973, 0]
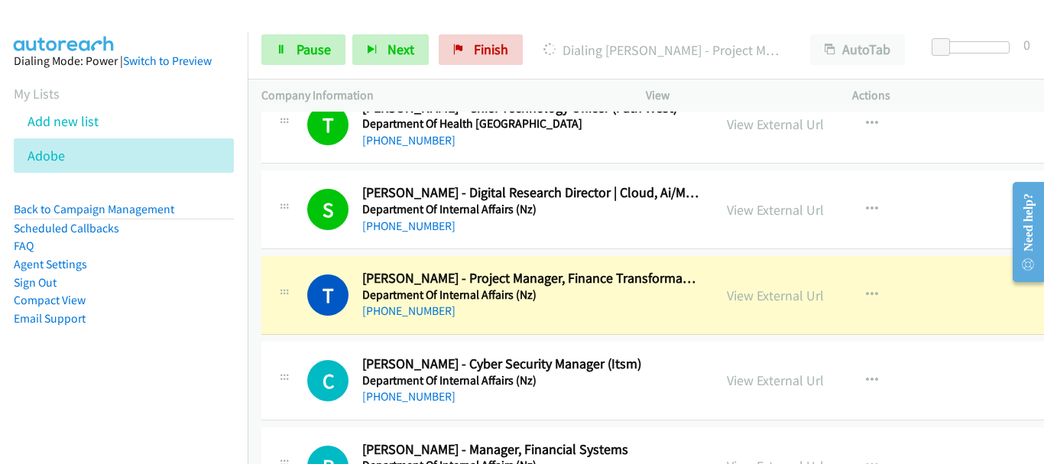
drag, startPoint x: 963, startPoint y: 180, endPoint x: 920, endPoint y: 255, distance: 86.9
click at [963, 180] on div "S Callback Scheduled [PERSON_NAME] - Digital Research Director | Cloud, Ai/Ml &…" at bounding box center [685, 209] width 848 height 79
click at [774, 287] on link "View External Url" at bounding box center [775, 296] width 97 height 18
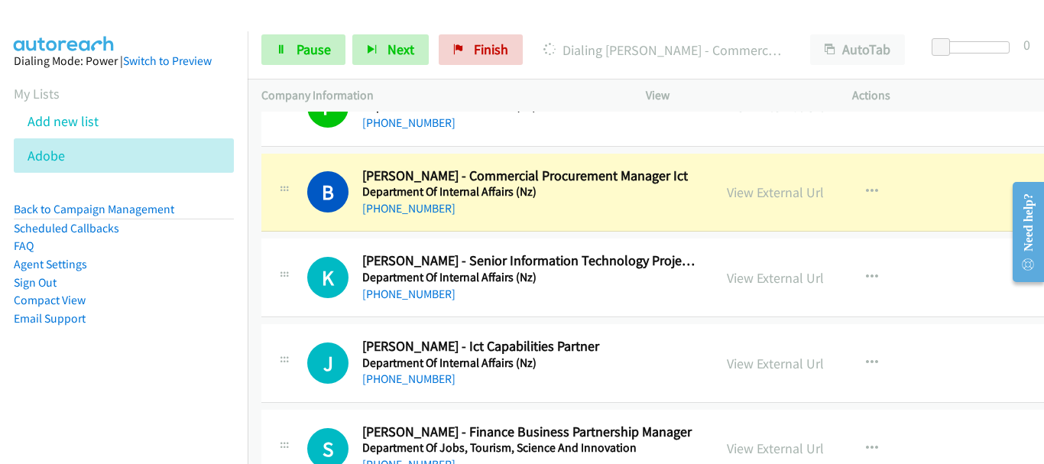
scroll to position [16432, 0]
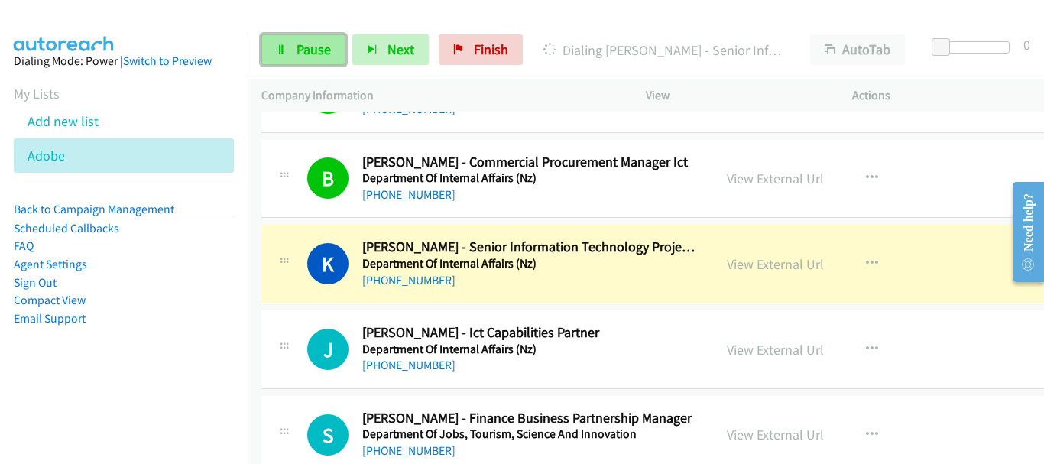
click at [332, 52] on link "Pause" at bounding box center [303, 49] width 84 height 31
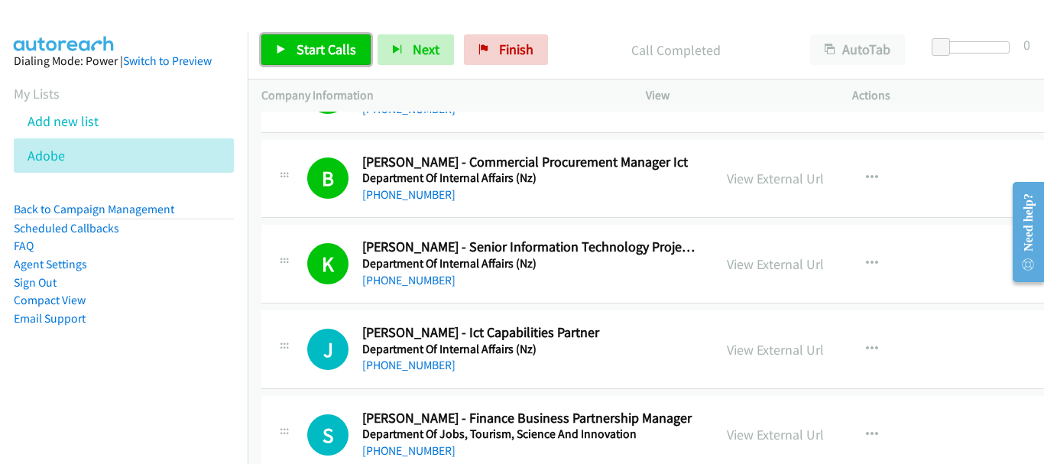
click at [320, 41] on span "Start Calls" at bounding box center [327, 50] width 60 height 18
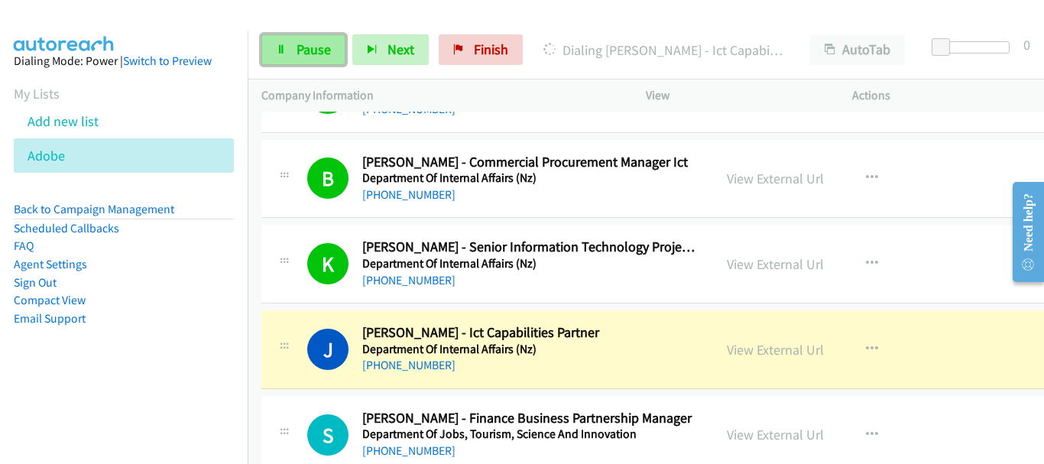
click at [325, 51] on span "Pause" at bounding box center [314, 50] width 34 height 18
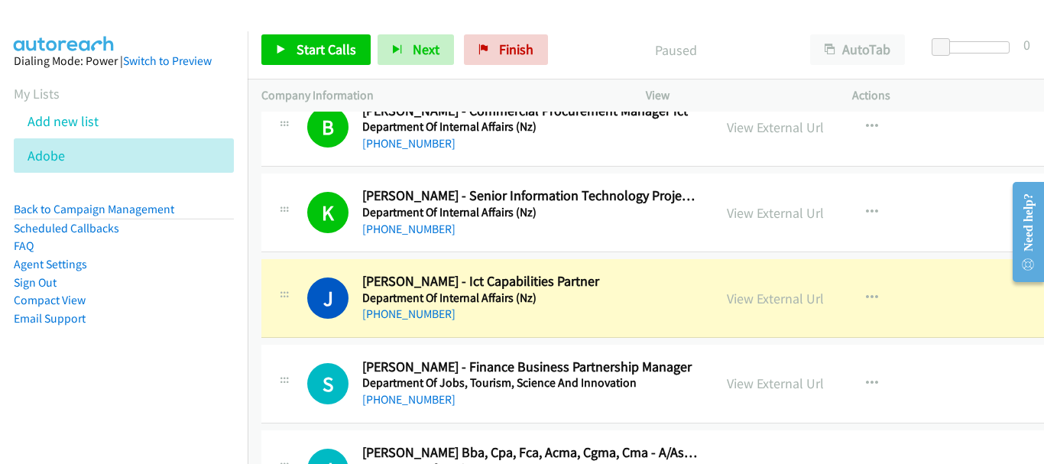
scroll to position [16508, 0]
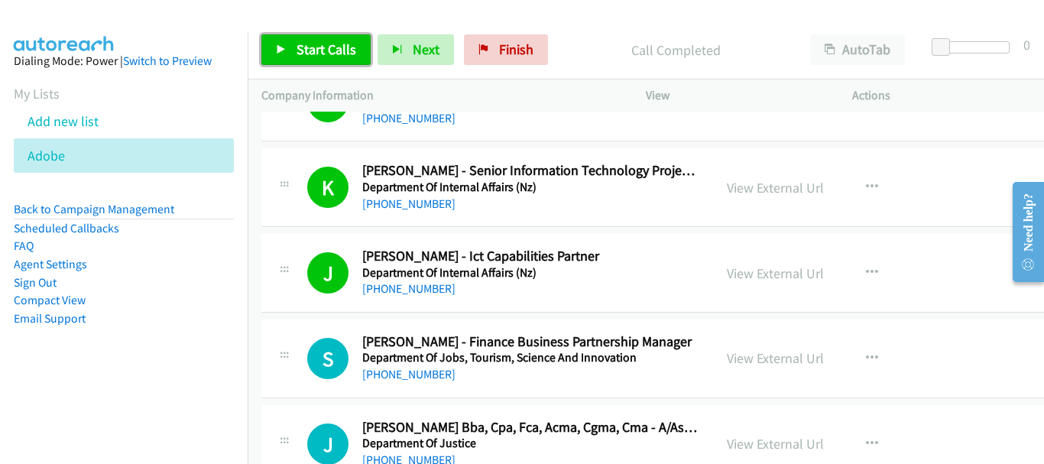
drag, startPoint x: 332, startPoint y: 50, endPoint x: 334, endPoint y: 124, distance: 73.4
click at [332, 50] on span "Start Calls" at bounding box center [327, 50] width 60 height 18
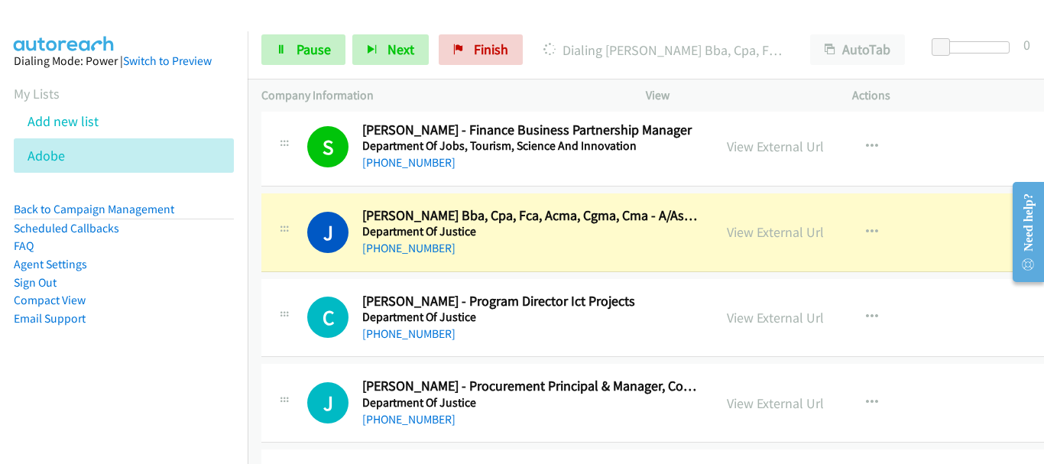
scroll to position [16737, 0]
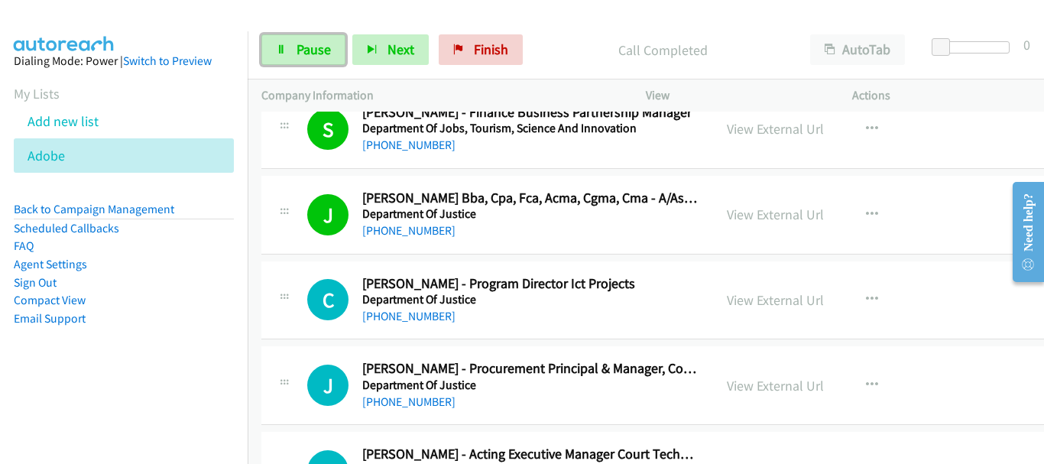
drag, startPoint x: 329, startPoint y: 42, endPoint x: 659, endPoint y: 313, distance: 426.3
click at [330, 43] on link "Pause" at bounding box center [303, 49] width 84 height 31
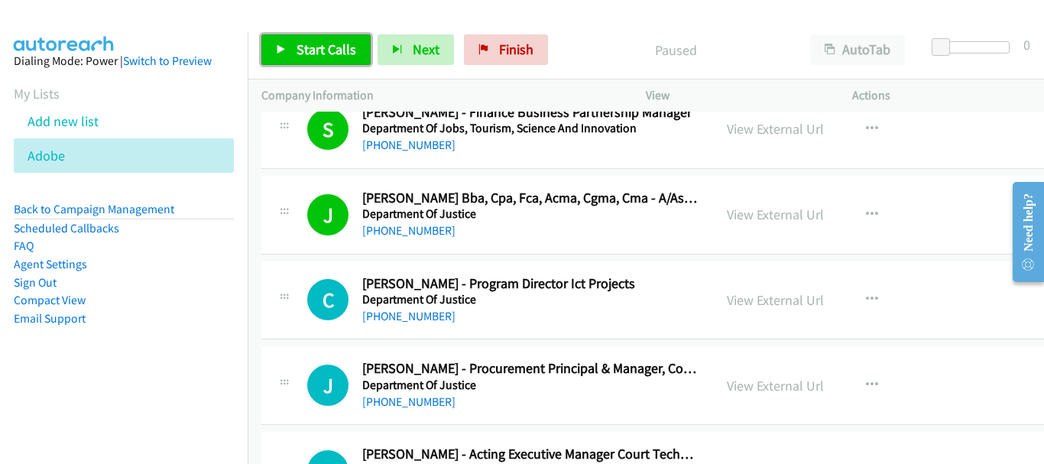
click at [360, 44] on link "Start Calls" at bounding box center [315, 49] width 109 height 31
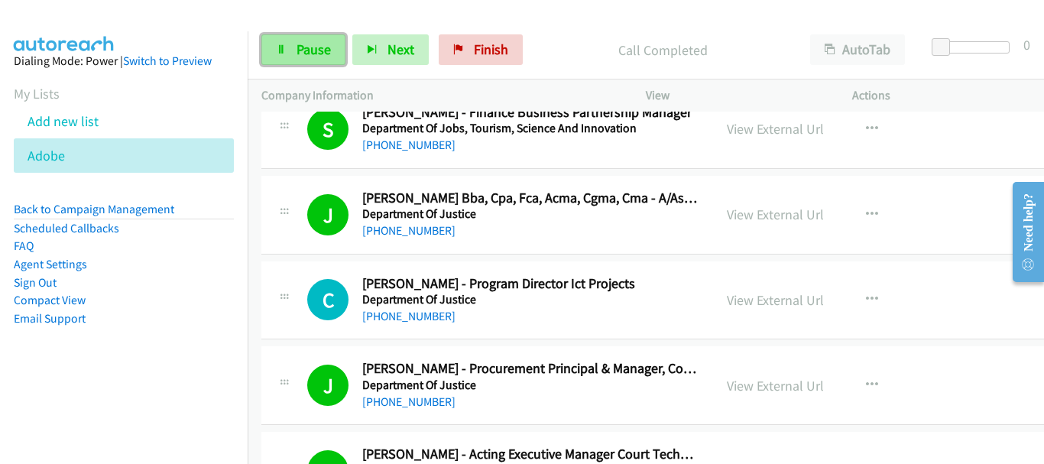
click at [297, 46] on span "Pause" at bounding box center [314, 50] width 34 height 18
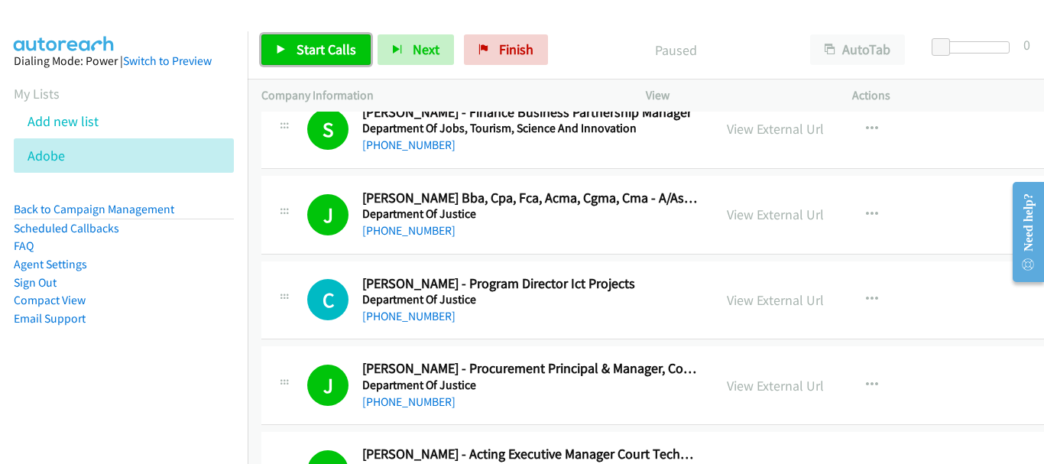
click at [275, 45] on link "Start Calls" at bounding box center [315, 49] width 109 height 31
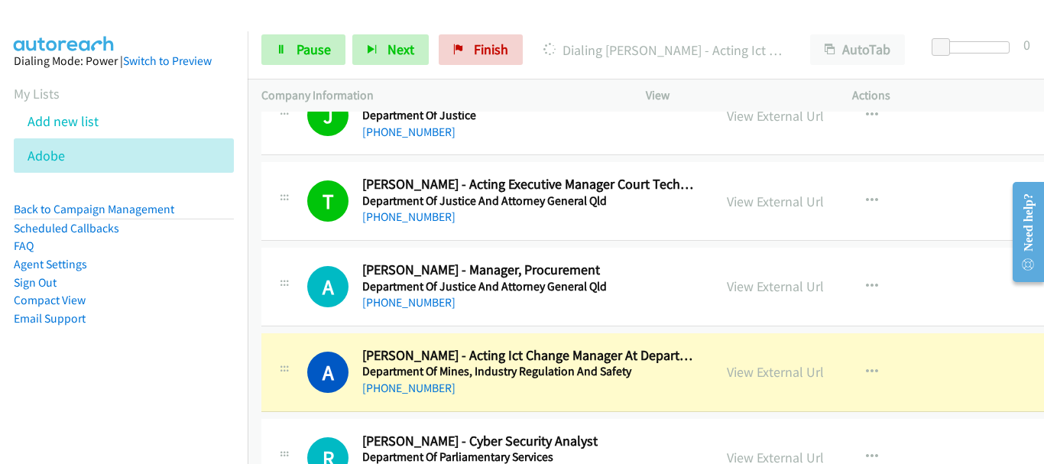
scroll to position [17120, 0]
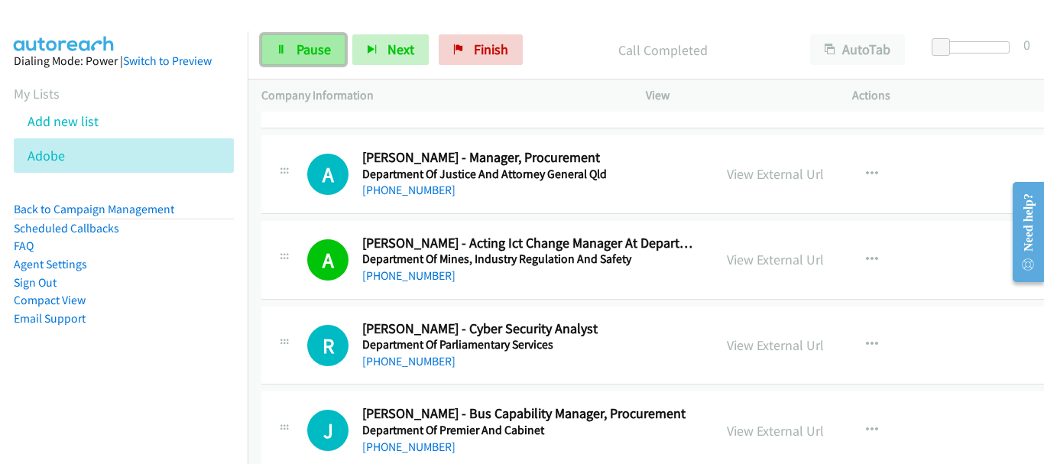
click at [280, 50] on icon at bounding box center [281, 50] width 11 height 11
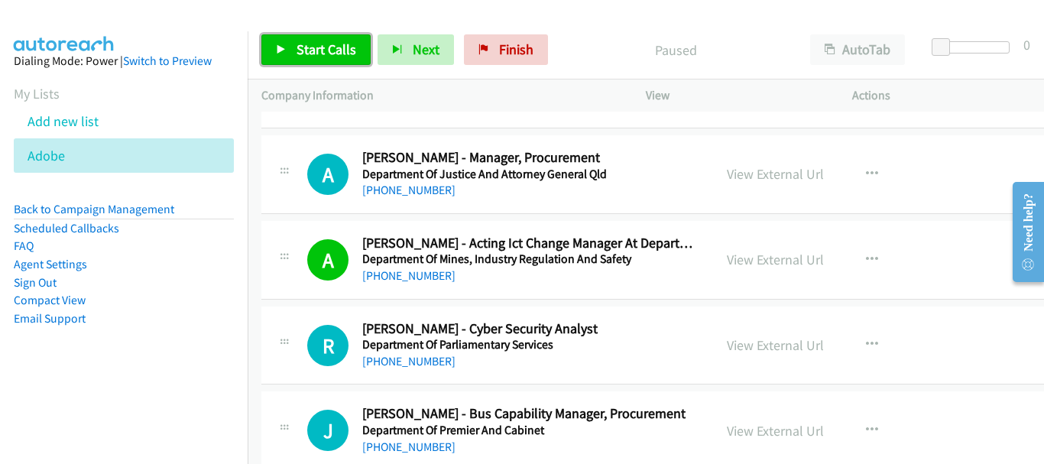
click at [316, 54] on span "Start Calls" at bounding box center [327, 50] width 60 height 18
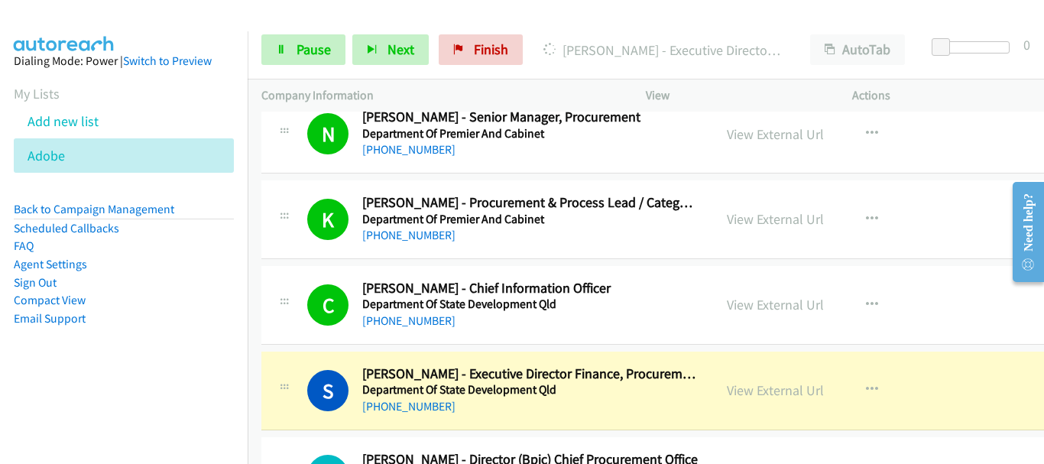
scroll to position [17731, 0]
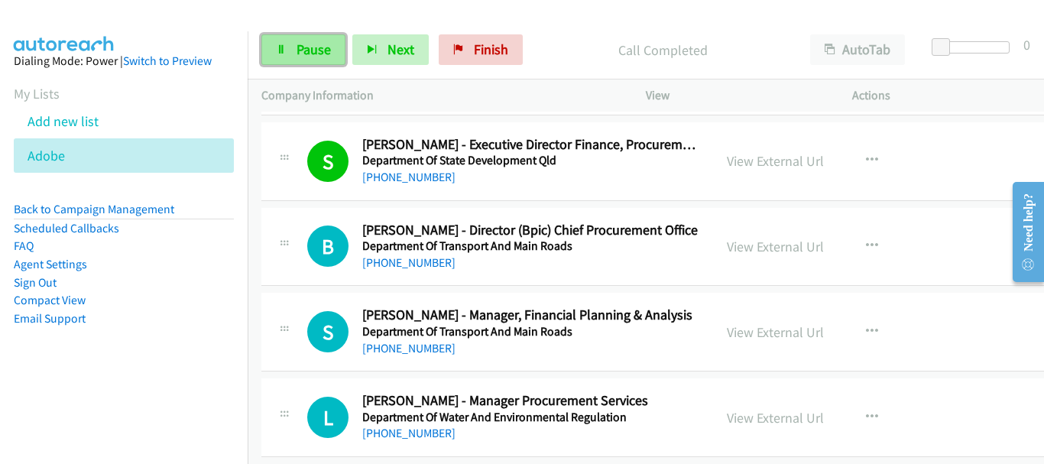
click at [316, 48] on span "Pause" at bounding box center [314, 50] width 34 height 18
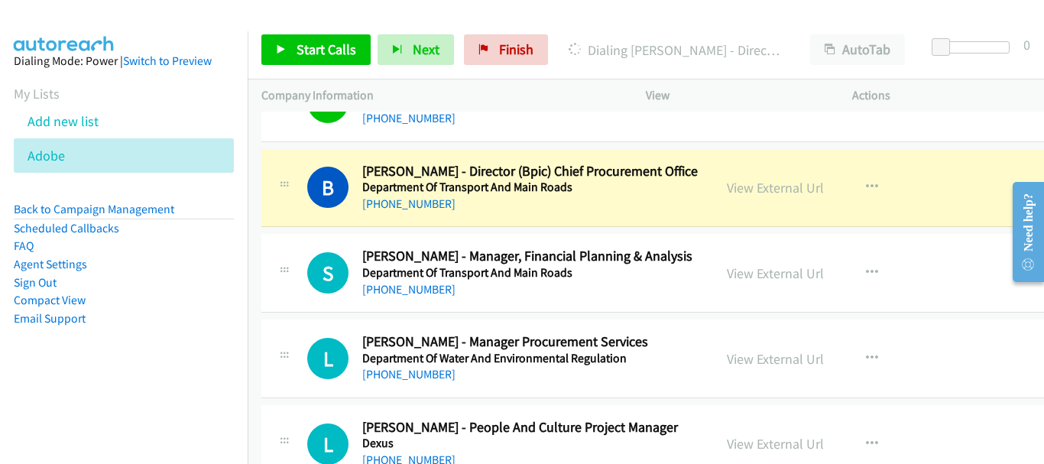
scroll to position [17807, 0]
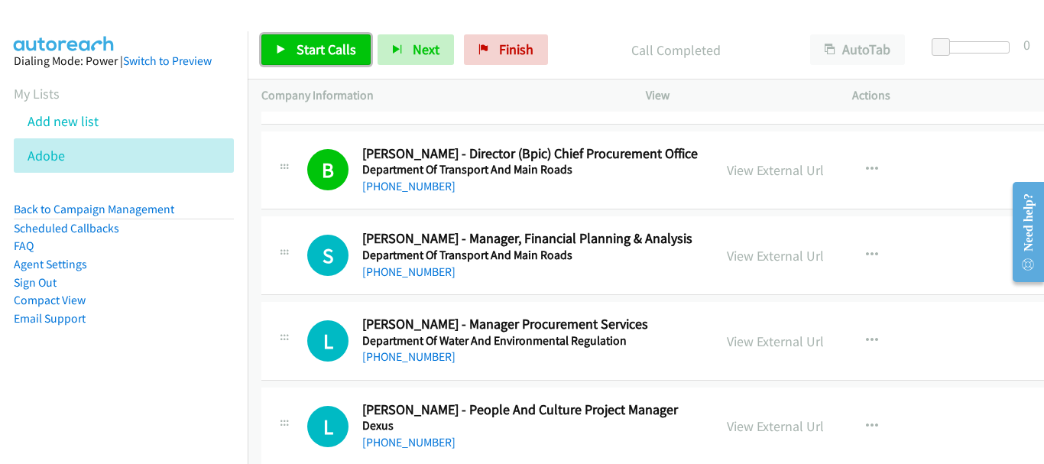
click at [332, 43] on span "Start Calls" at bounding box center [327, 50] width 60 height 18
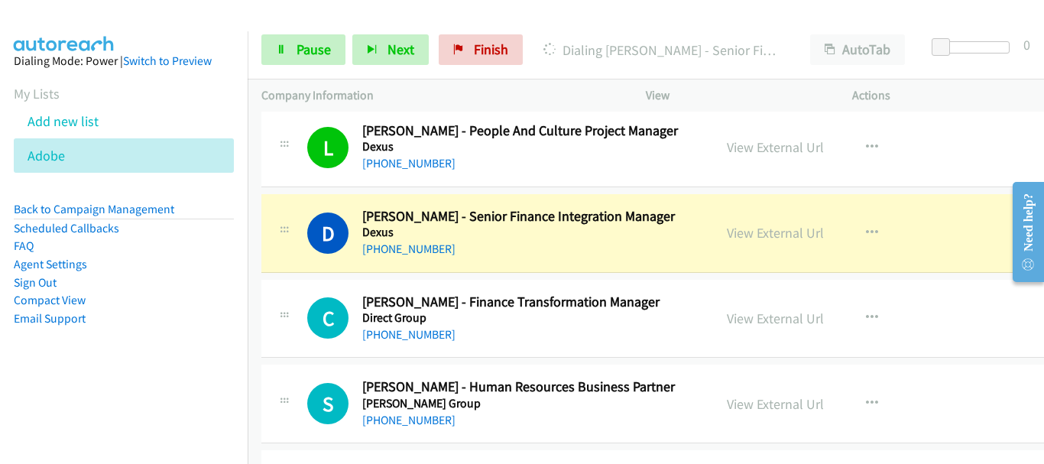
scroll to position [18113, 0]
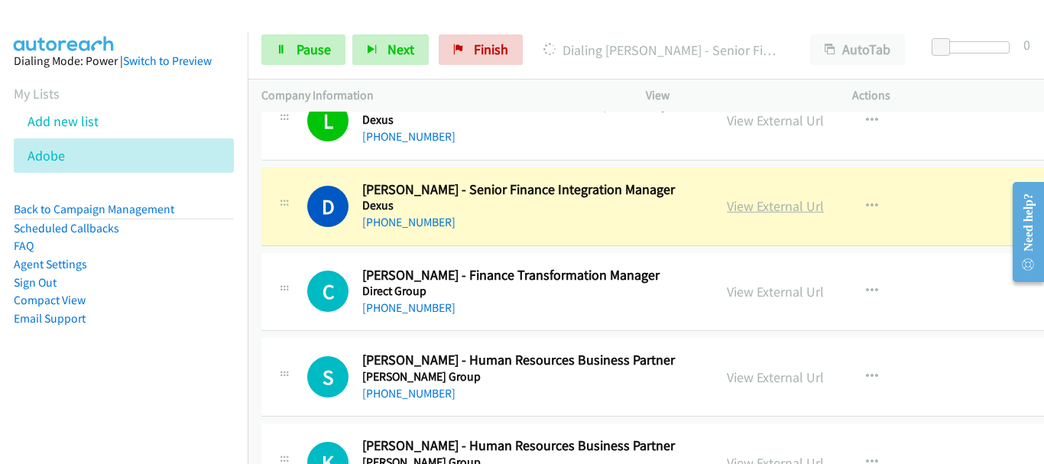
click at [759, 205] on link "View External Url" at bounding box center [775, 206] width 97 height 18
click at [327, 48] on span "Pause" at bounding box center [314, 50] width 34 height 18
